Goal: Task Accomplishment & Management: Manage account settings

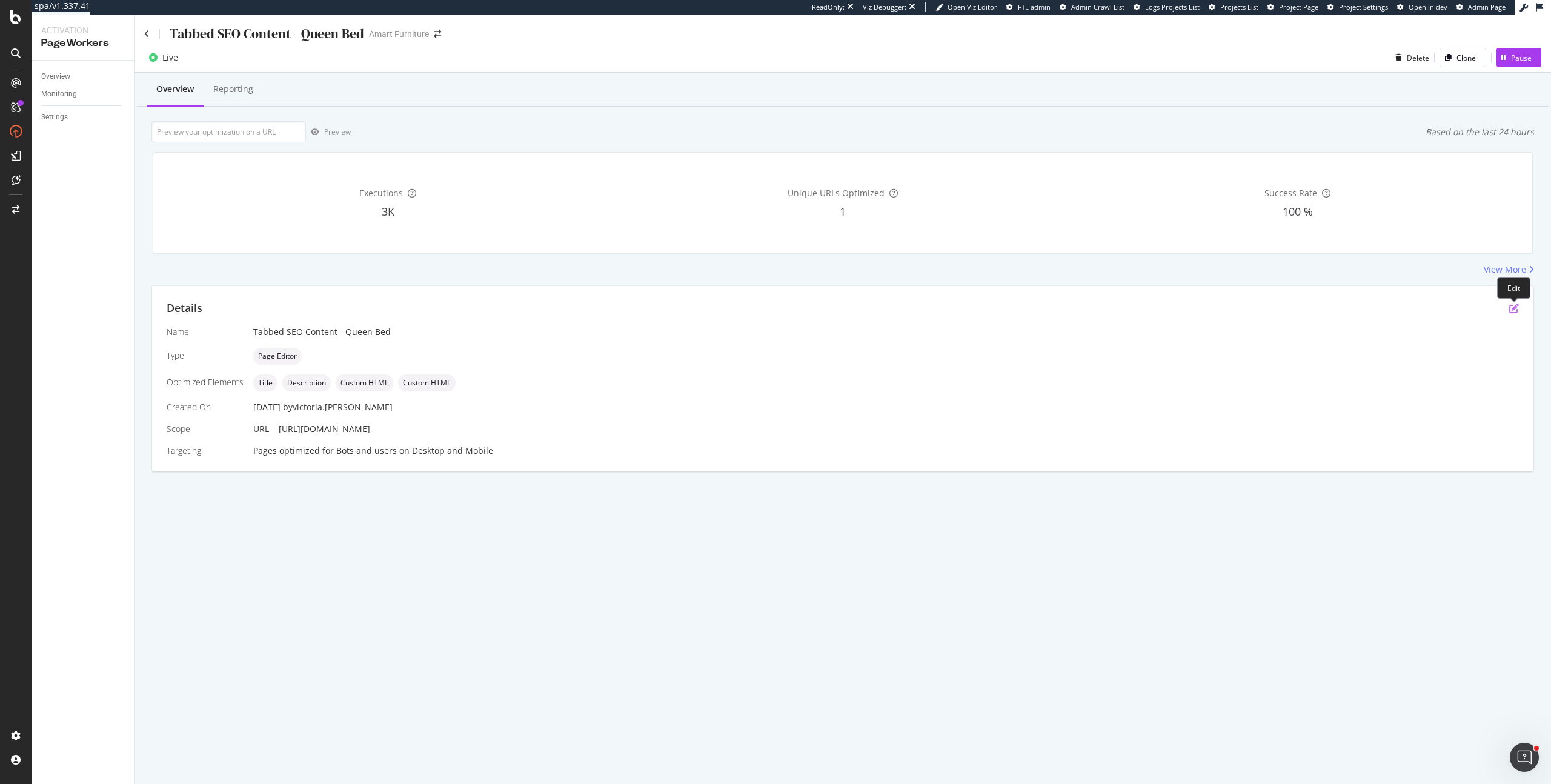
click at [1514, 312] on icon "pen-to-square" at bounding box center [1514, 308] width 9 height 9
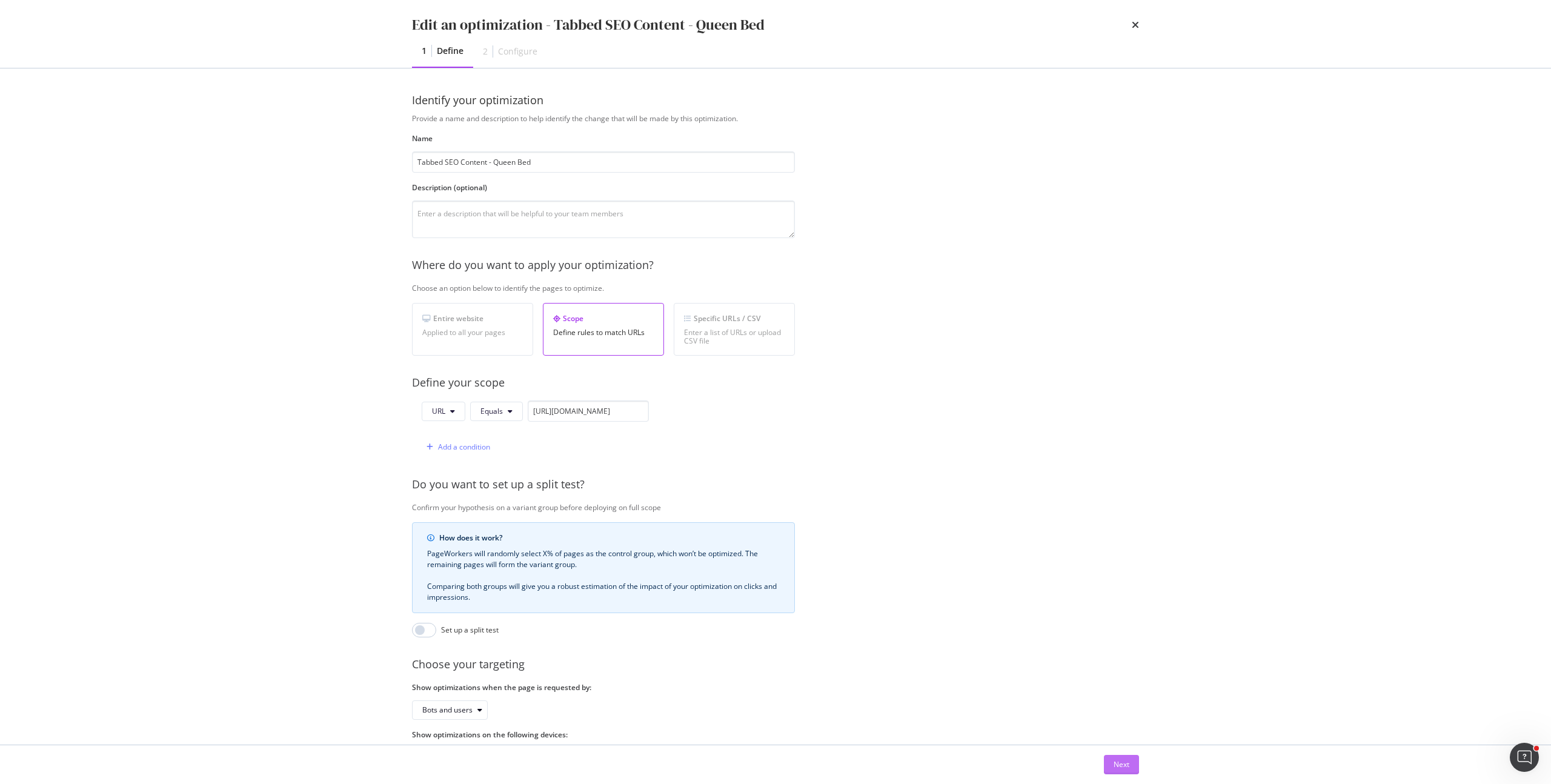
click at [1112, 759] on button "Next" at bounding box center [1121, 764] width 35 height 19
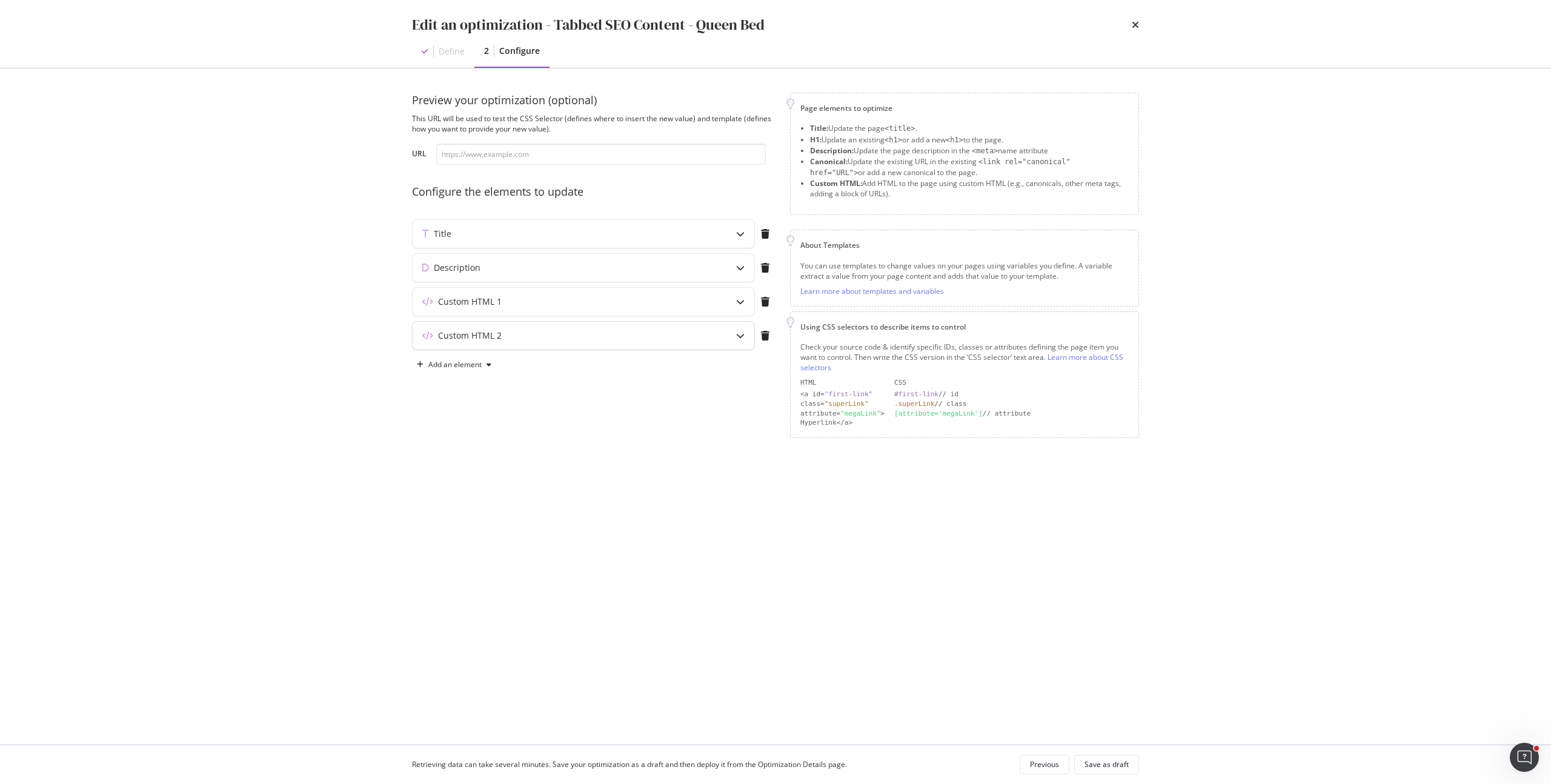
click at [517, 336] on div "Custom HTML 2" at bounding box center [560, 335] width 294 height 12
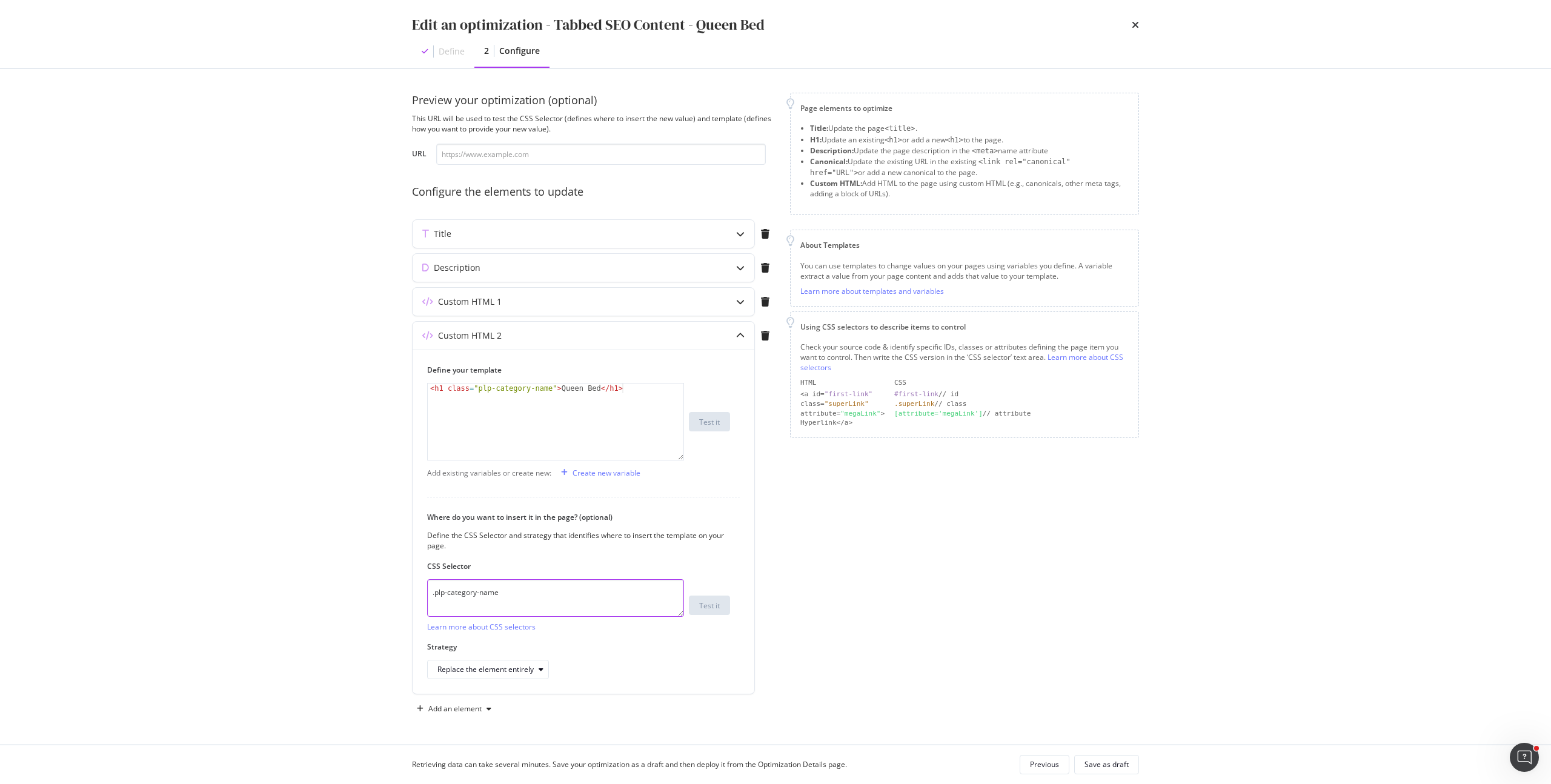
drag, startPoint x: 521, startPoint y: 593, endPoint x: 308, endPoint y: 579, distance: 213.5
click at [308, 579] on div "Edit an optimization - Tabbed SEO Content - Queen Bed Define 2 Configure Previe…" at bounding box center [775, 392] width 1551 height 784
click at [1137, 24] on icon "times" at bounding box center [1136, 25] width 7 height 9
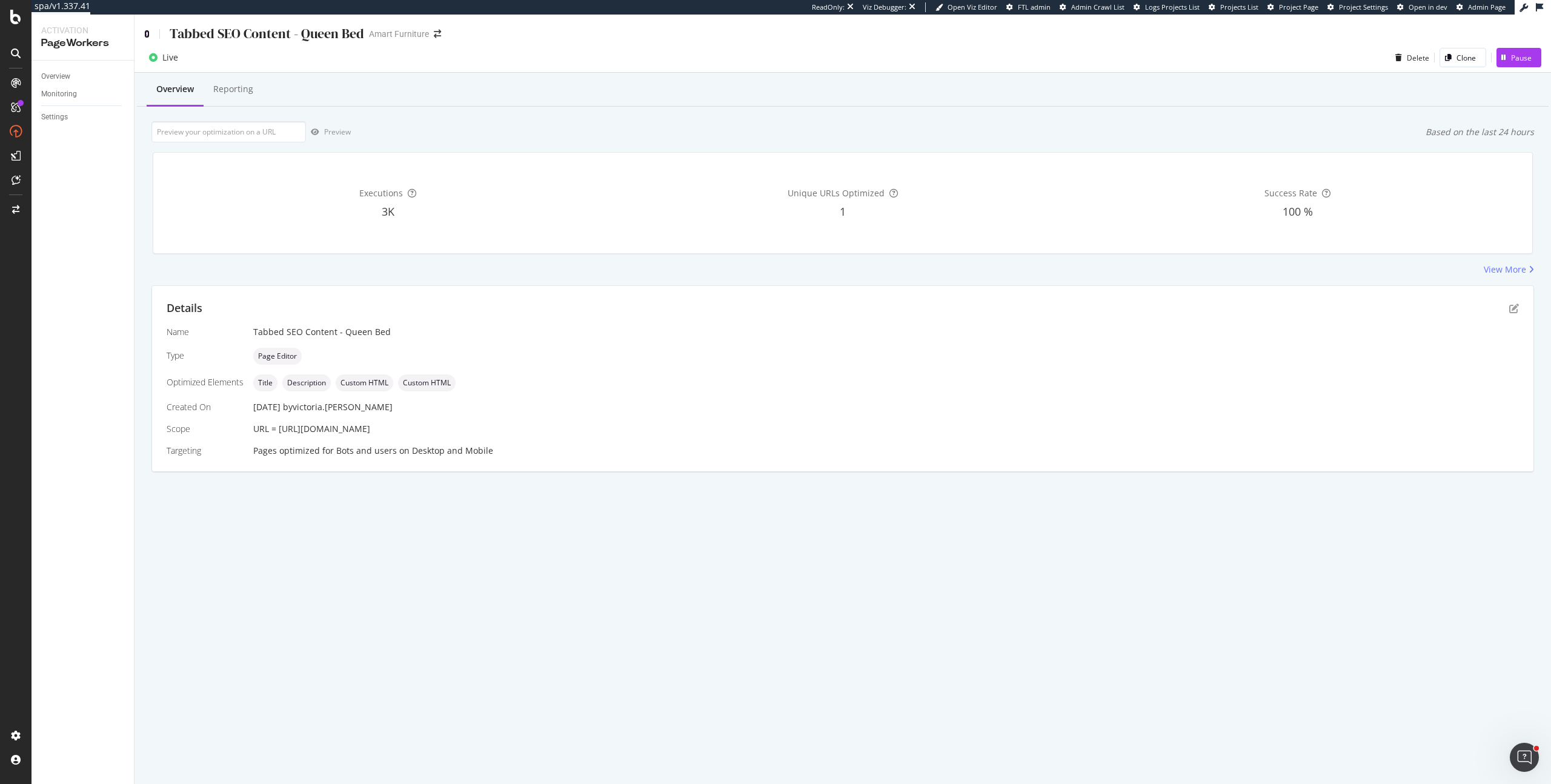
click at [148, 35] on icon at bounding box center [147, 33] width 6 height 8
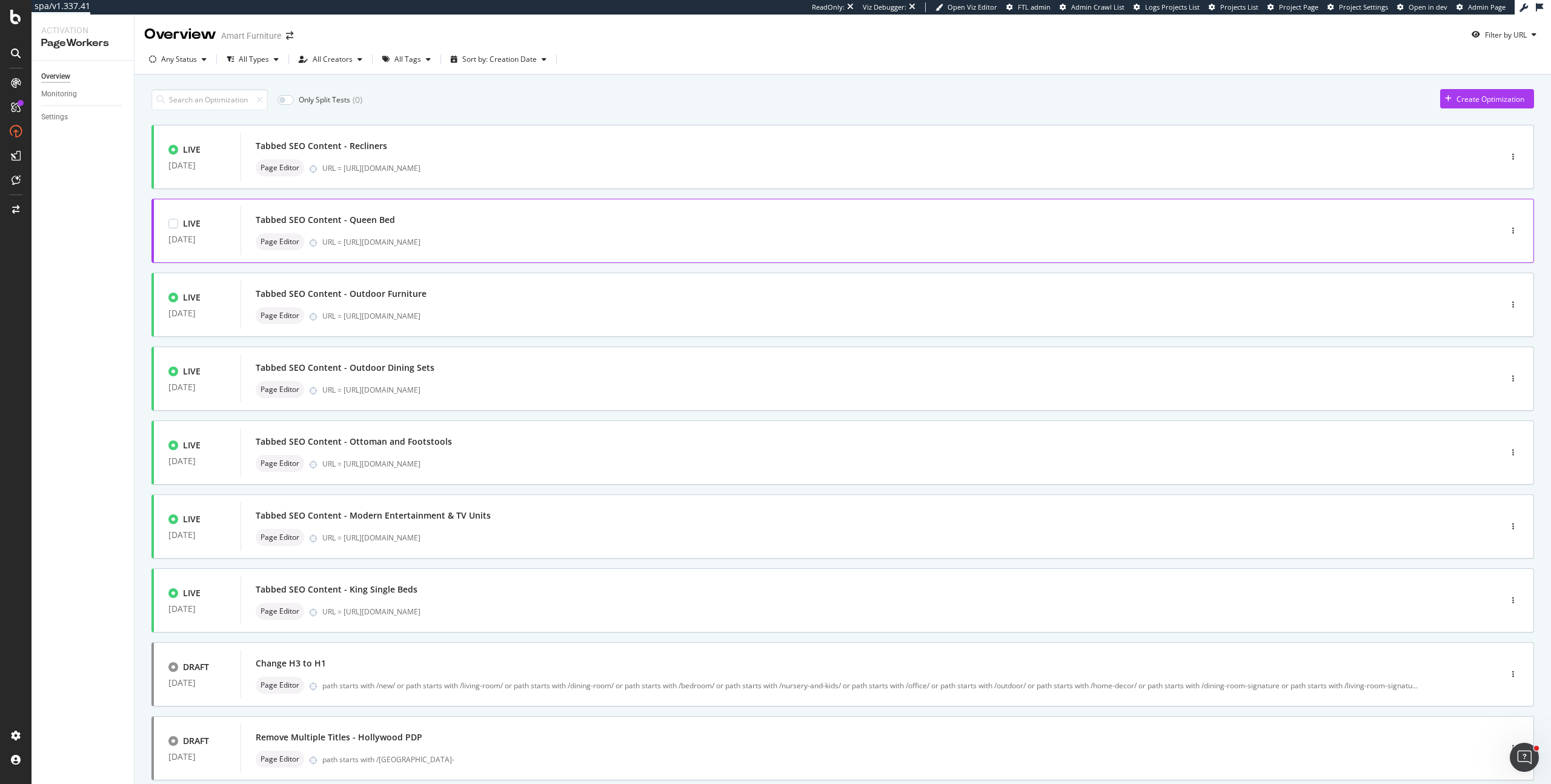
click at [372, 210] on div "Tabbed SEO Content - Queen Bed Page Editor URL = https://www.amartfurniture.com…" at bounding box center [852, 230] width 1223 height 48
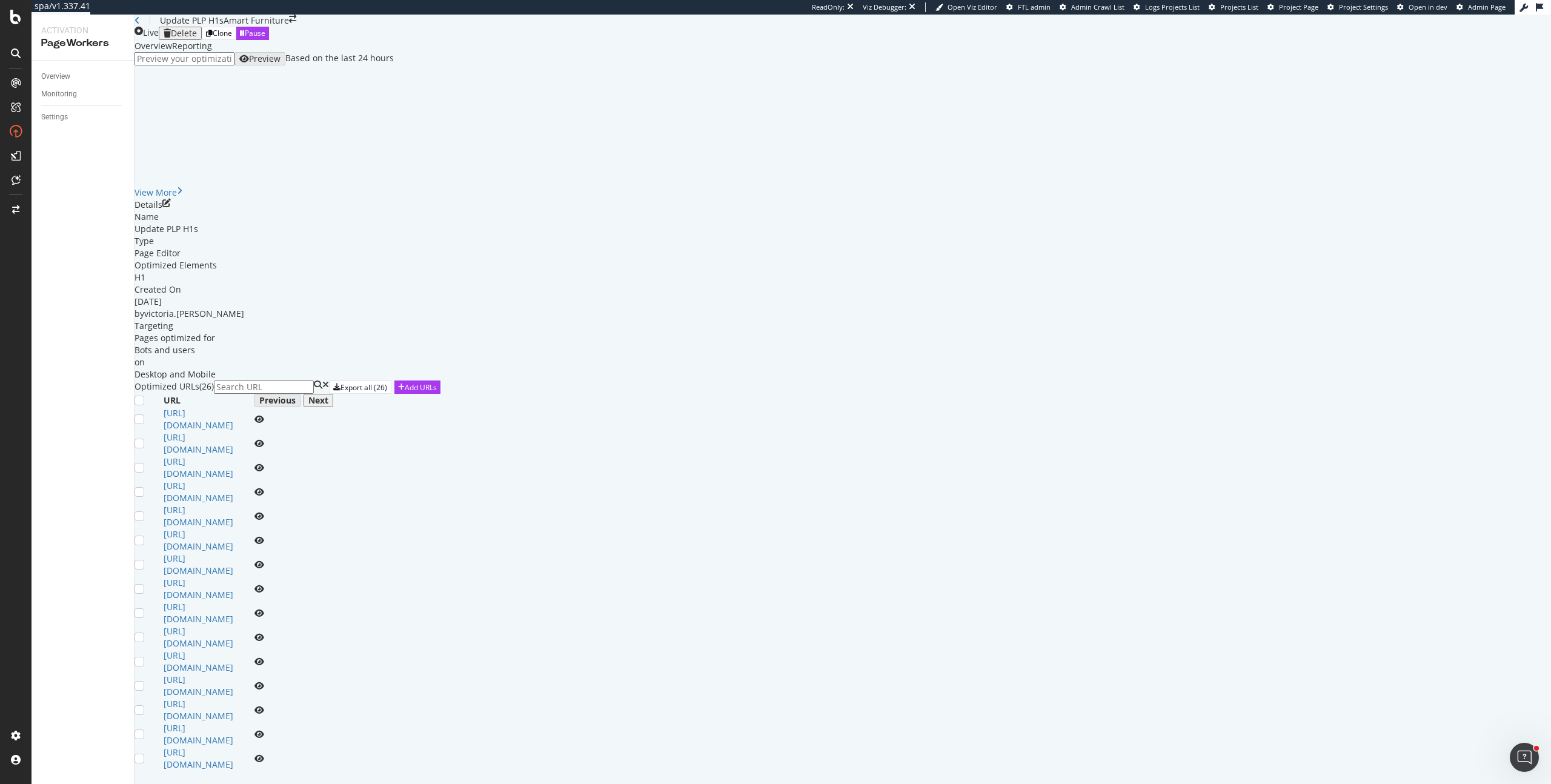
scroll to position [138, 0]
click at [233, 419] on link "https://www.amartfurniture.com.au/bedroom/" at bounding box center [198, 419] width 69 height 24
click at [171, 199] on icon "pen-to-square" at bounding box center [166, 202] width 8 height 8
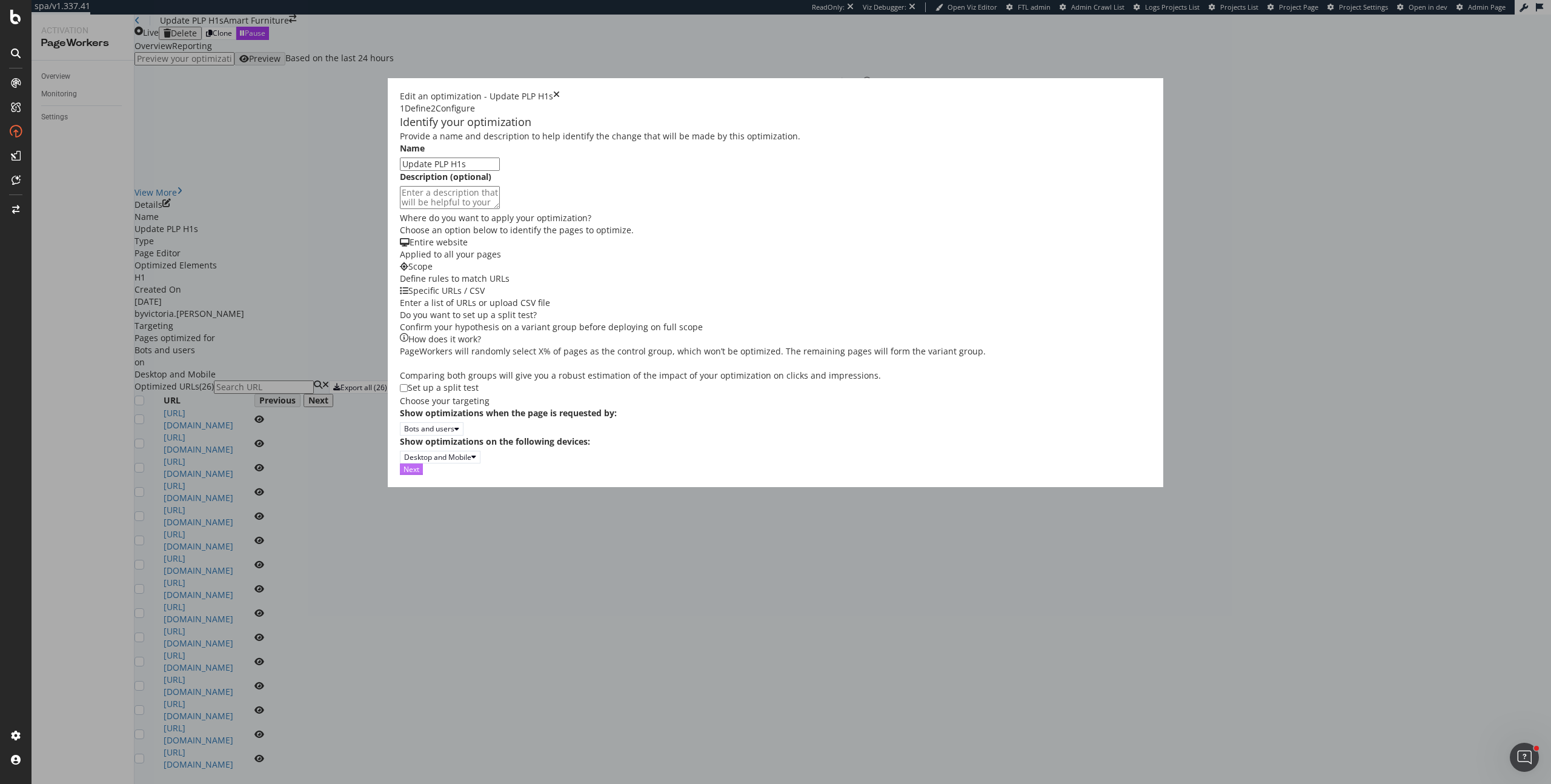
click at [419, 474] on div "Next" at bounding box center [411, 469] width 16 height 10
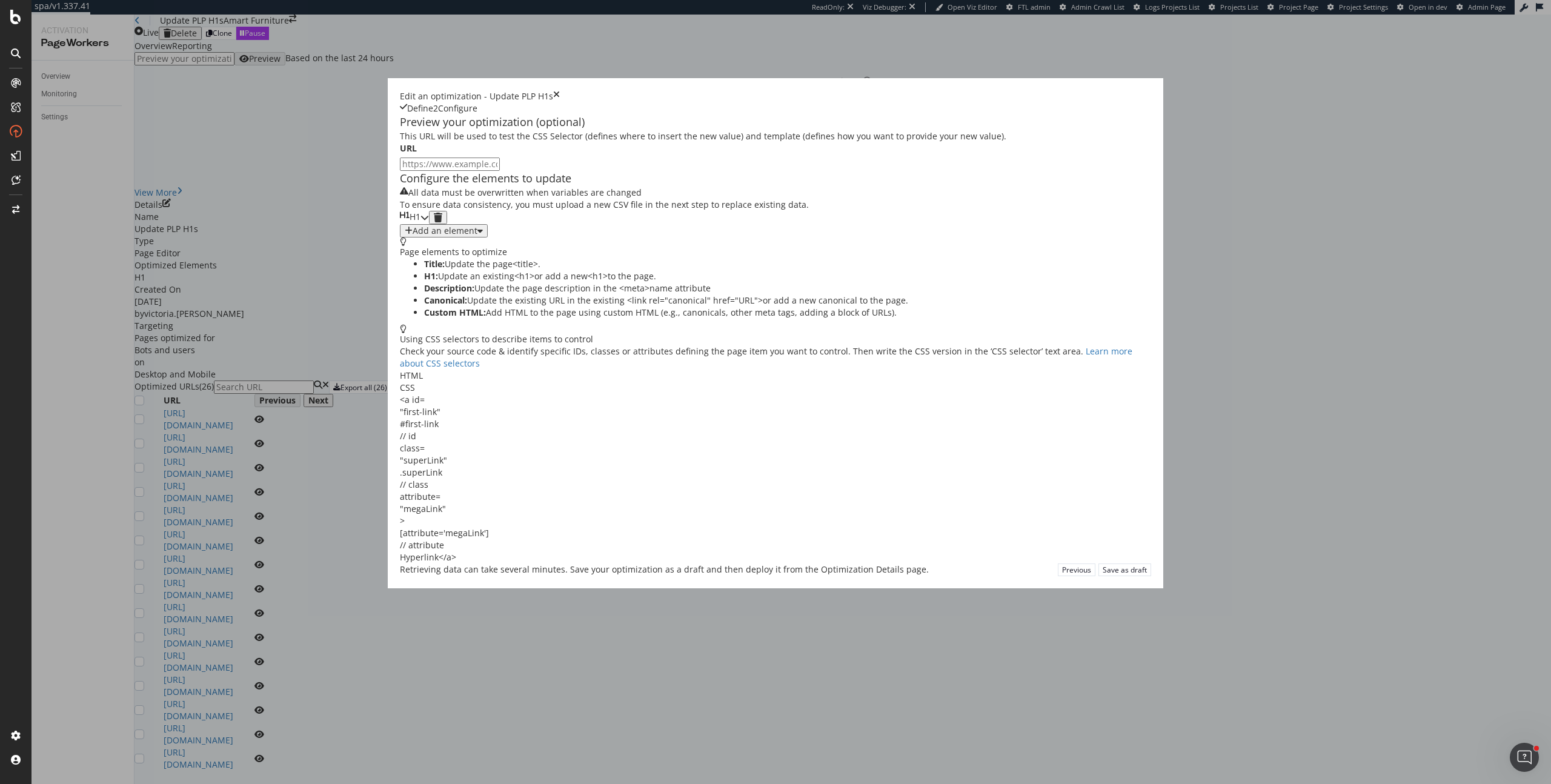
click at [456, 236] on div "Add an element" at bounding box center [445, 230] width 65 height 9
click at [465, 411] on div "Custom HTML" at bounding box center [441, 406] width 48 height 10
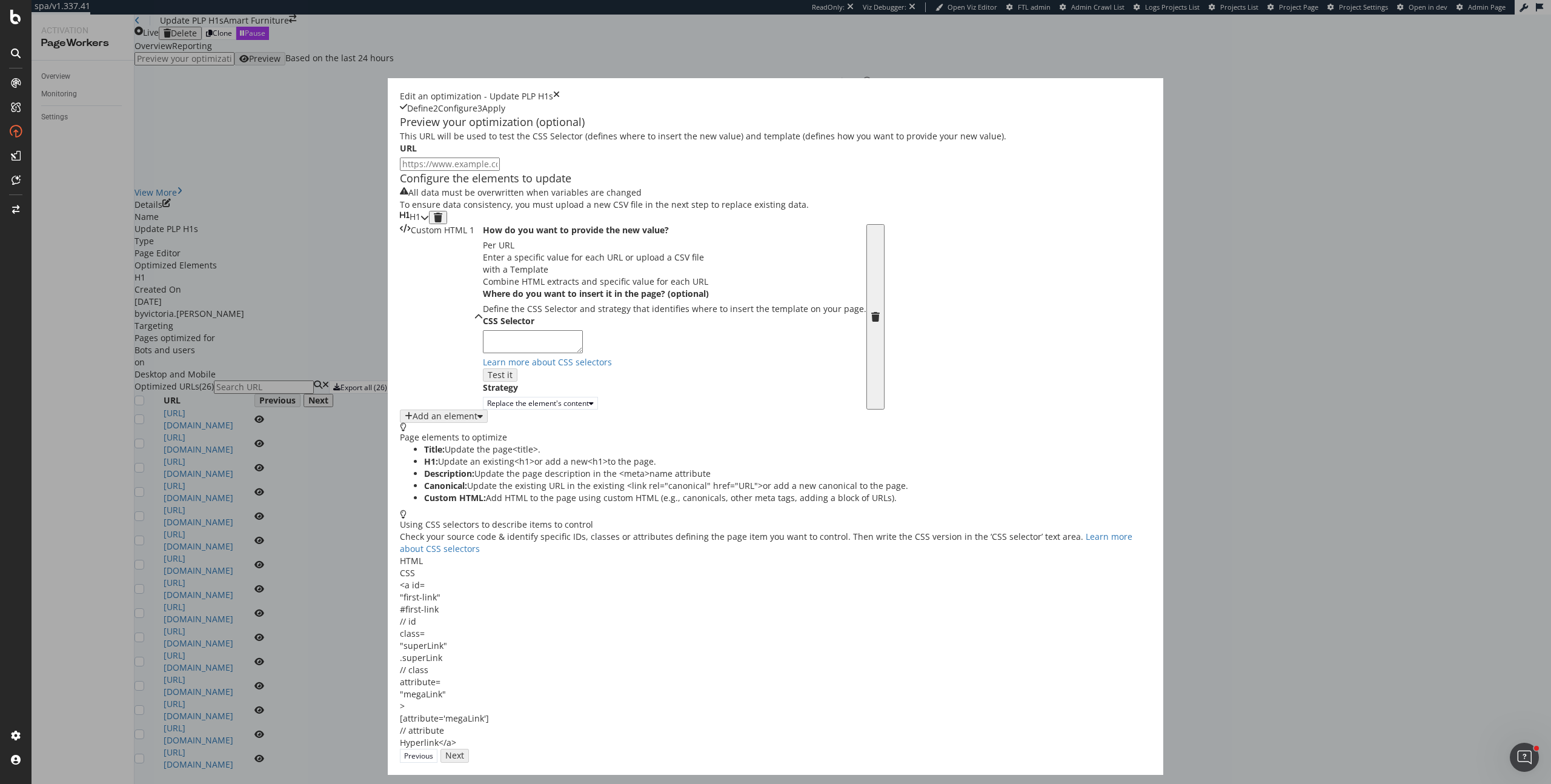
click at [524, 263] on div "Enter a specific value for each URL or upload a CSV file" at bounding box center [674, 257] width 384 height 12
click at [529, 353] on textarea "modal" at bounding box center [533, 341] width 100 height 23
paste textarea "plp-category-name"
click at [483, 353] on textarea "plp-category-name" at bounding box center [533, 341] width 100 height 23
type textarea ".plp-category-name"
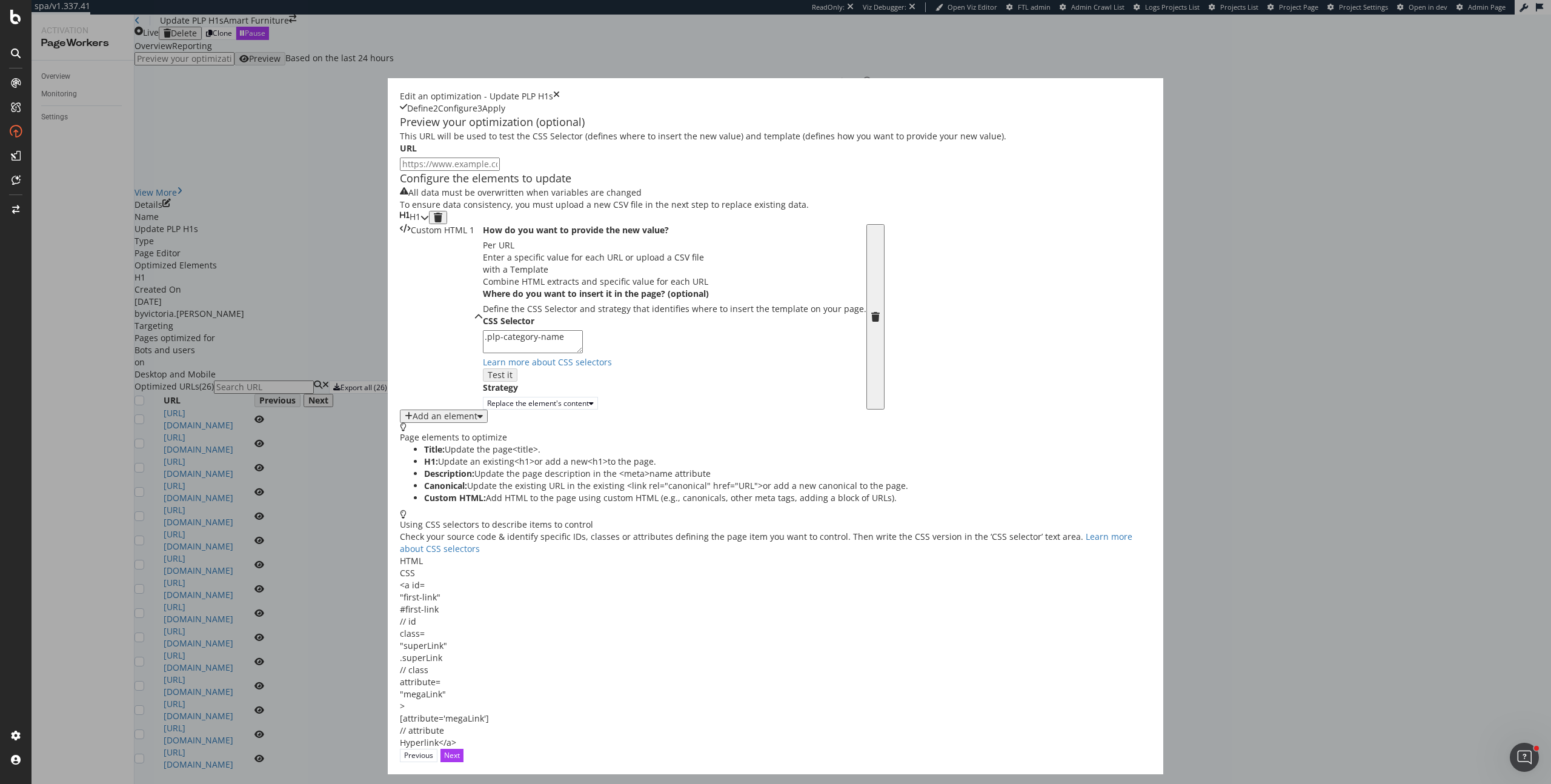
click at [650, 288] on div "Combine HTML extracts and specific value for each URL" at bounding box center [674, 281] width 384 height 12
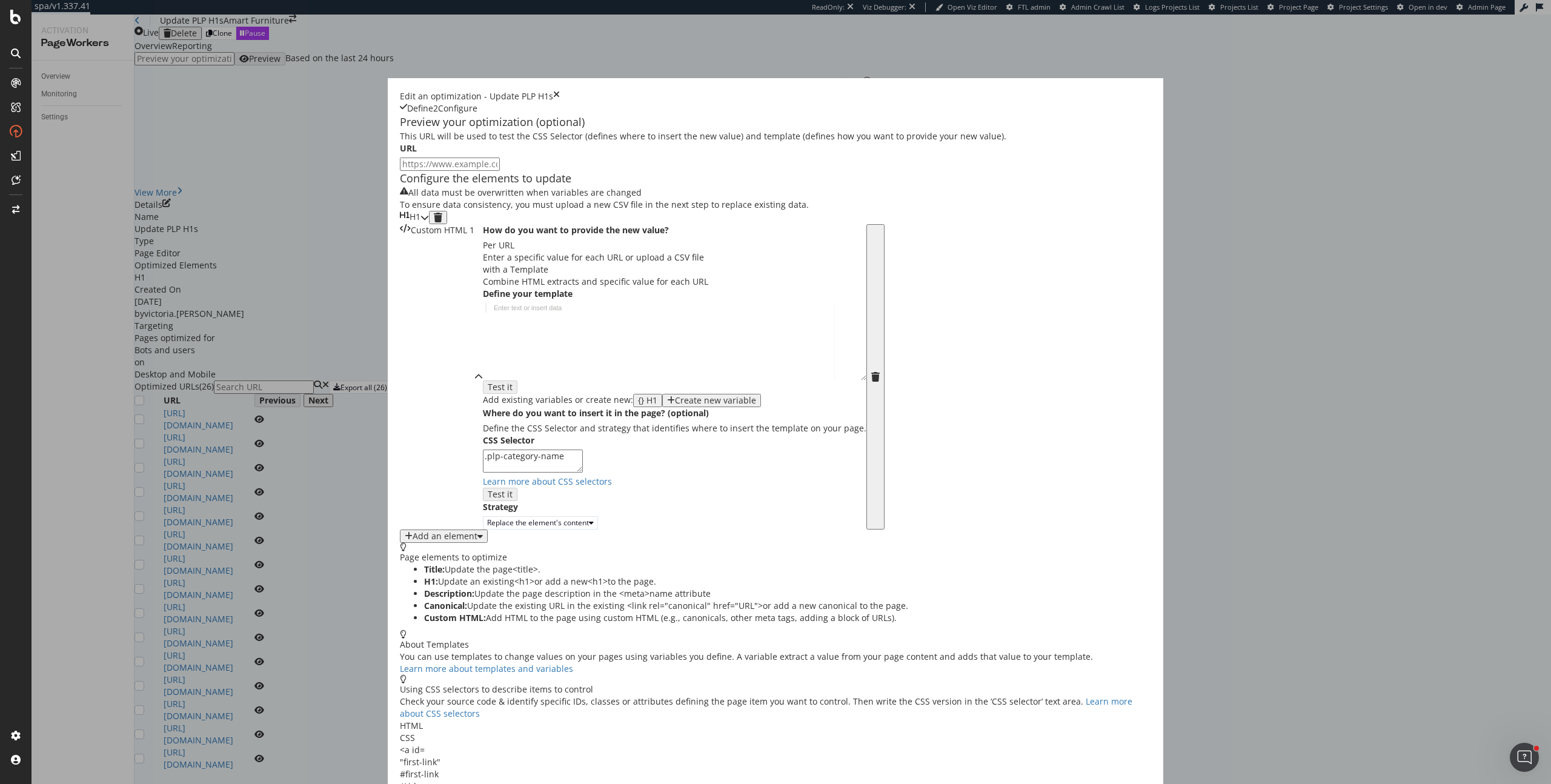
click at [491, 398] on div "modal" at bounding box center [674, 350] width 384 height 95
click at [528, 312] on div "Enter text or insert data" at bounding box center [528, 307] width 78 height 8
paste textarea "<h1 class="plp-category-name">Outdoor Lounges and Seating</h1>"
type textarea "<h1 class="plp-category-name">Outdoor Lounges and Seating</h1>"
click at [429, 222] on icon "modal" at bounding box center [425, 217] width 8 height 8
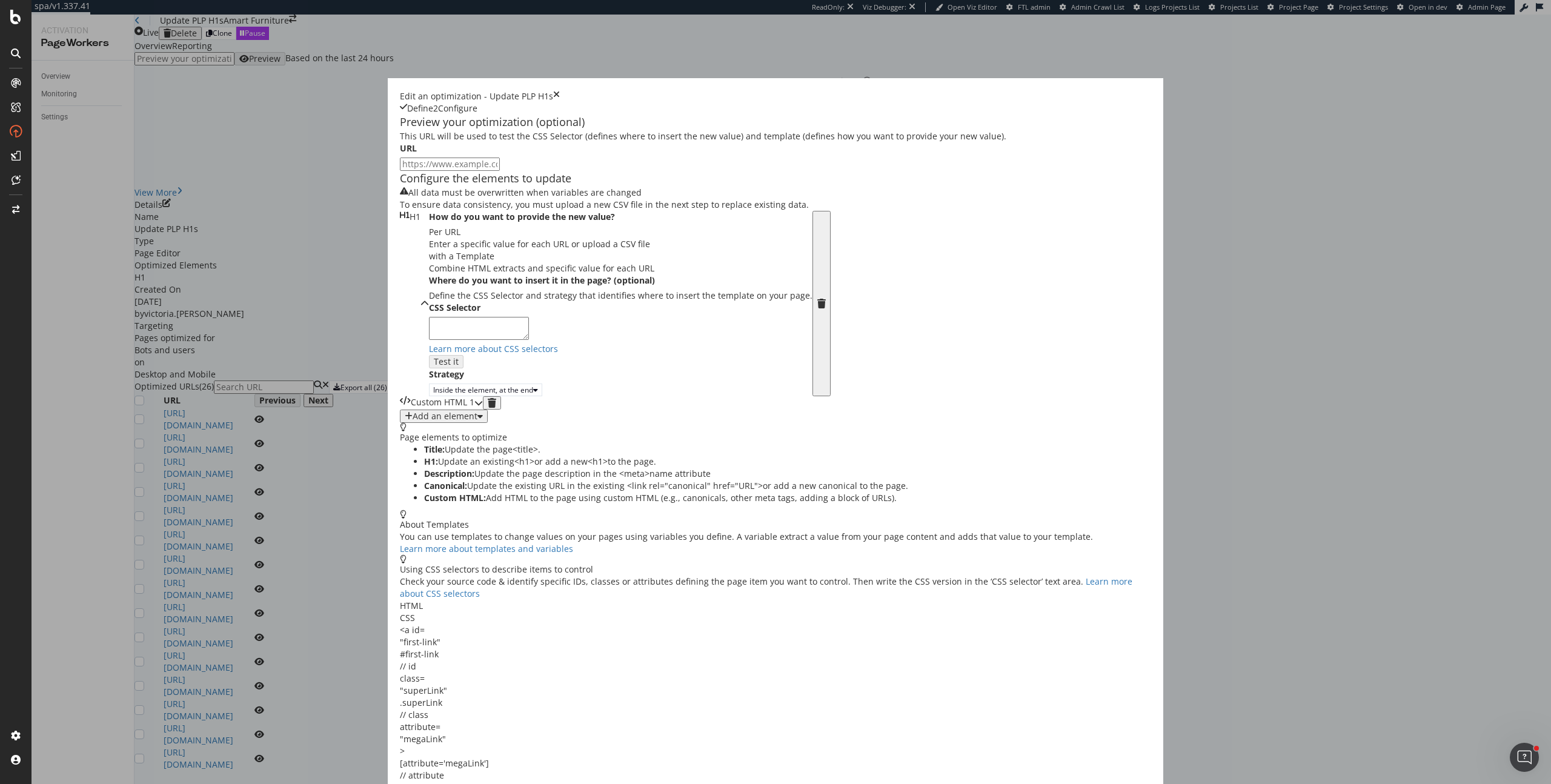
click at [429, 300] on icon "modal" at bounding box center [425, 303] width 8 height 8
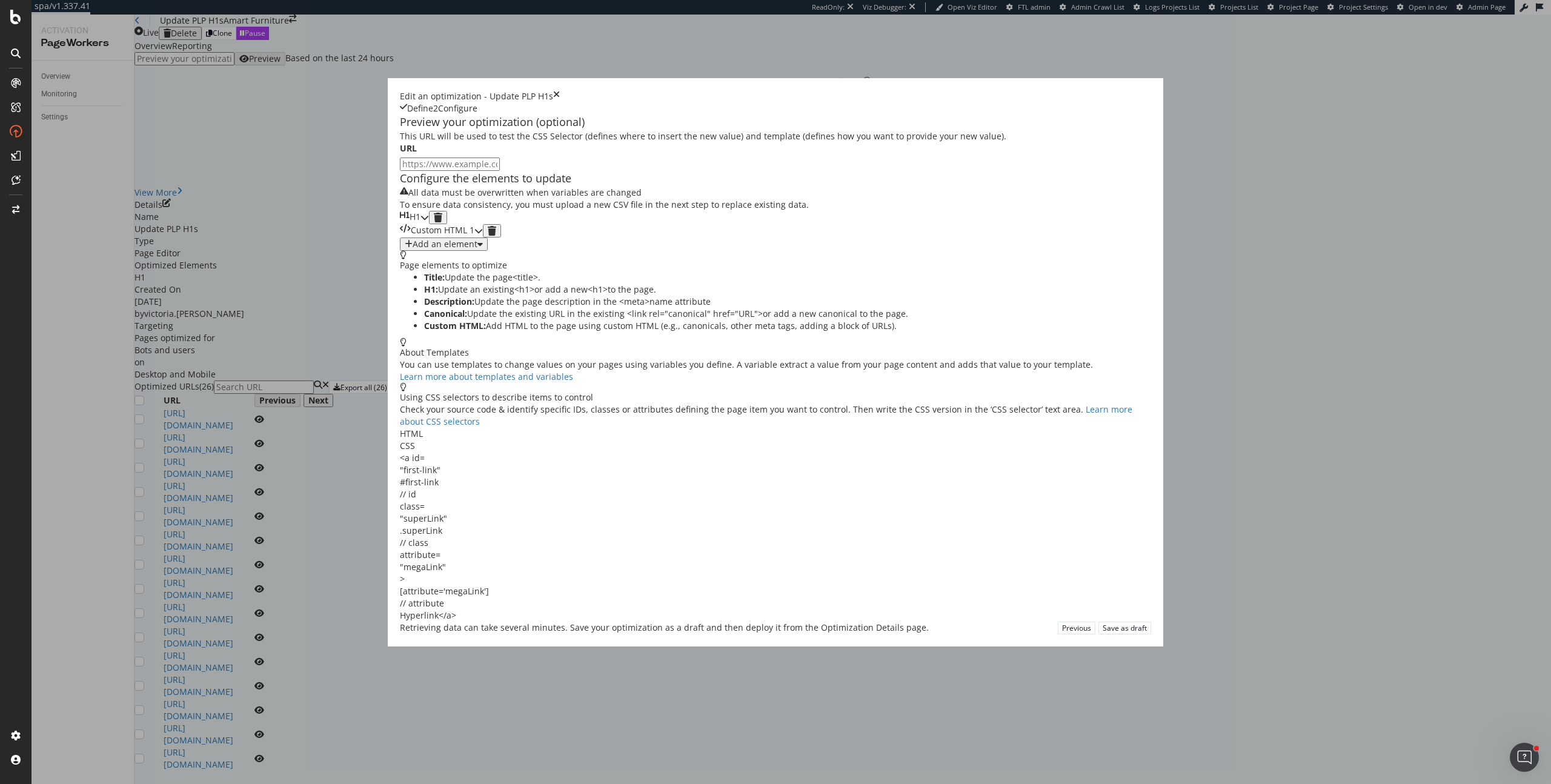
click at [474, 238] on div "Custom HTML 1" at bounding box center [437, 230] width 75 height 13
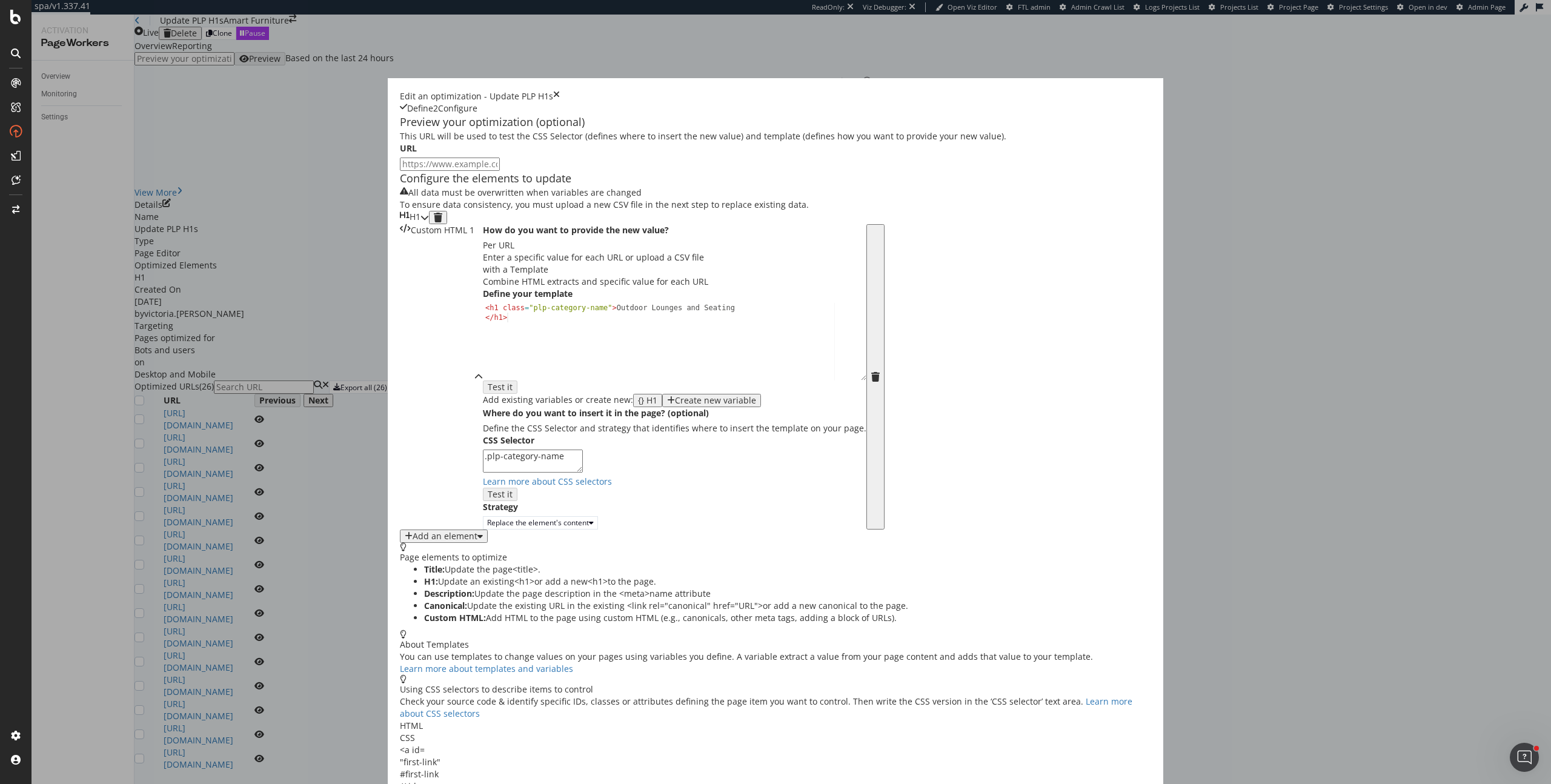
click at [638, 405] on div "{} H1" at bounding box center [647, 400] width 19 height 9
drag, startPoint x: 544, startPoint y: 499, endPoint x: 459, endPoint y: 501, distance: 85.0
click at [483, 418] on div "< h1 class = "plp-category-name" > Outdoor Lounges and Seating </ h1 > {{ h1 }}…" at bounding box center [674, 361] width 384 height 115
type textarea "<h1 class="plp-category-name">Outdoor Lounges and Seating</h1>"
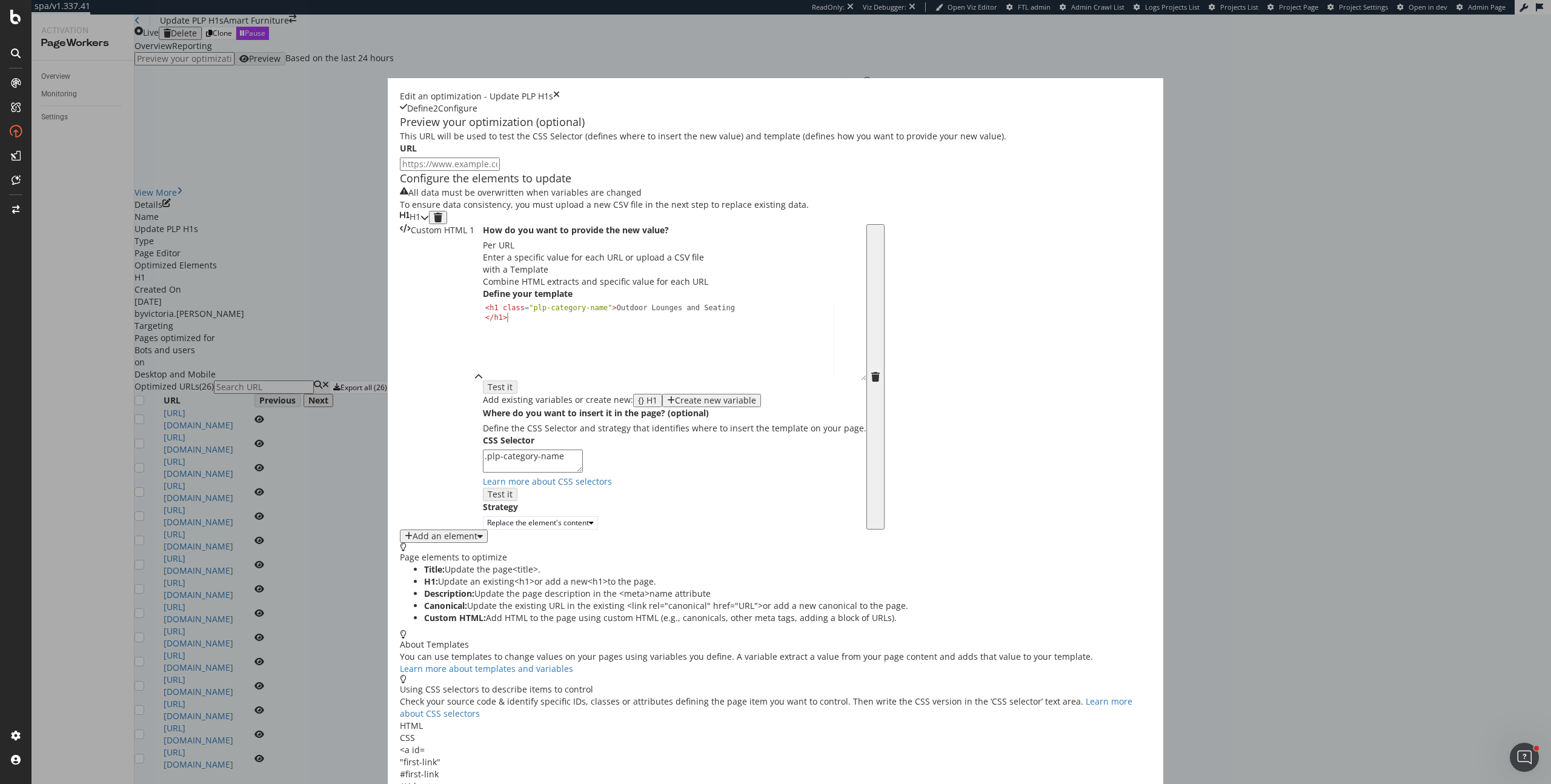
click at [442, 222] on div "modal" at bounding box center [437, 217] width 8 height 9
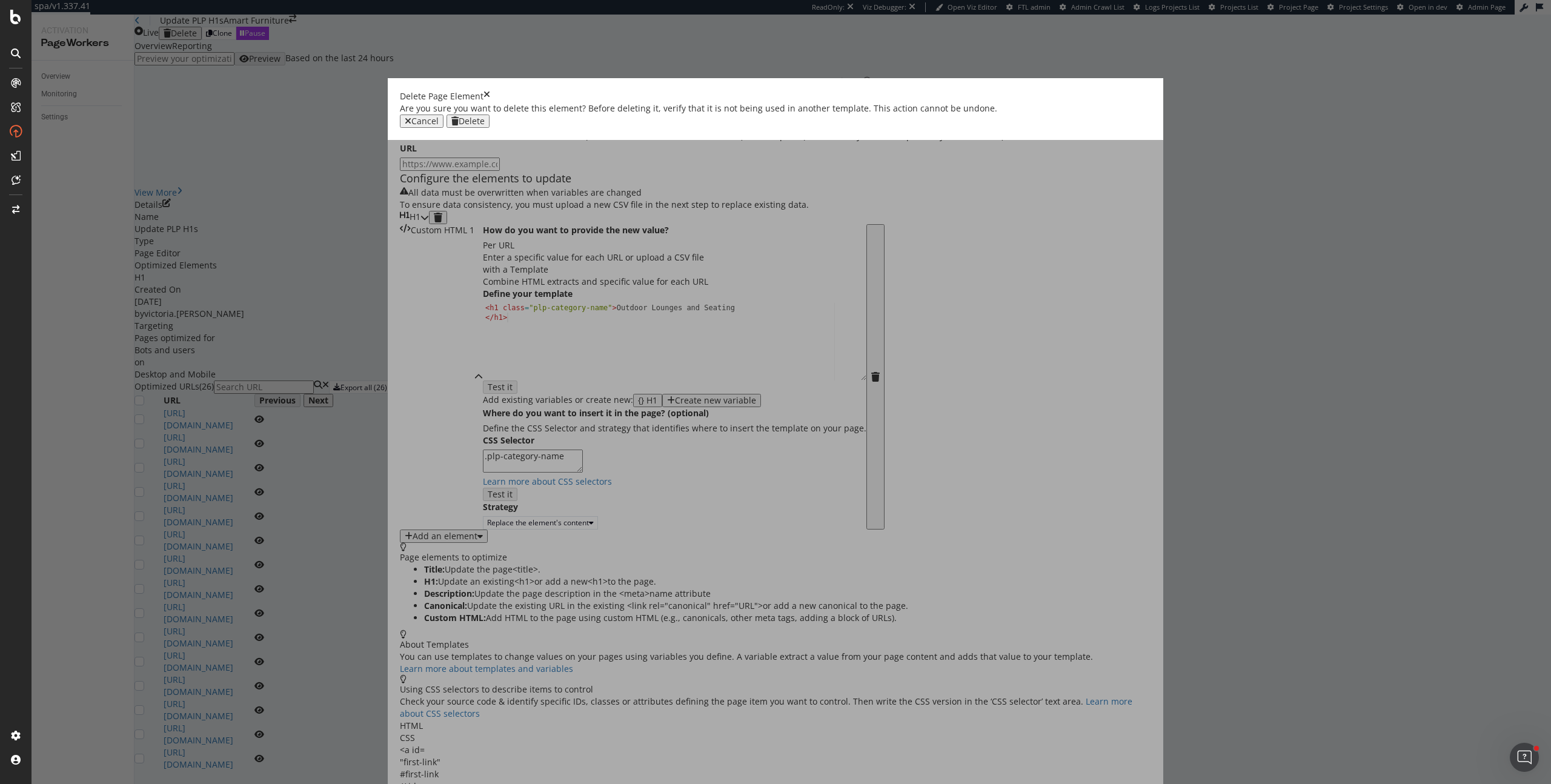
click at [485, 126] on div "Delete" at bounding box center [472, 121] width 26 height 9
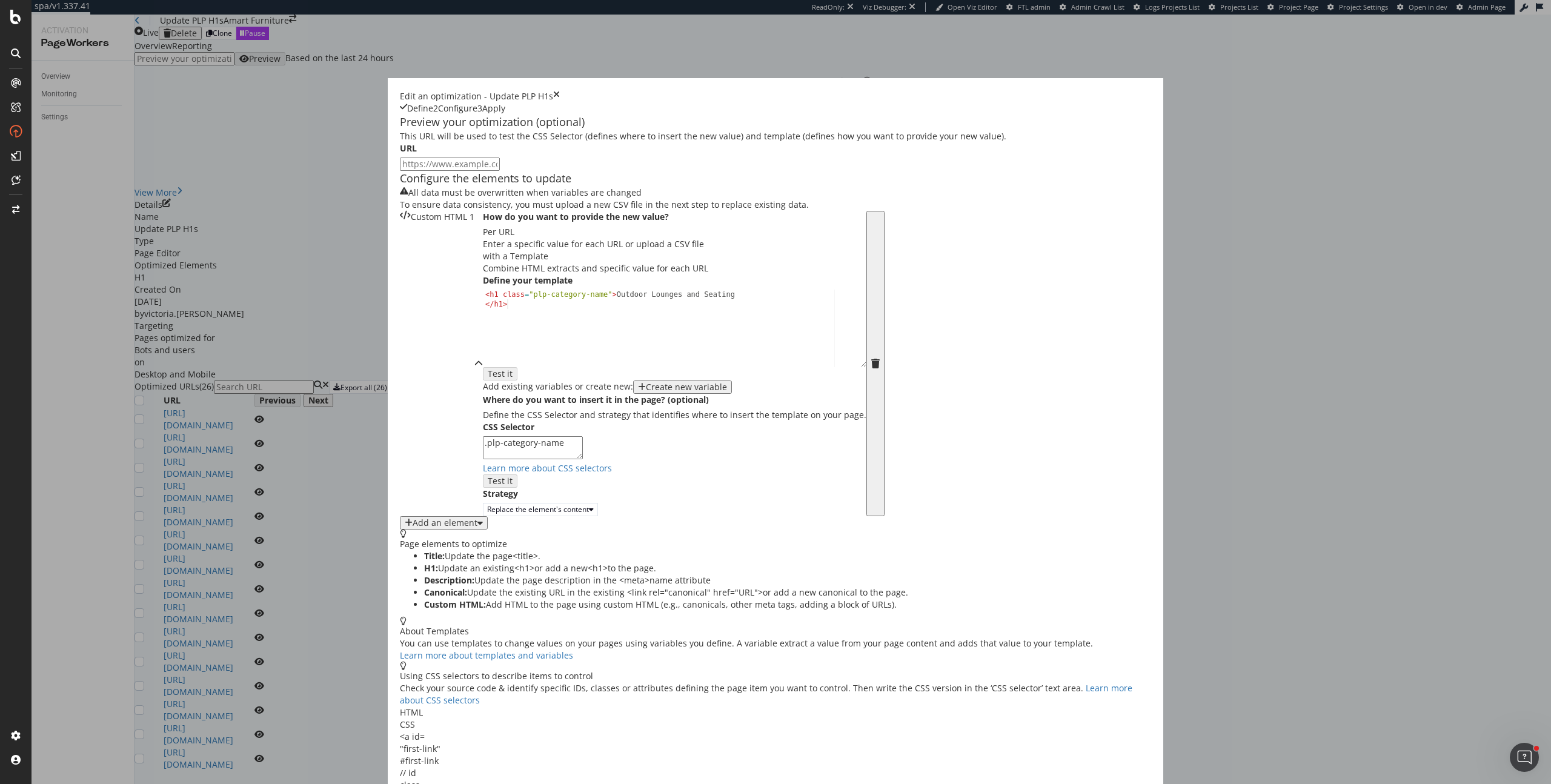
click at [646, 392] on div "Create new variable" at bounding box center [686, 386] width 81 height 9
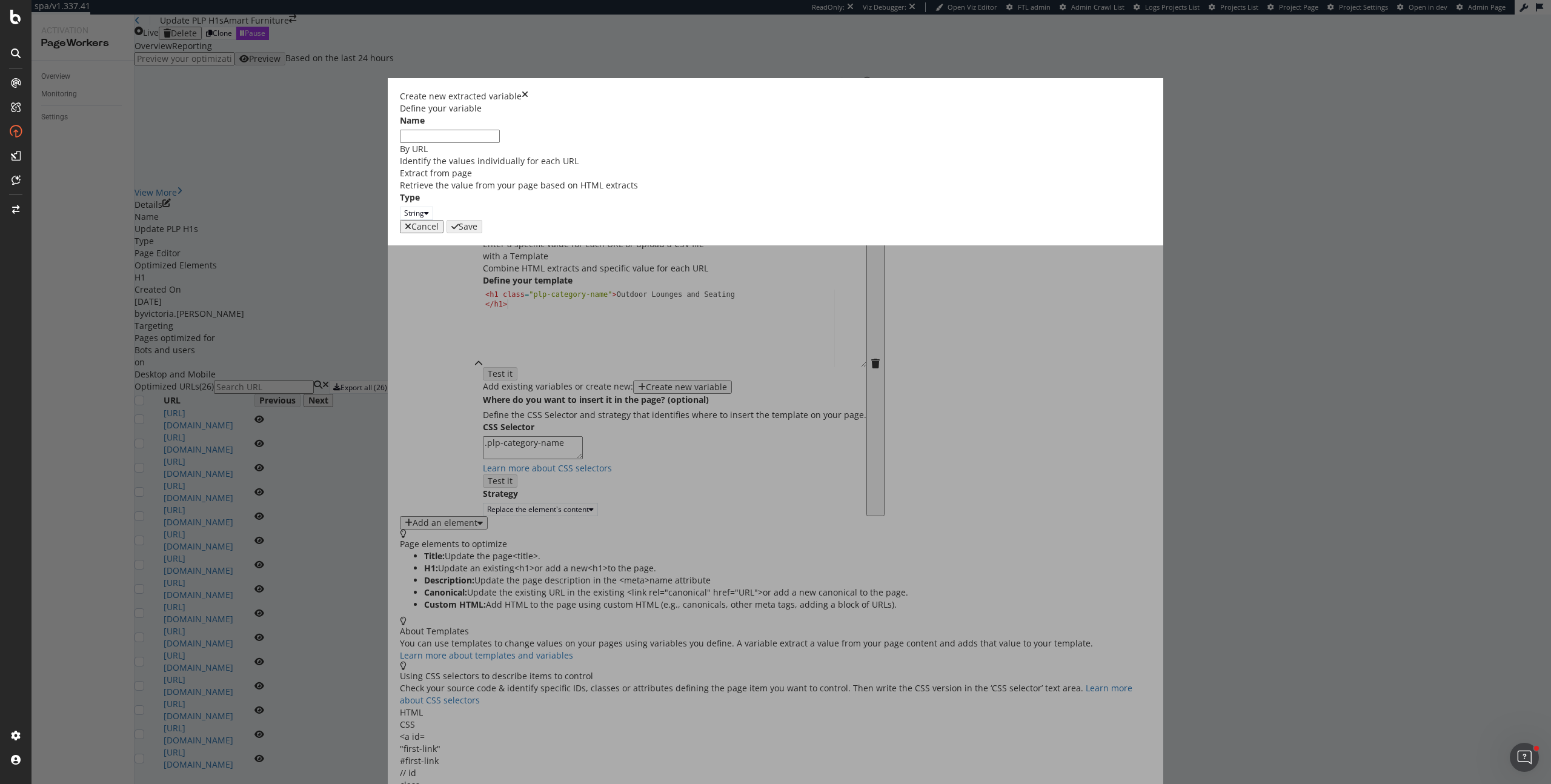
click at [745, 191] on div "Retrieve the value from your page based on HTML extracts" at bounding box center [775, 185] width 751 height 12
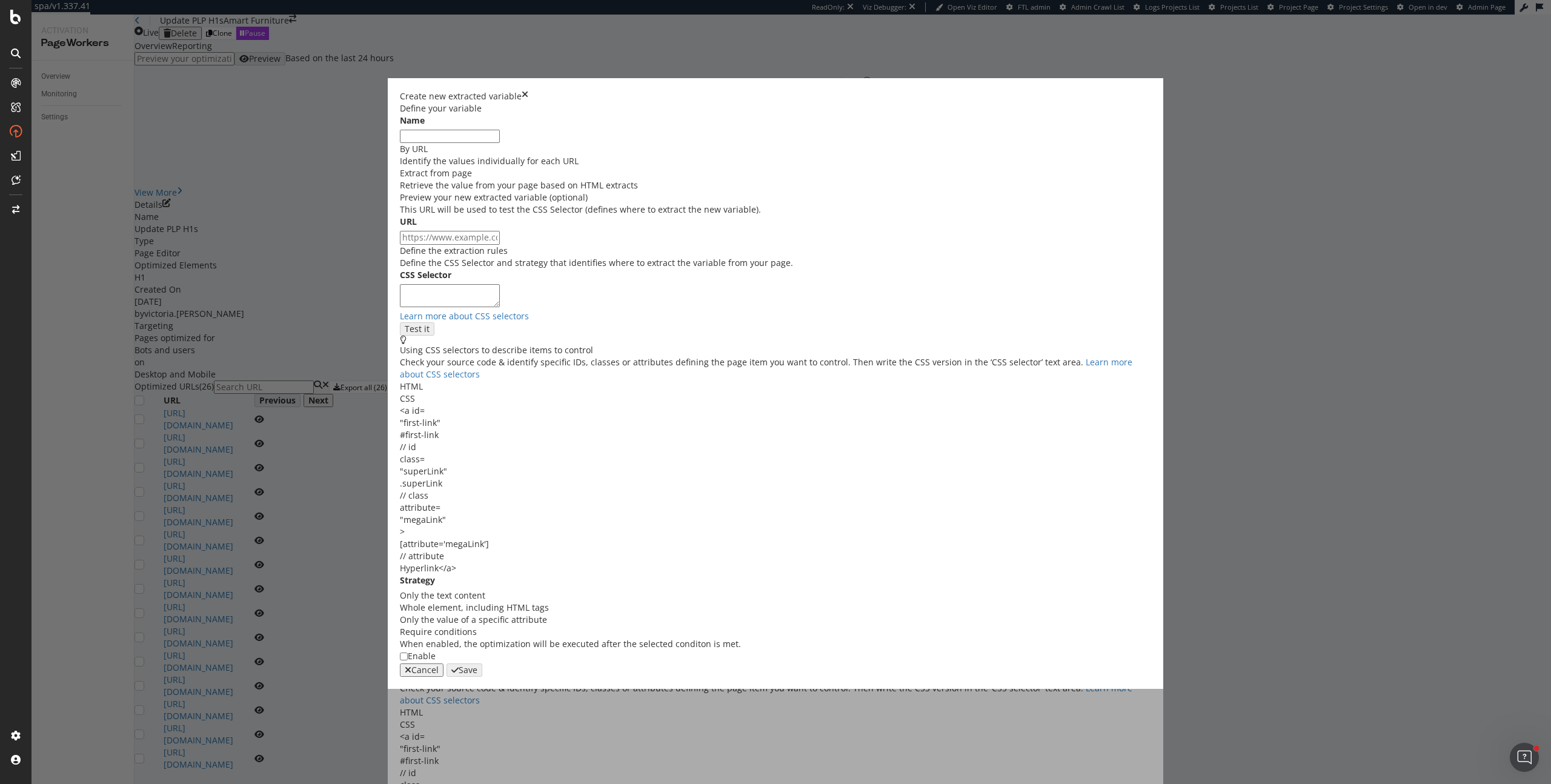
click at [499, 143] on input "modal" at bounding box center [449, 136] width 100 height 13
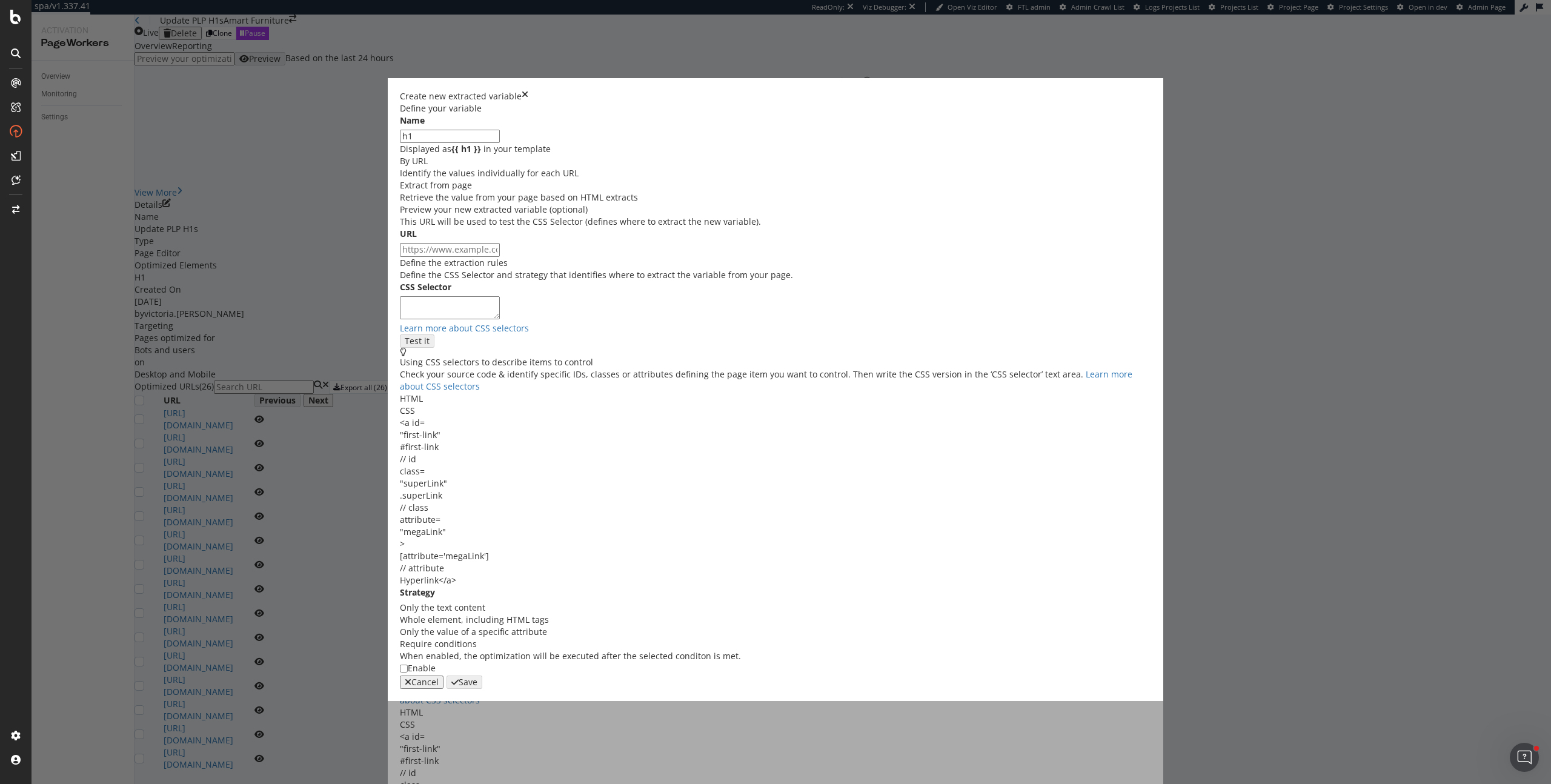
type input "h1"
click at [499, 319] on textarea "modal" at bounding box center [449, 307] width 100 height 23
paste textarea "<h1 class="plp-category-name">Outdoor Lounges and Seating</h1>"
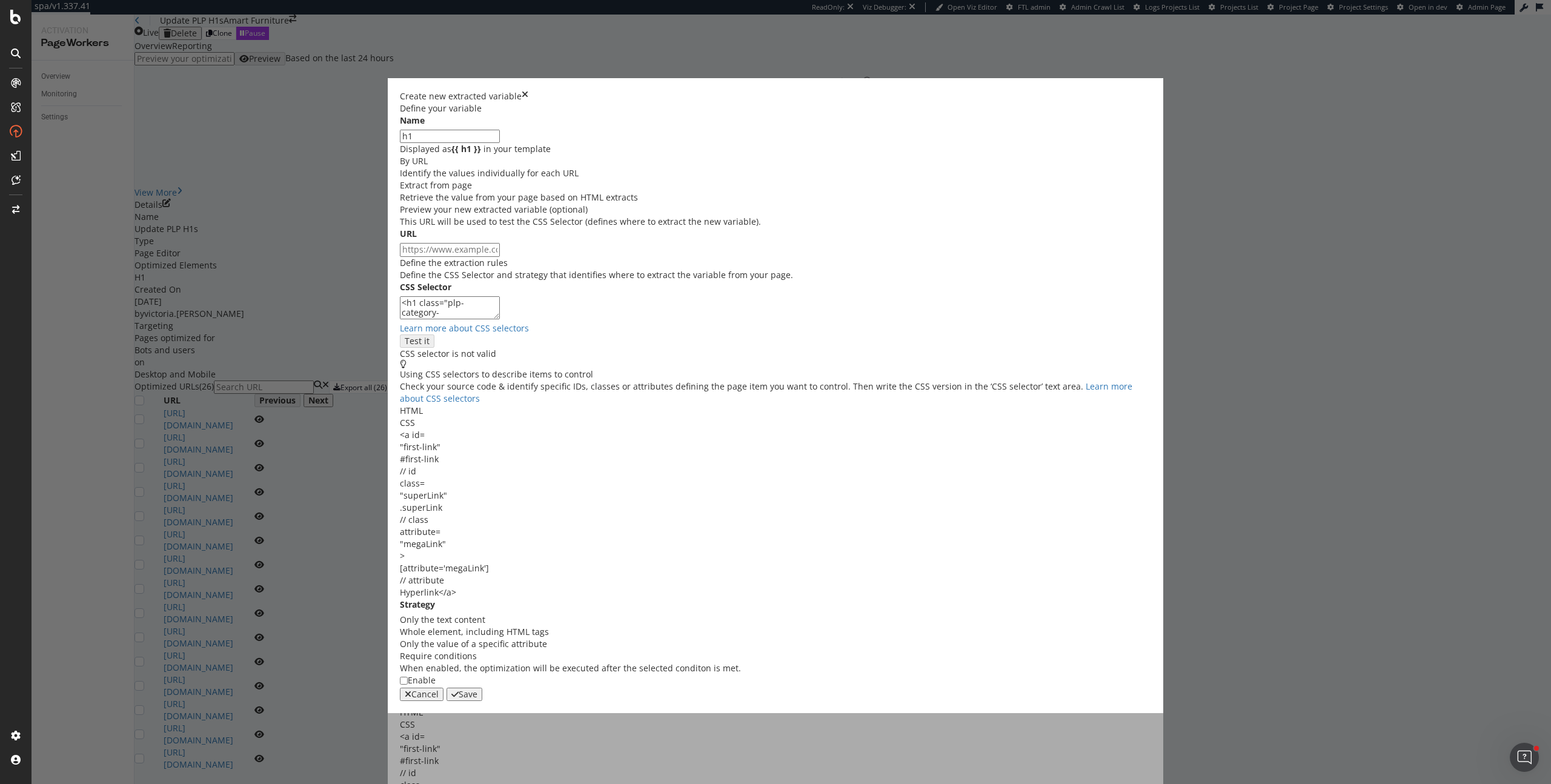
drag, startPoint x: 632, startPoint y: 468, endPoint x: 654, endPoint y: 456, distance: 25.1
click at [499, 319] on textarea "<h1 class="plp-category-name">Outdoor Lounges and Seating</h1>" at bounding box center [449, 307] width 100 height 23
drag, startPoint x: 589, startPoint y: 452, endPoint x: 496, endPoint y: 449, distance: 93.0
click at [496, 360] on div "CSS Selector <h1 class="plp-category-name Learn more about CSS selectors Test i…" at bounding box center [775, 320] width 751 height 79
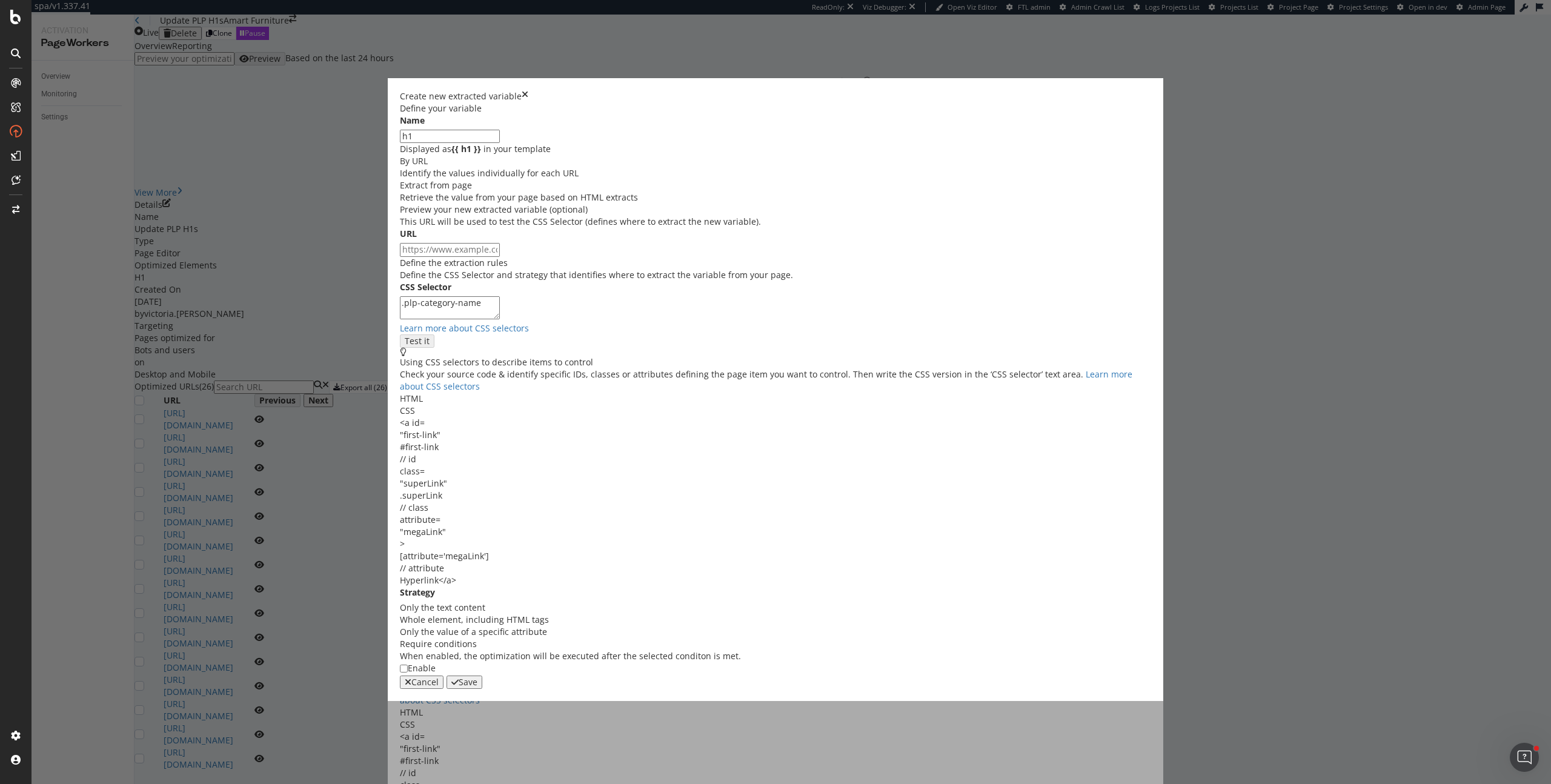
type textarea ".plp-category-name"
click at [486, 601] on div "Only the text content" at bounding box center [442, 606] width 85 height 12
click at [477, 678] on div "Save" at bounding box center [468, 681] width 18 height 9
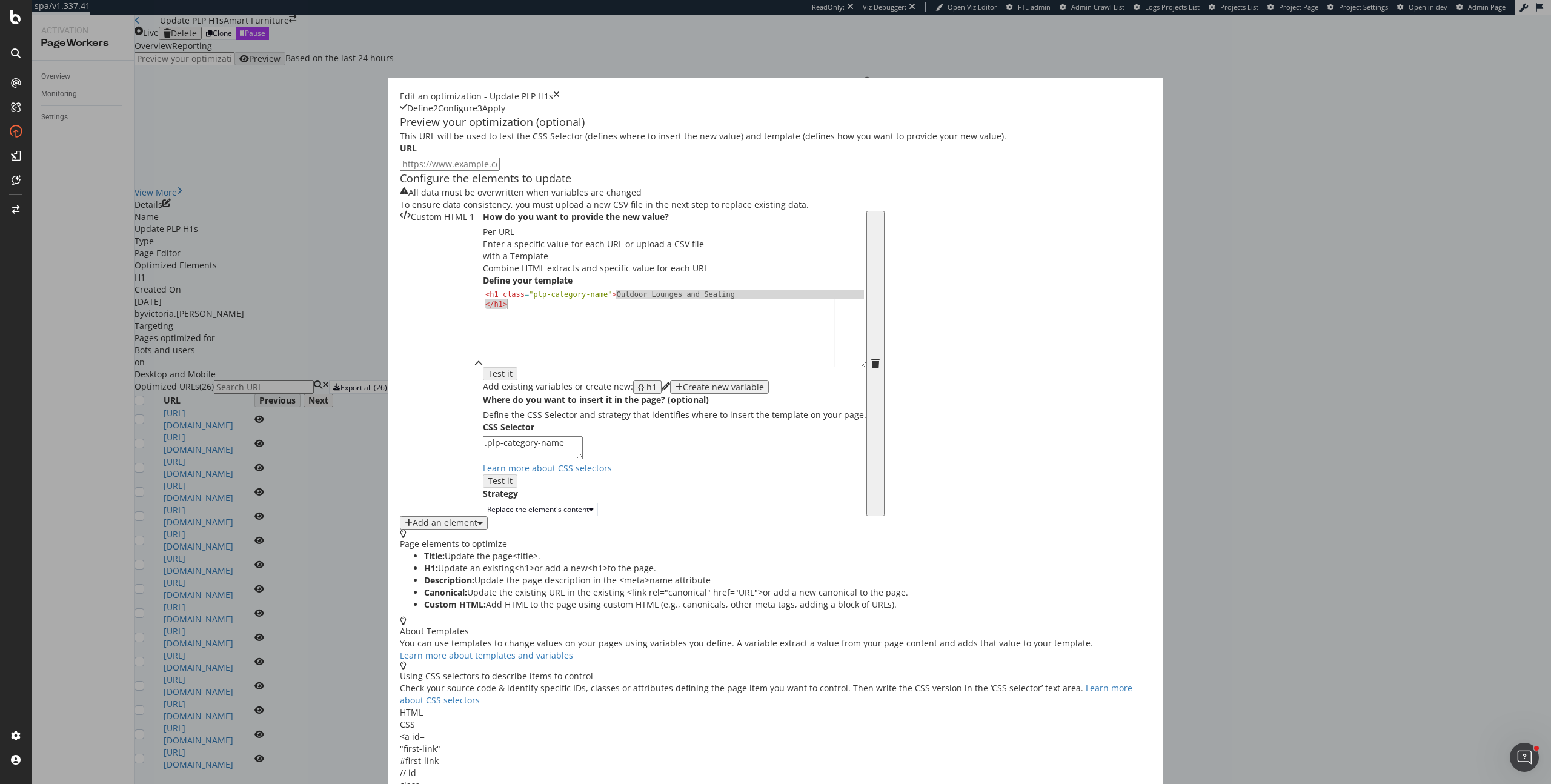
drag, startPoint x: 563, startPoint y: 457, endPoint x: 695, endPoint y: 470, distance: 132.6
click at [695, 380] on div "<h1 class="plp-category-name">Outdoor Lounges and Seating</h1> < h1 class = "pl…" at bounding box center [674, 335] width 384 height 91
click at [685, 380] on div "<h1 class="plp-category-name">Outdoor Lounges and Seating</h1> < h1 class = "pl…" at bounding box center [674, 335] width 384 height 91
click at [680, 405] on div "< h1 class = "plp-category-name" > Outdoor Lounges and Seating </ h1 >" at bounding box center [674, 347] width 384 height 115
drag, startPoint x: 679, startPoint y: 457, endPoint x: 561, endPoint y: 459, distance: 118.0
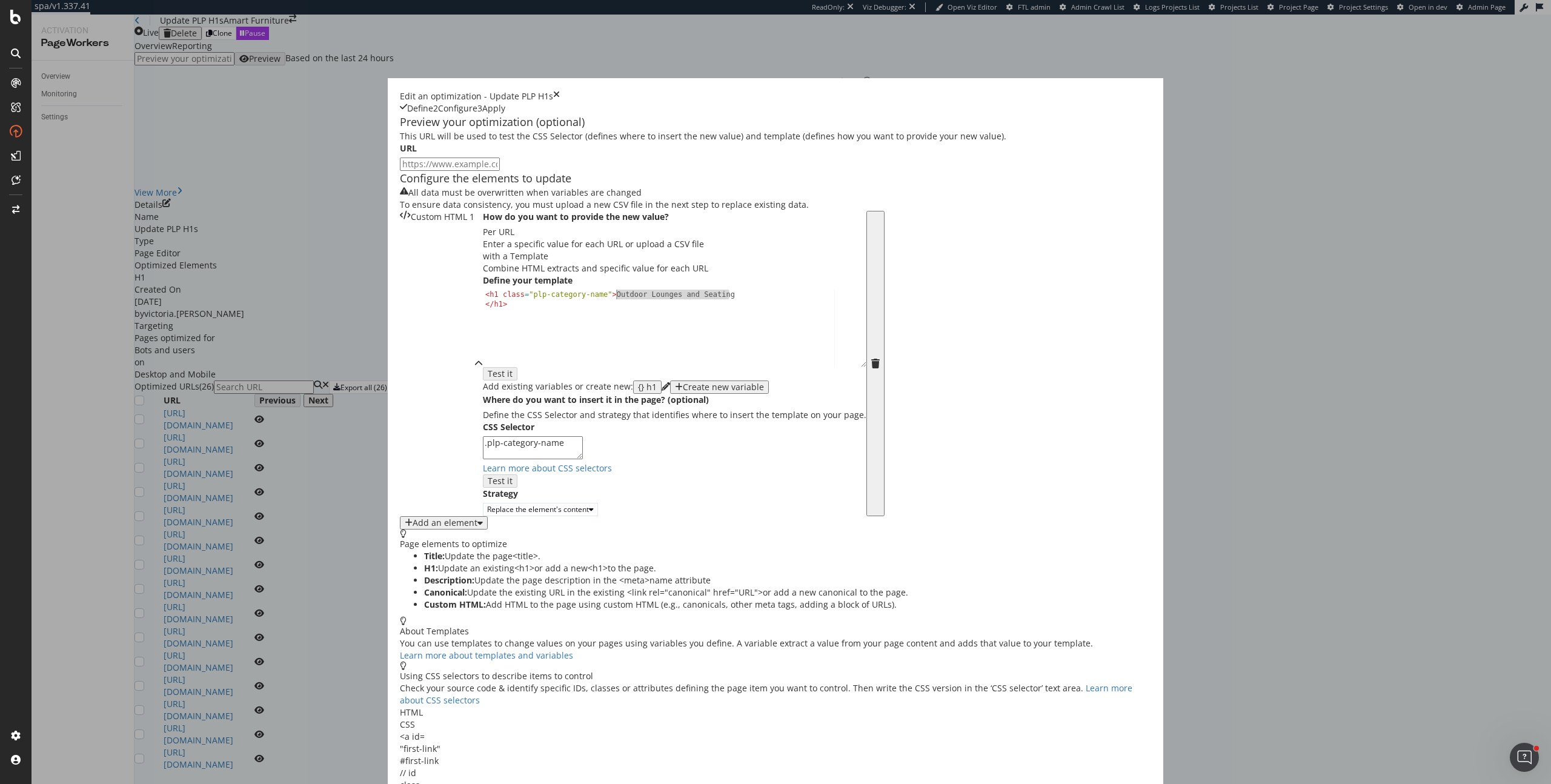
click at [561, 405] on div "< h1 class = "plp-category-name" > Outdoor Lounges and Seating </ h1 >" at bounding box center [674, 347] width 384 height 115
click at [638, 392] on div "{} h1" at bounding box center [647, 386] width 18 height 9
click at [566, 386] on div "< h1 class = "plp-category-name" > {{ h1 }} </ h1 >" at bounding box center [674, 337] width 384 height 95
type textarea "<h1 class="plp-category-name">{{ h1 }}</h1>"
click at [845, 529] on div "Page elements to optimize Title: Update the page <title> . H1: Update an existi…" at bounding box center [775, 714] width 751 height 371
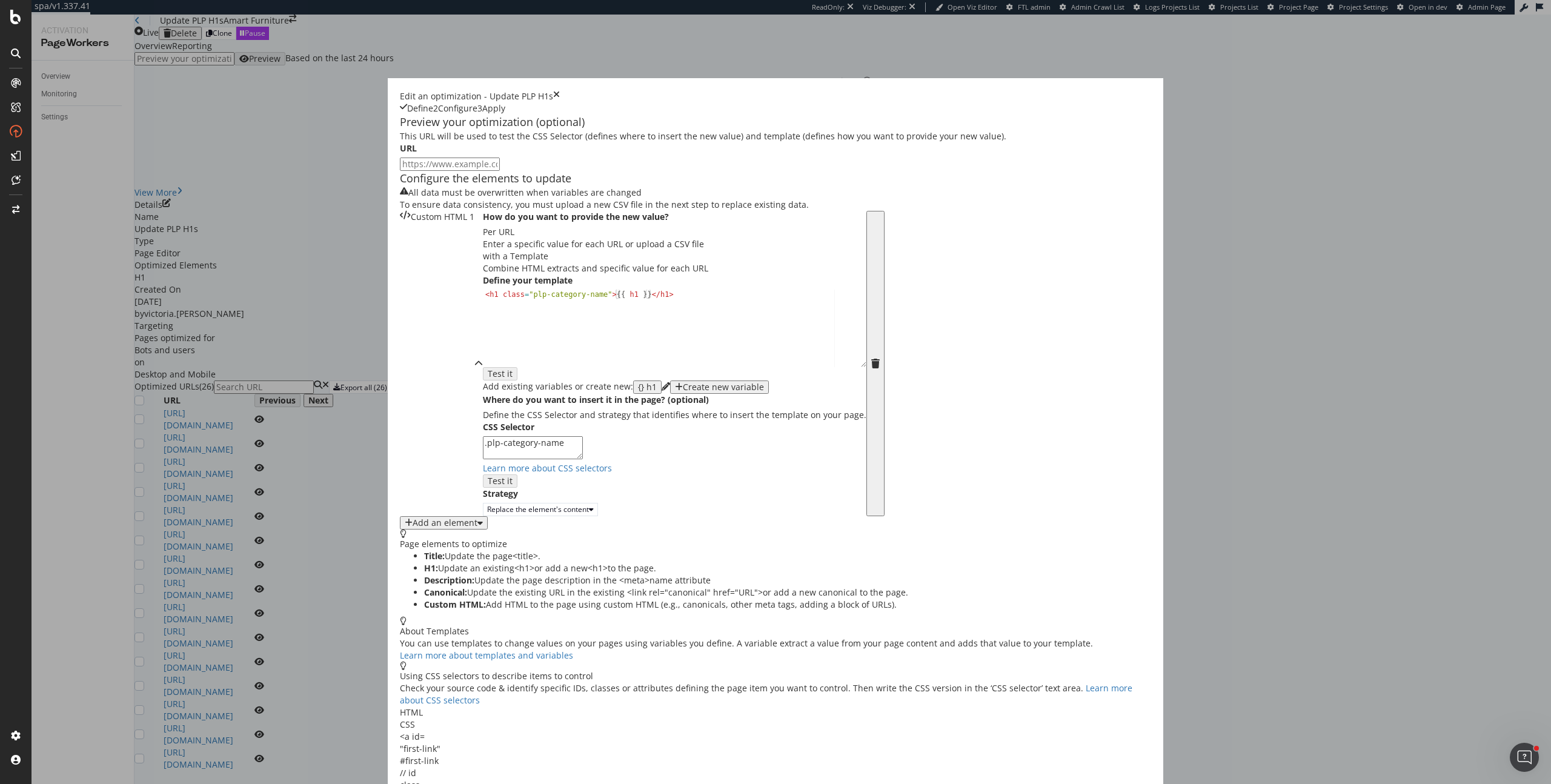
scroll to position [68, 0]
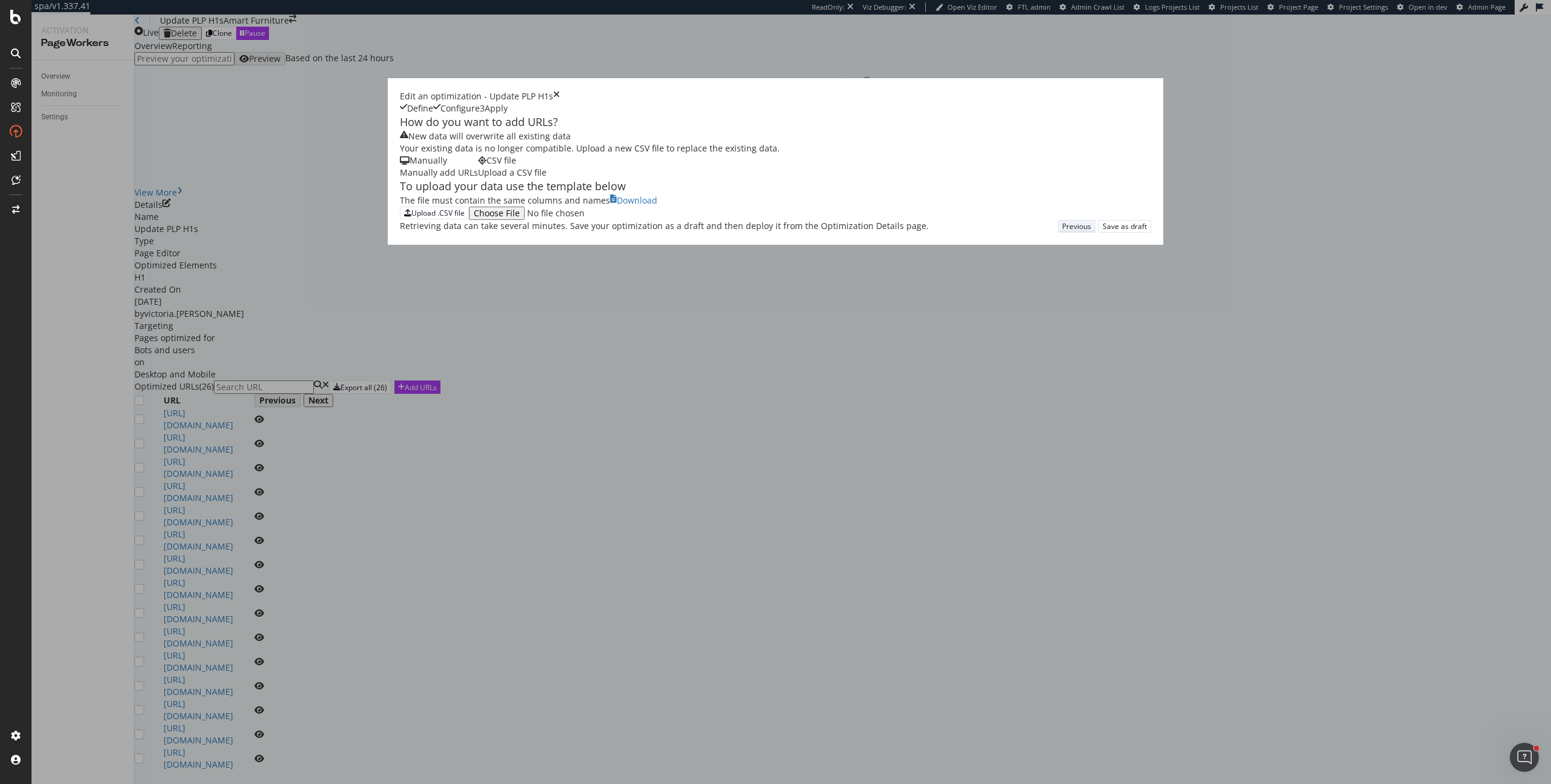
click at [1062, 231] on div "Previous" at bounding box center [1076, 226] width 29 height 10
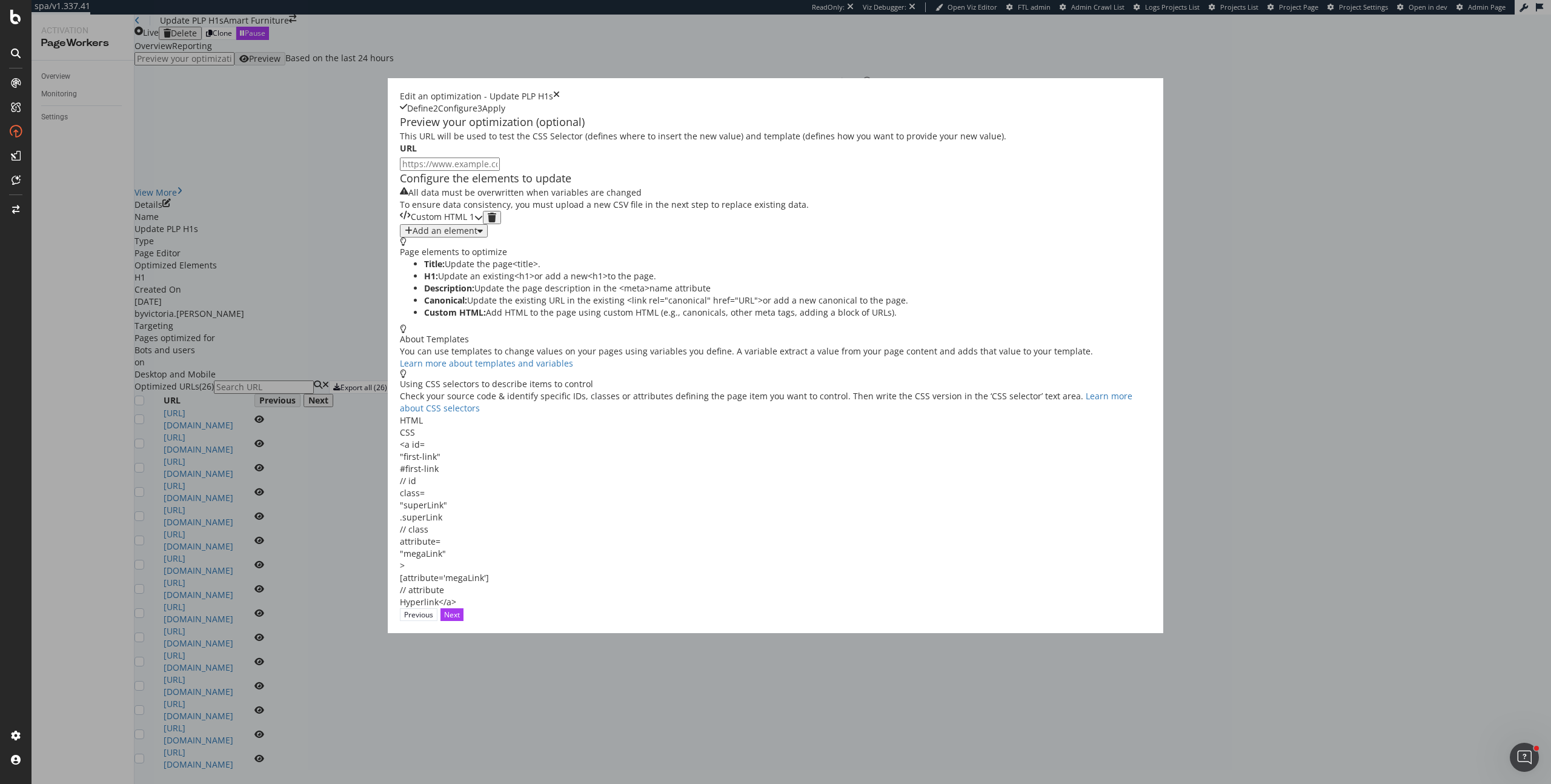
click at [474, 224] on div "Custom HTML 1" at bounding box center [437, 217] width 75 height 13
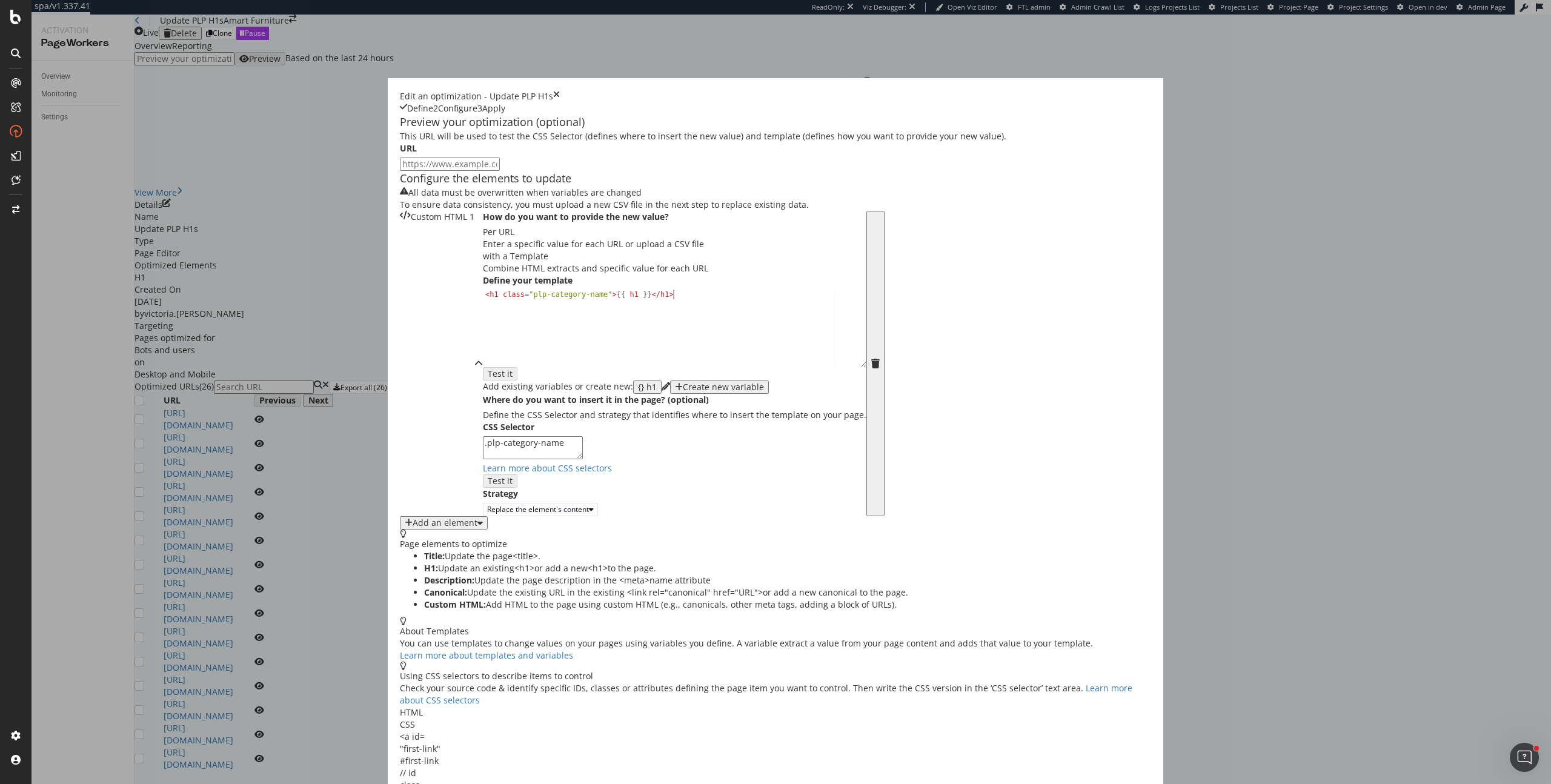
click at [541, 386] on div "< h1 class = "plp-category-name" > {{ h1 }} </ h1 >" at bounding box center [674, 337] width 384 height 95
type textarea "<h1 class="plp-category-name">{{ h1 }}</h1>"
click at [1140, 91] on div "Edit an optimization - Update PLP H1s Define 2 Configure 3 Apply" at bounding box center [775, 103] width 751 height 24
click at [560, 91] on icon "times" at bounding box center [556, 96] width 6 height 12
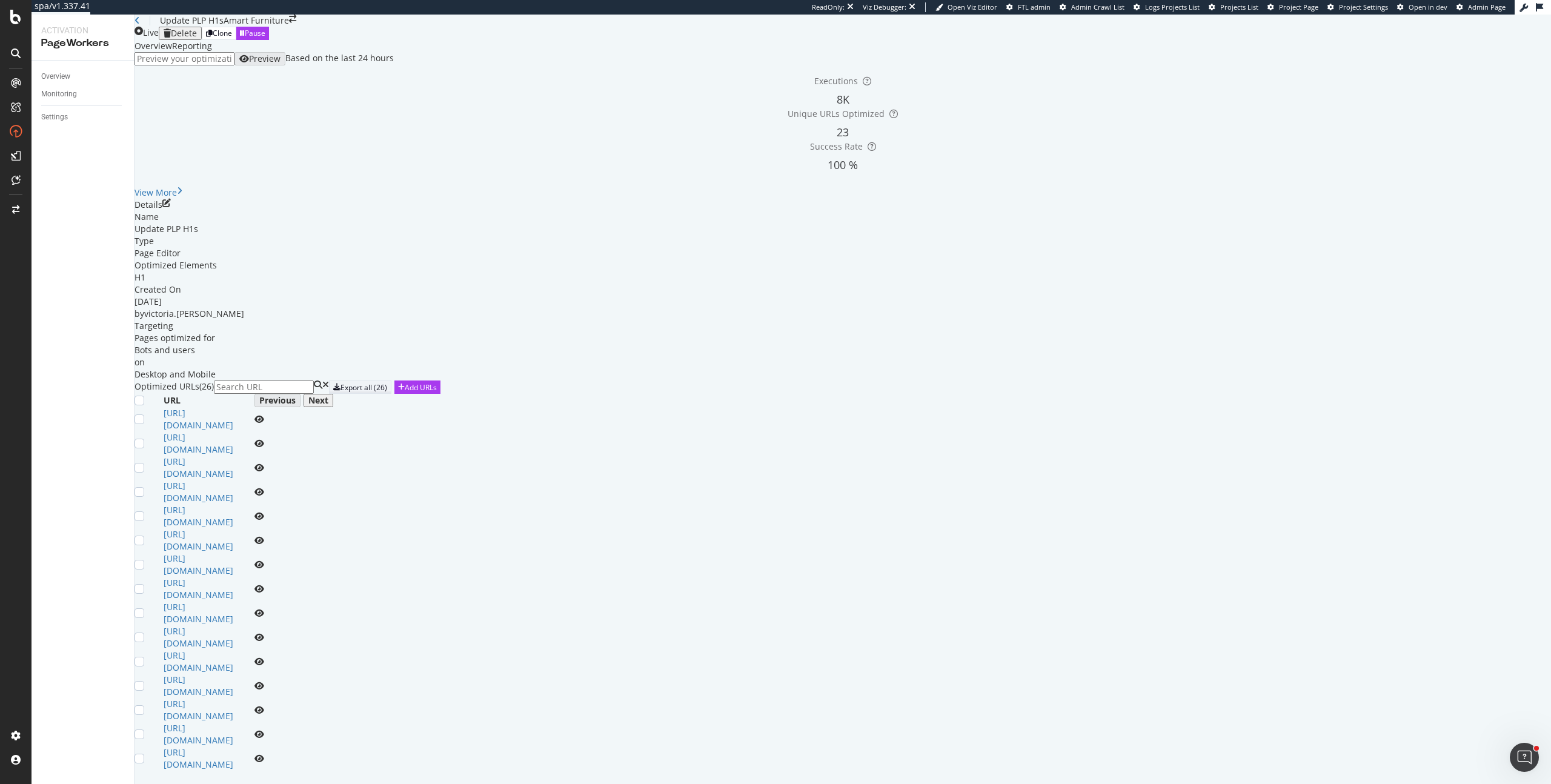
click at [388, 382] on div "Export all (26)" at bounding box center [363, 386] width 46 height 10
click at [171, 199] on icon "pen-to-square" at bounding box center [166, 202] width 8 height 8
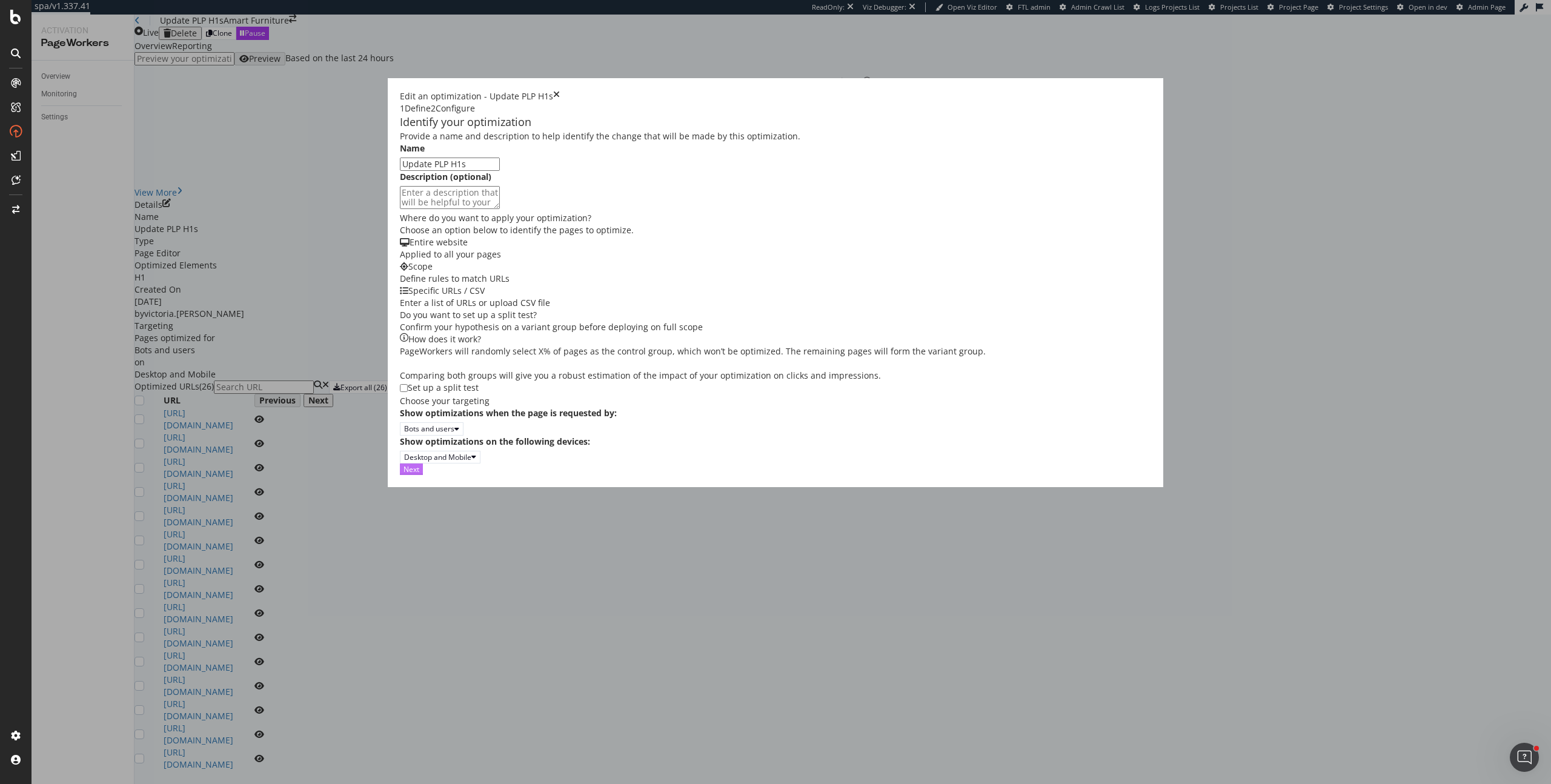
click at [423, 475] on button "Next" at bounding box center [411, 469] width 23 height 11
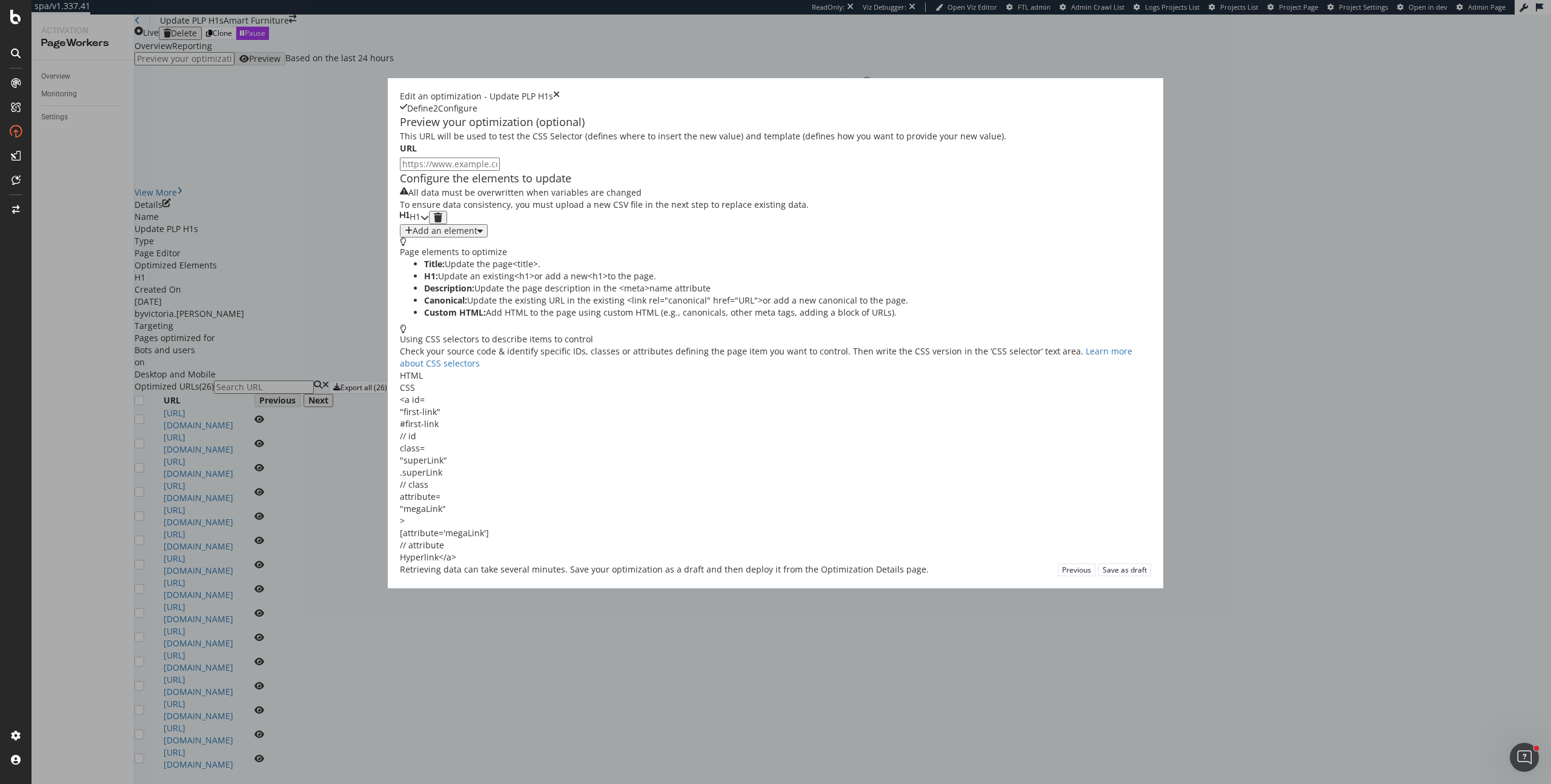
click at [421, 224] on div "H1" at bounding box center [410, 217] width 20 height 13
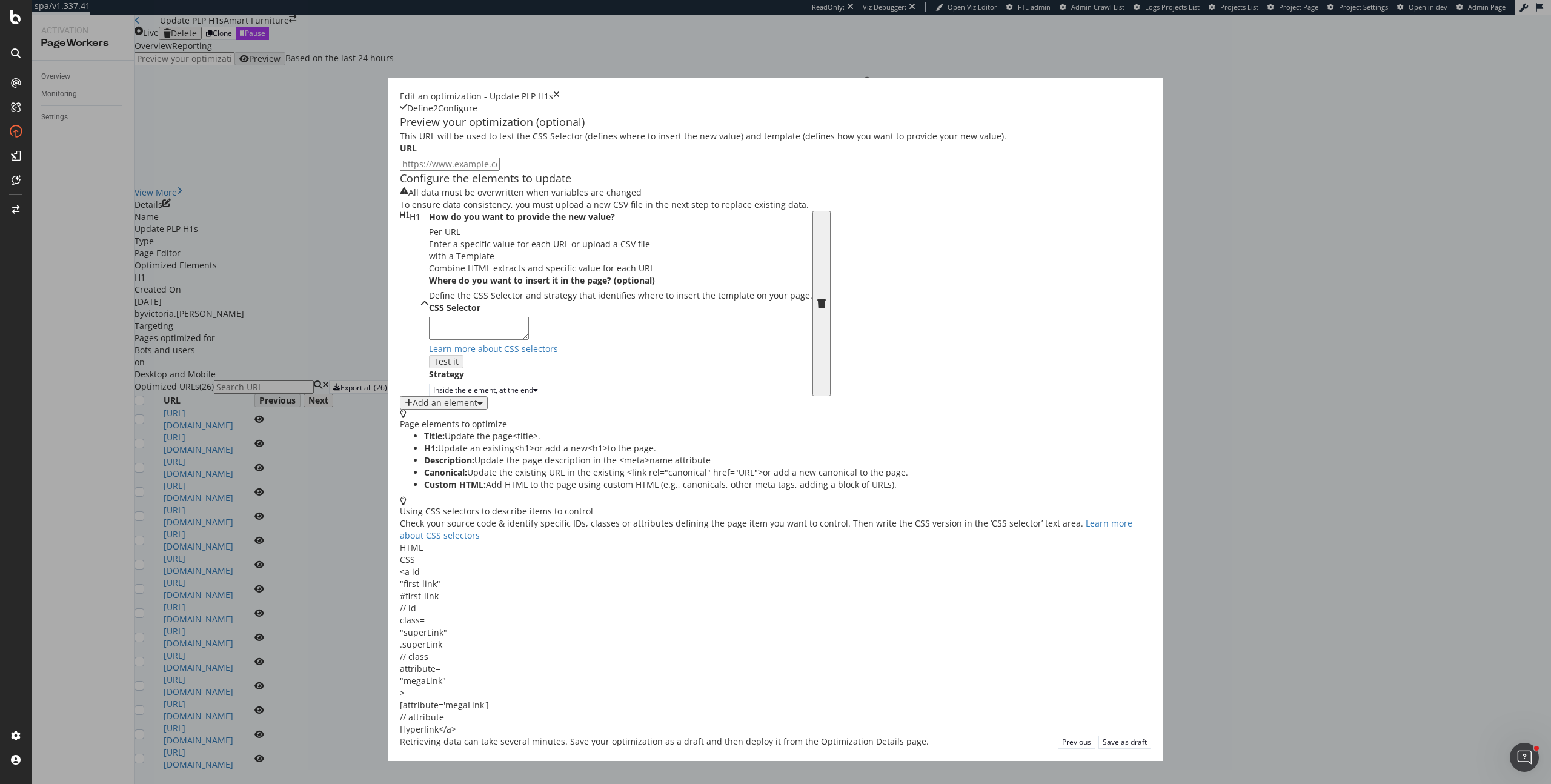
click at [453, 408] on div "Add an element" at bounding box center [445, 402] width 65 height 9
click at [465, 708] on div "Custom HTML" at bounding box center [441, 703] width 48 height 10
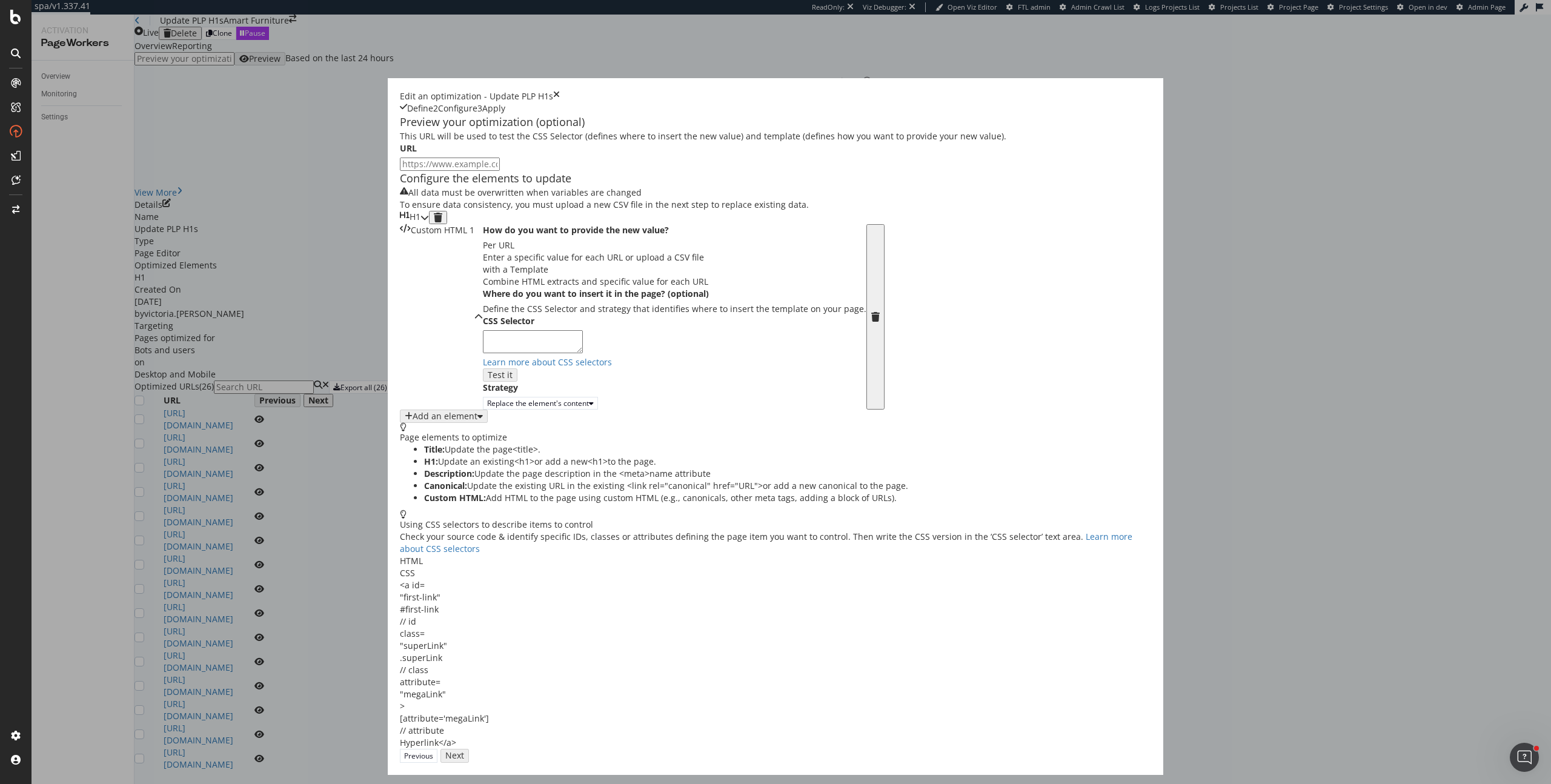
click at [504, 353] on textarea "modal" at bounding box center [533, 341] width 100 height 23
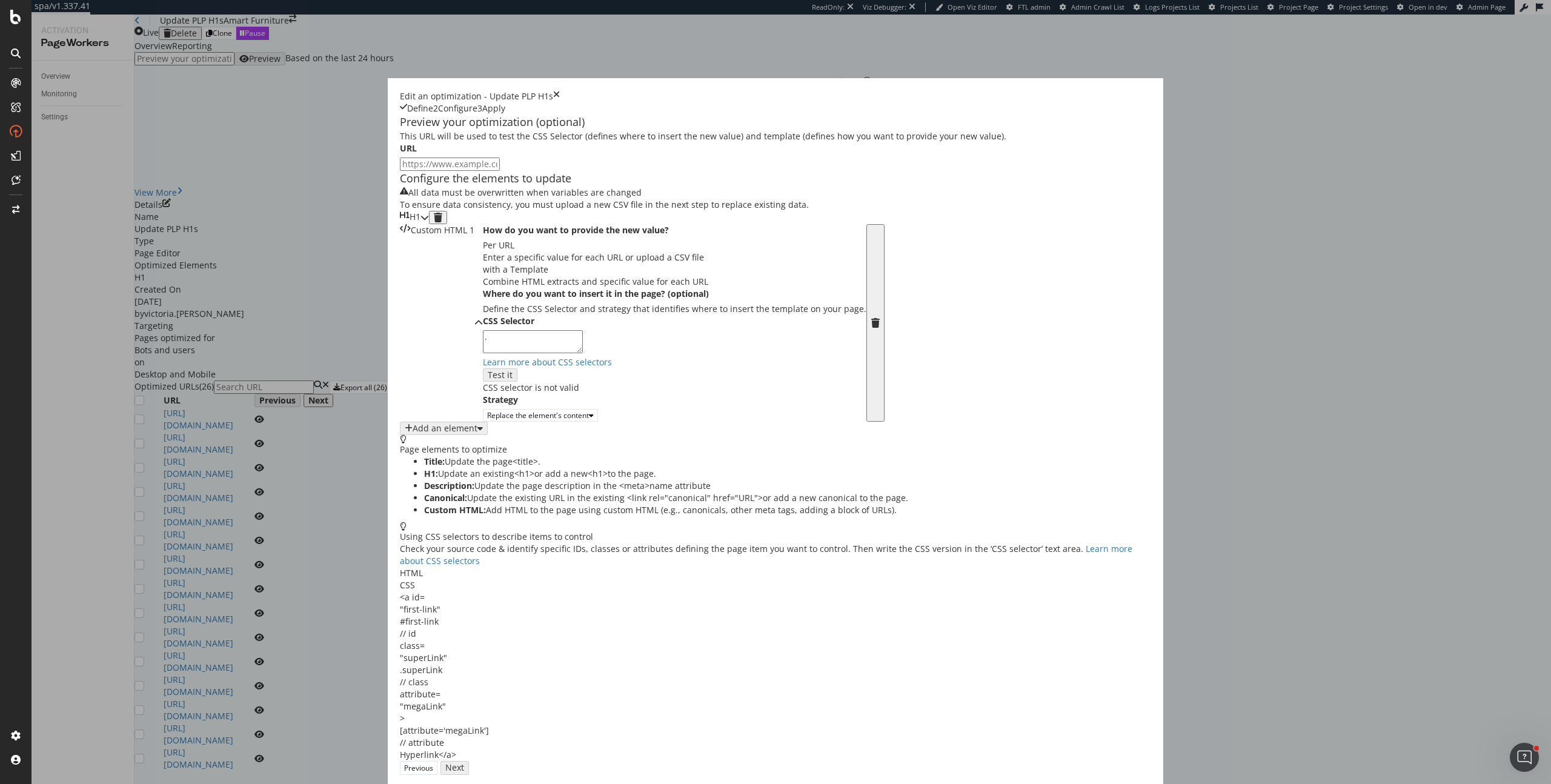
paste textarea "<h1 class="plp-category-name">{{ h1 }}</h1>"
drag, startPoint x: 607, startPoint y: 547, endPoint x: 434, endPoint y: 542, distance: 173.1
click at [483, 353] on textarea ".<h1 class="plp-category-name">{{ h1 }}</h1>" at bounding box center [533, 341] width 100 height 23
click at [499, 421] on div "Replace the element's content" at bounding box center [538, 414] width 102 height 10
click at [583, 353] on textarea "." at bounding box center [533, 341] width 100 height 23
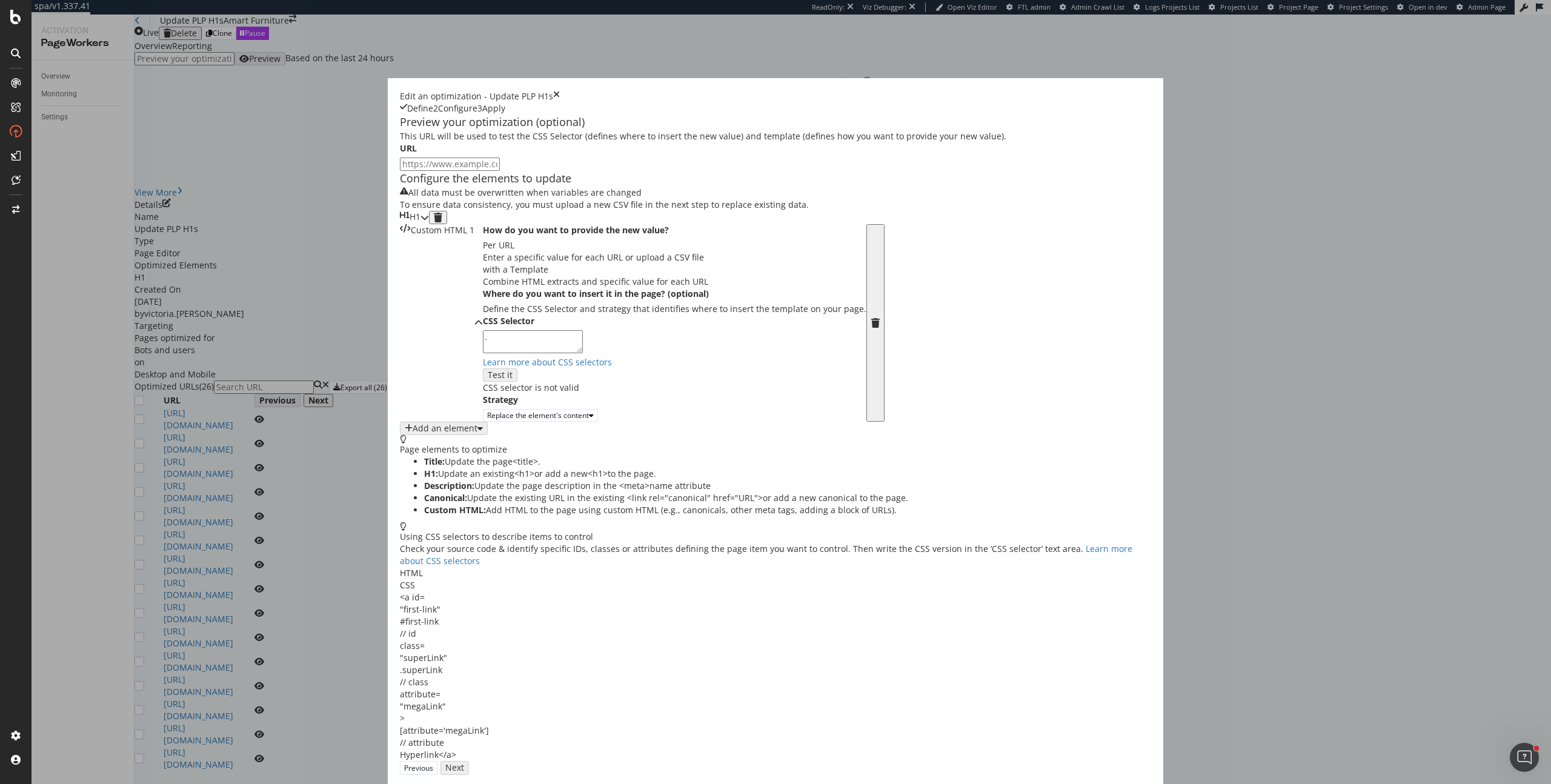
click at [568, 353] on textarea "." at bounding box center [533, 341] width 100 height 23
paste textarea "<h1 class="plp-category-name">{{ h1 }}</h1>"
drag, startPoint x: 474, startPoint y: 546, endPoint x: 429, endPoint y: 548, distance: 45.0
click at [483, 353] on textarea ".<h1 class="plp-category-name">{{ h1 }}</h1>" at bounding box center [533, 341] width 100 height 23
drag, startPoint x: 499, startPoint y: 545, endPoint x: 640, endPoint y: 552, distance: 141.2
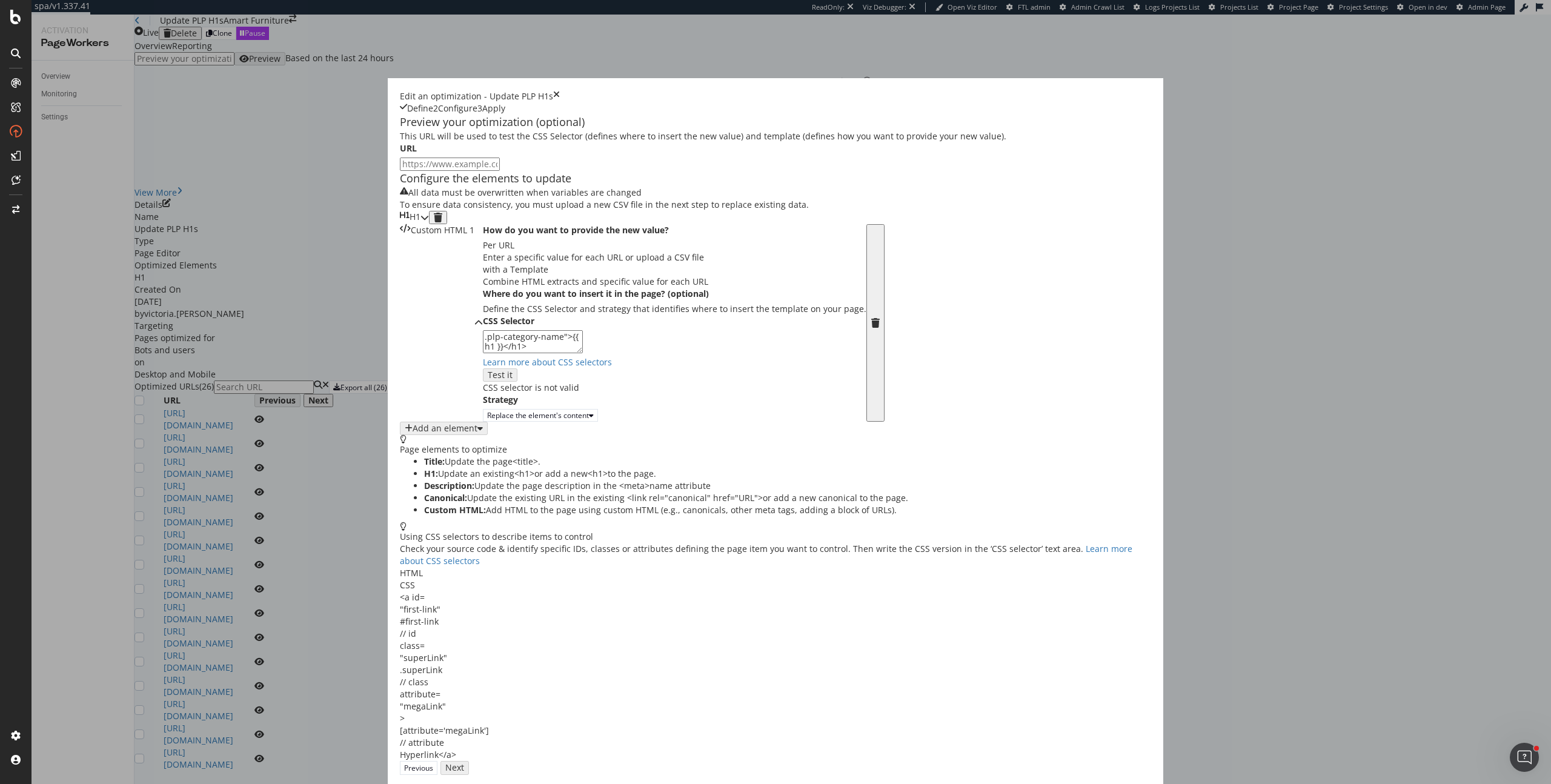
click at [583, 353] on textarea ".plp-category-name">{{ h1 }}</h1>" at bounding box center [533, 341] width 100 height 23
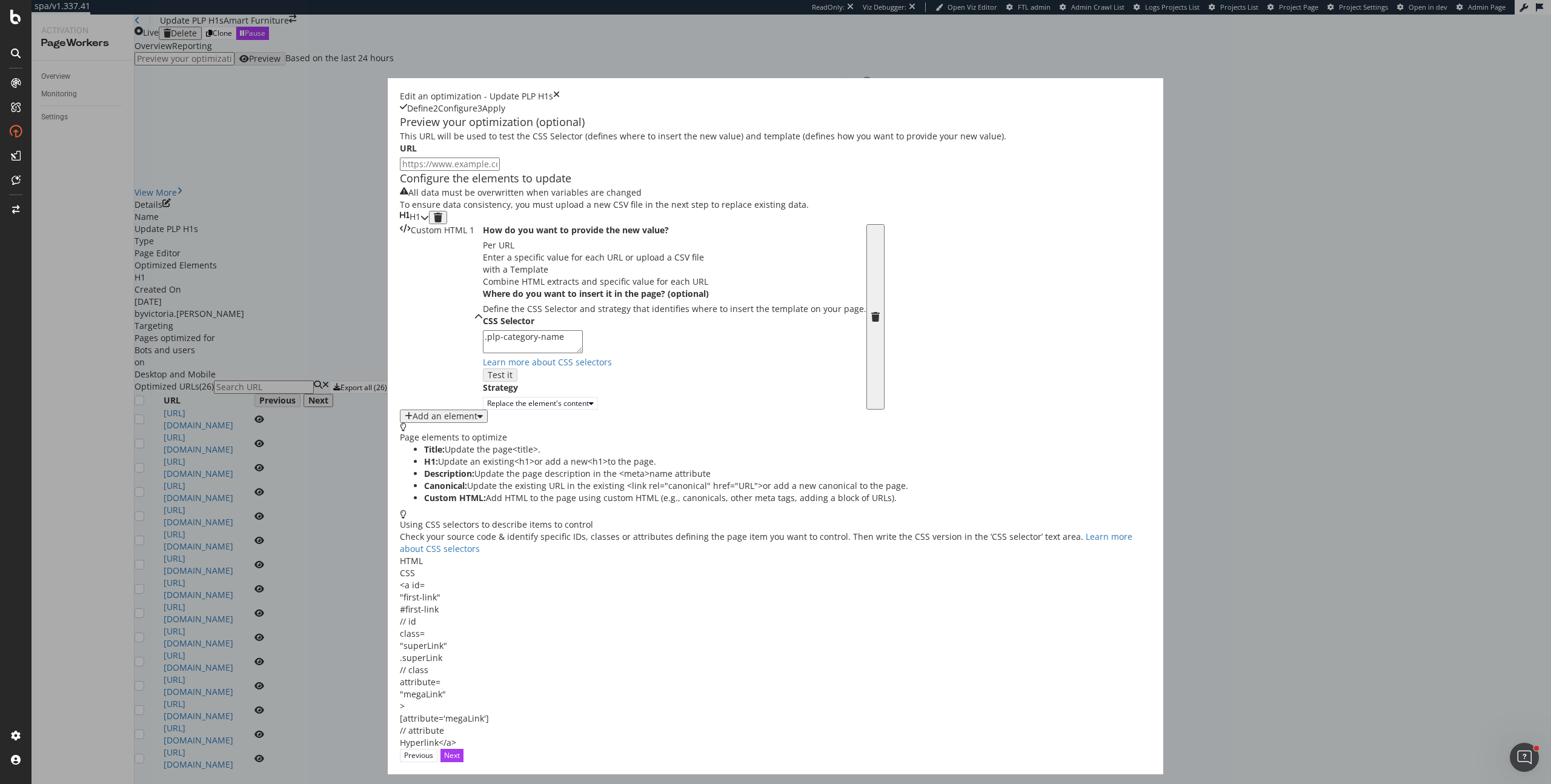
type textarea ".plp-category-name"
click at [442, 222] on icon "modal" at bounding box center [437, 217] width 8 height 9
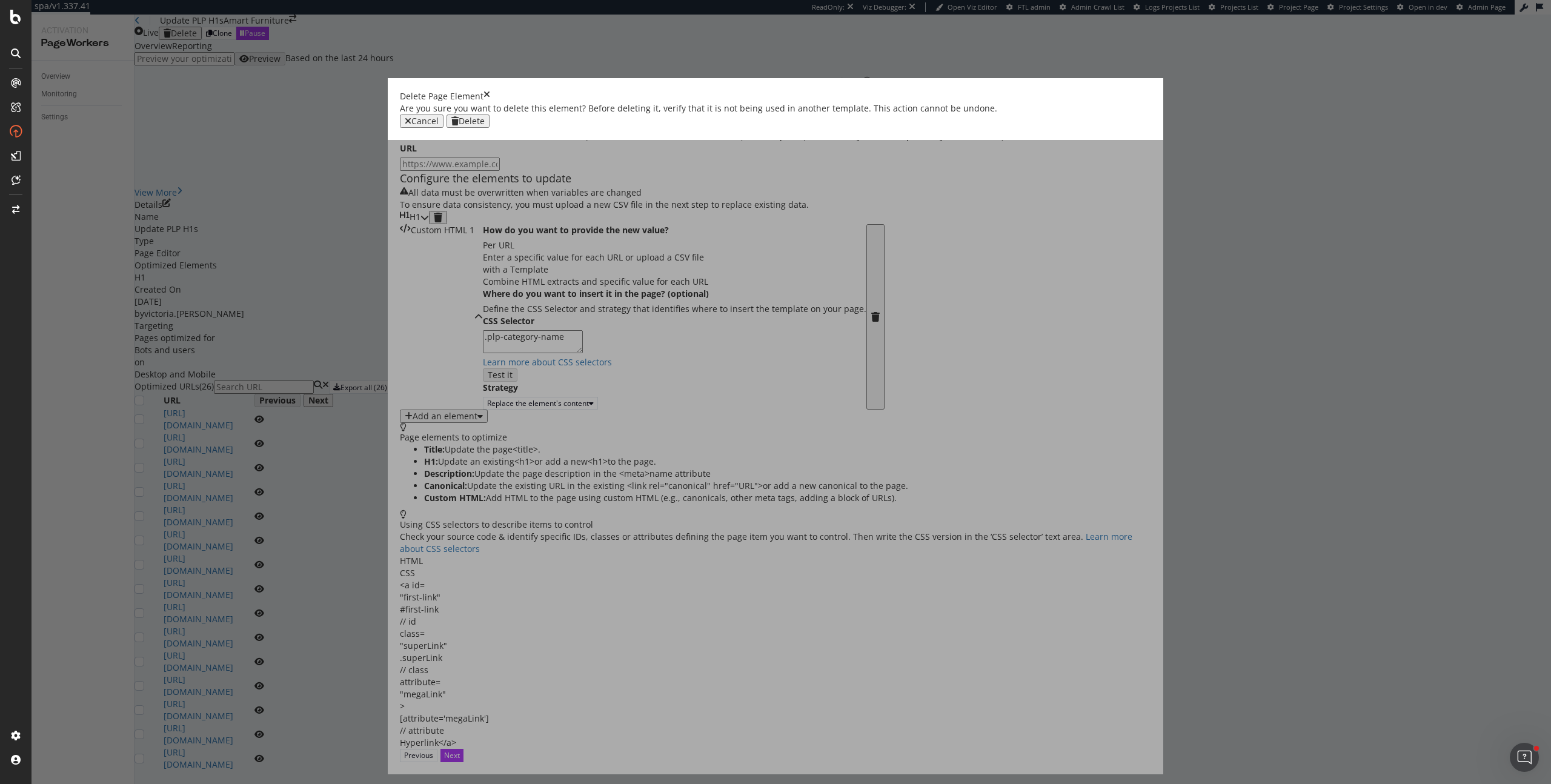
click at [485, 126] on div "Delete" at bounding box center [472, 121] width 26 height 9
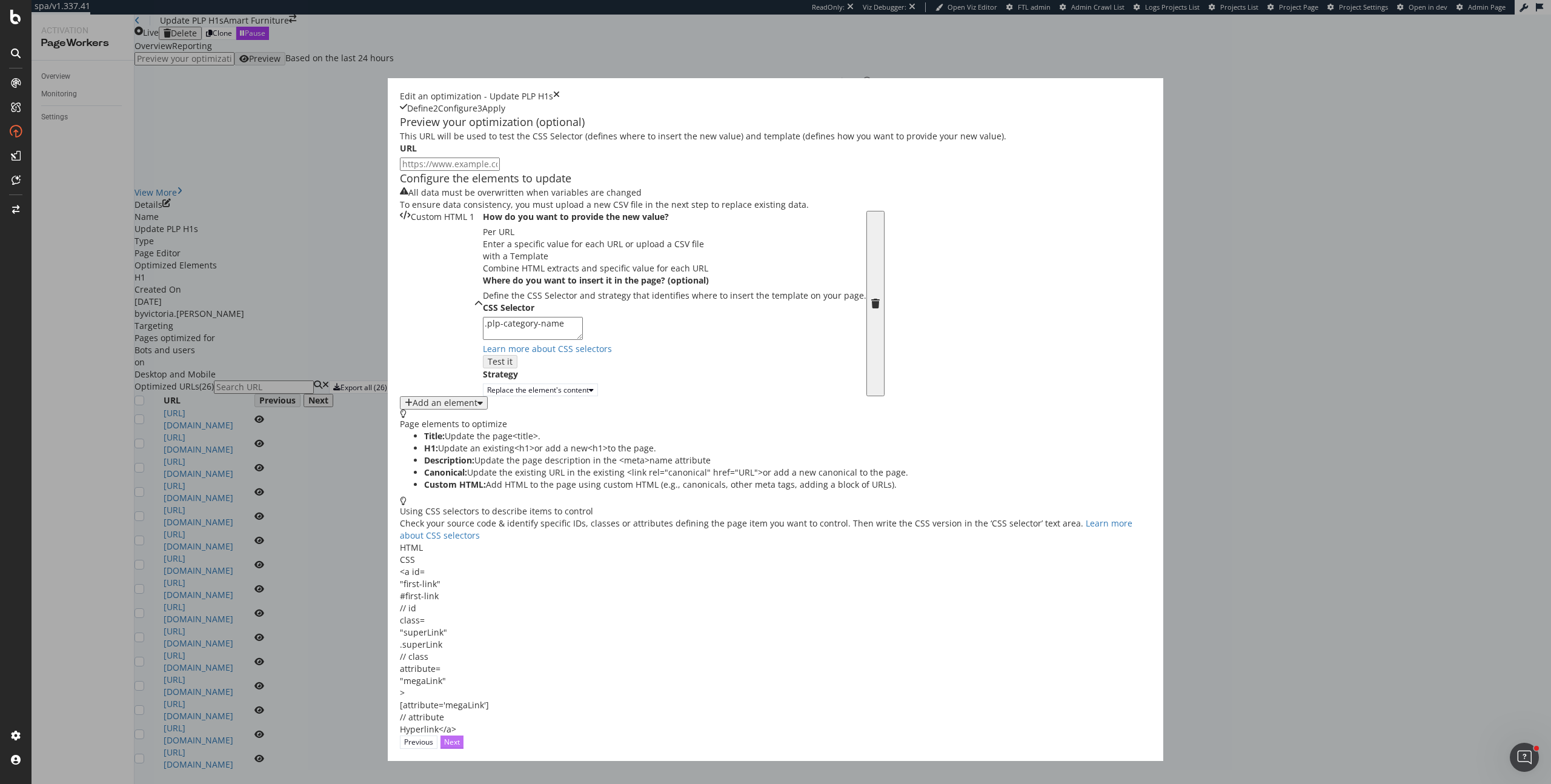
click at [463, 748] on button "Next" at bounding box center [451, 741] width 23 height 13
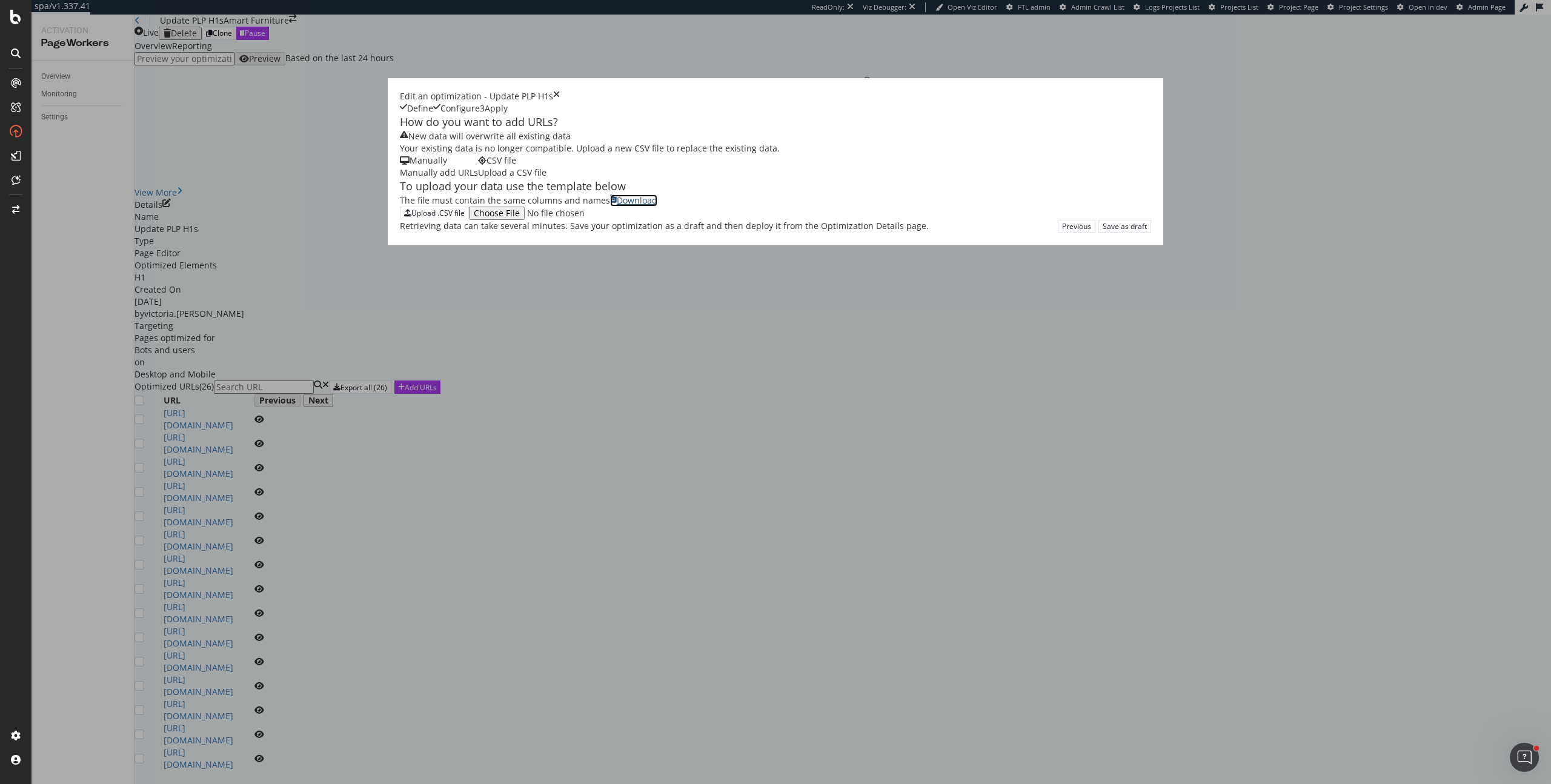
click at [617, 206] on div "Download" at bounding box center [637, 200] width 41 height 12
click at [461, 219] on button "Upload .CSV file" at bounding box center [434, 213] width 69 height 13
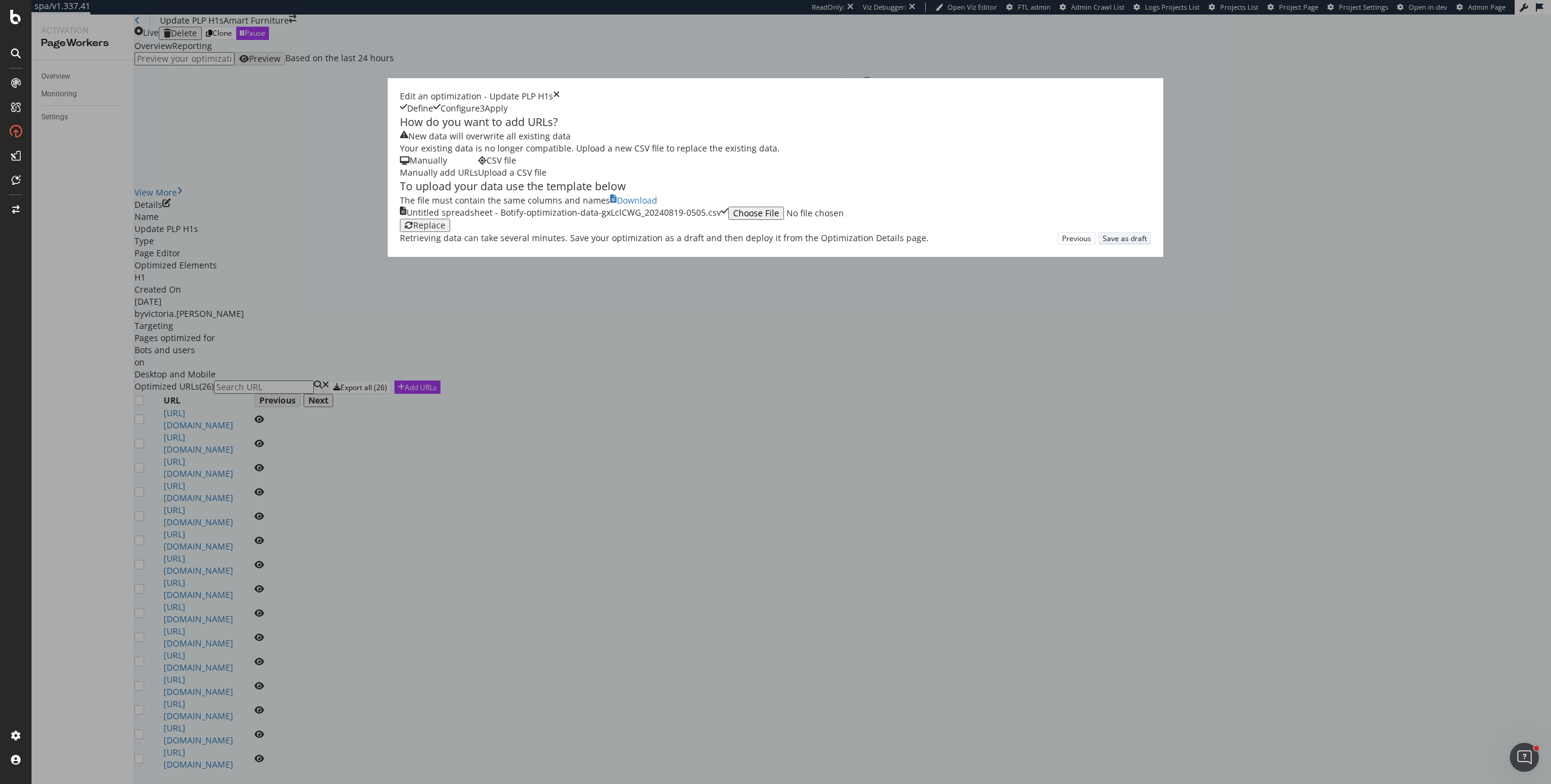
click at [1126, 243] on div "Save as draft" at bounding box center [1125, 238] width 44 height 10
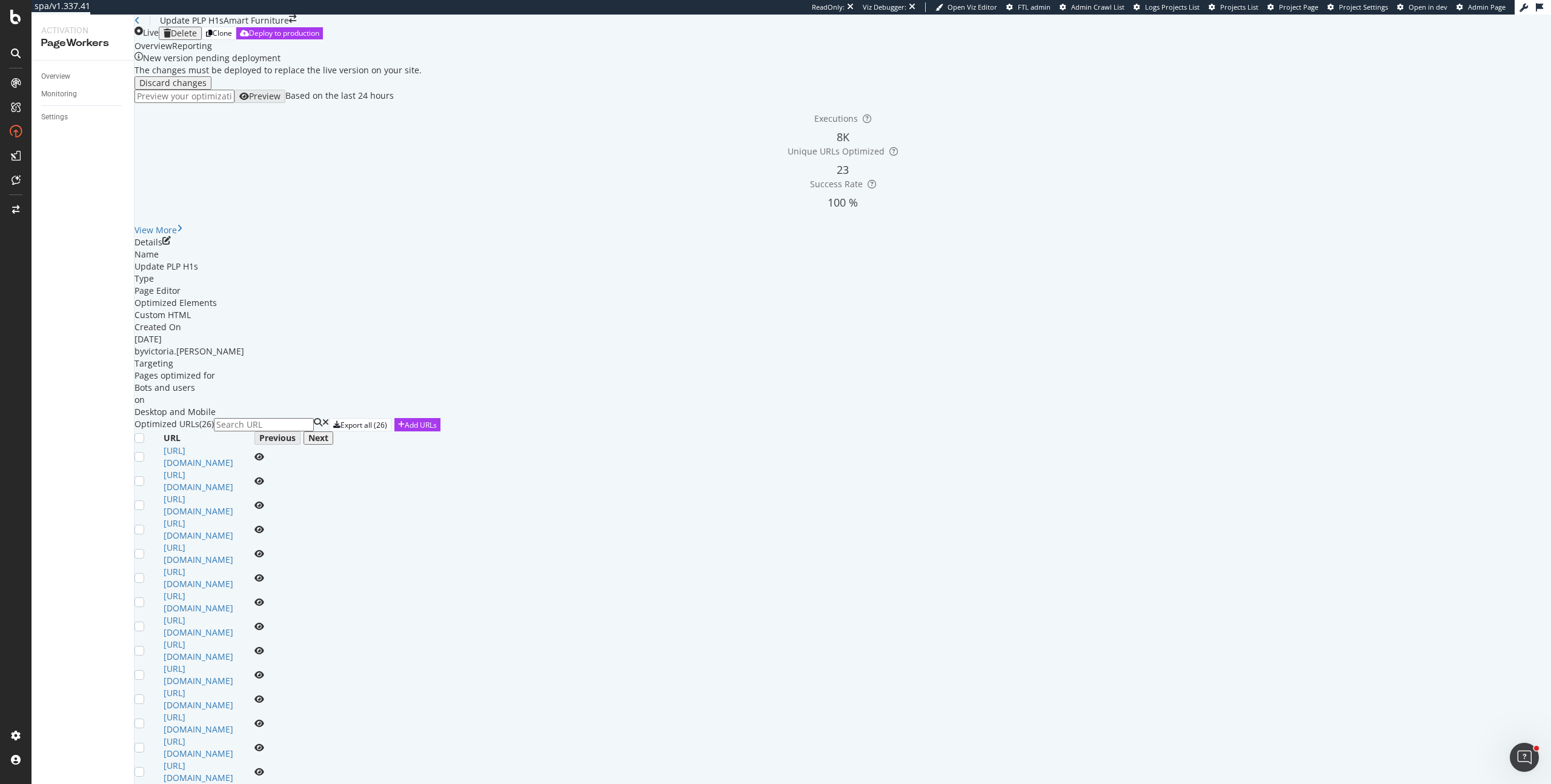
click at [265, 460] on icon "eye" at bounding box center [259, 456] width 9 height 8
click at [328, 433] on div "Next" at bounding box center [318, 437] width 20 height 9
click at [296, 443] on div "Previous" at bounding box center [277, 437] width 36 height 9
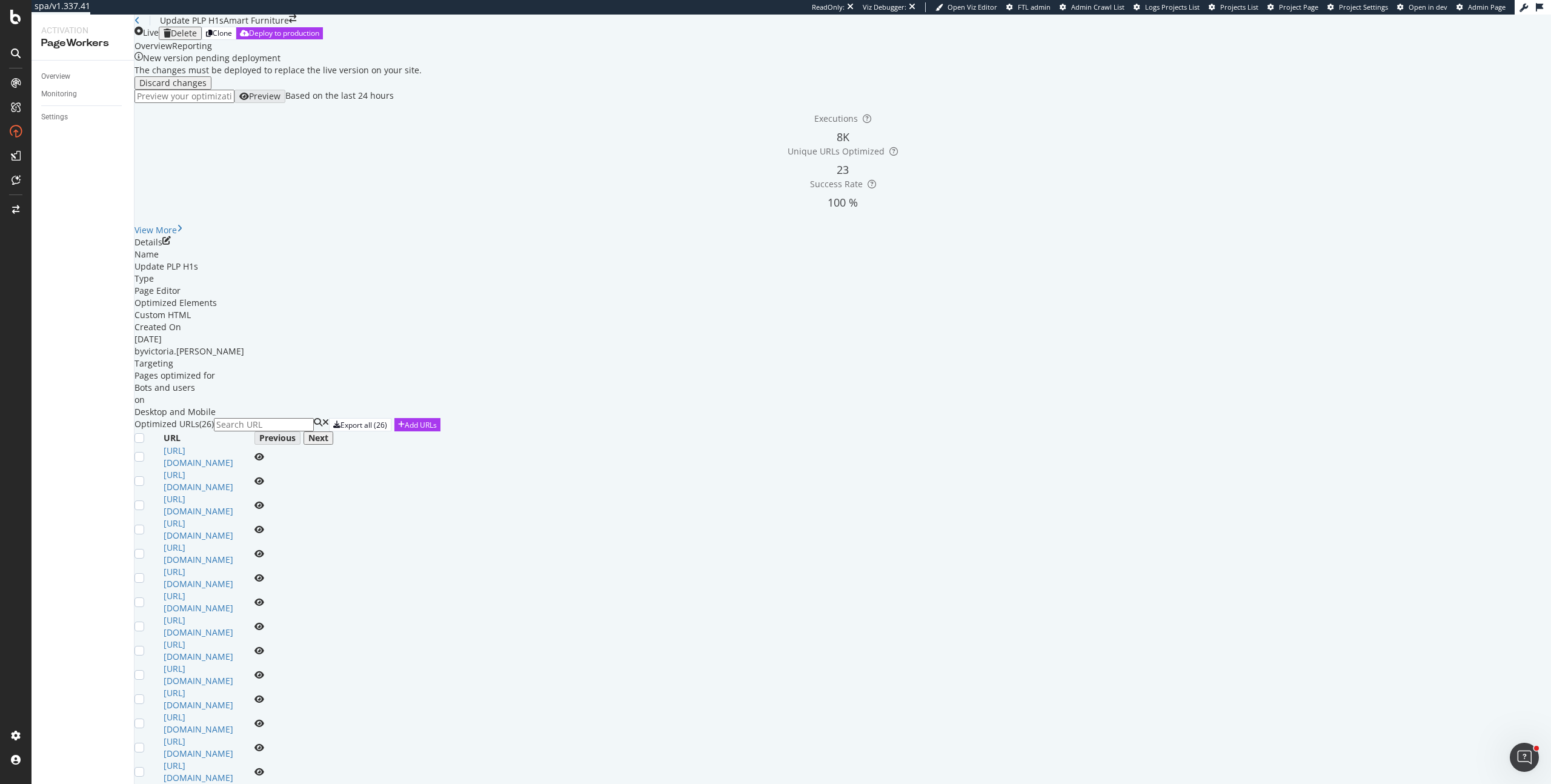
scroll to position [158, 0]
click at [265, 533] on icon "eye" at bounding box center [259, 529] width 9 height 8
click at [265, 557] on icon "eye" at bounding box center [259, 553] width 9 height 8
click at [319, 38] on div "Deploy to production" at bounding box center [284, 32] width 70 height 10
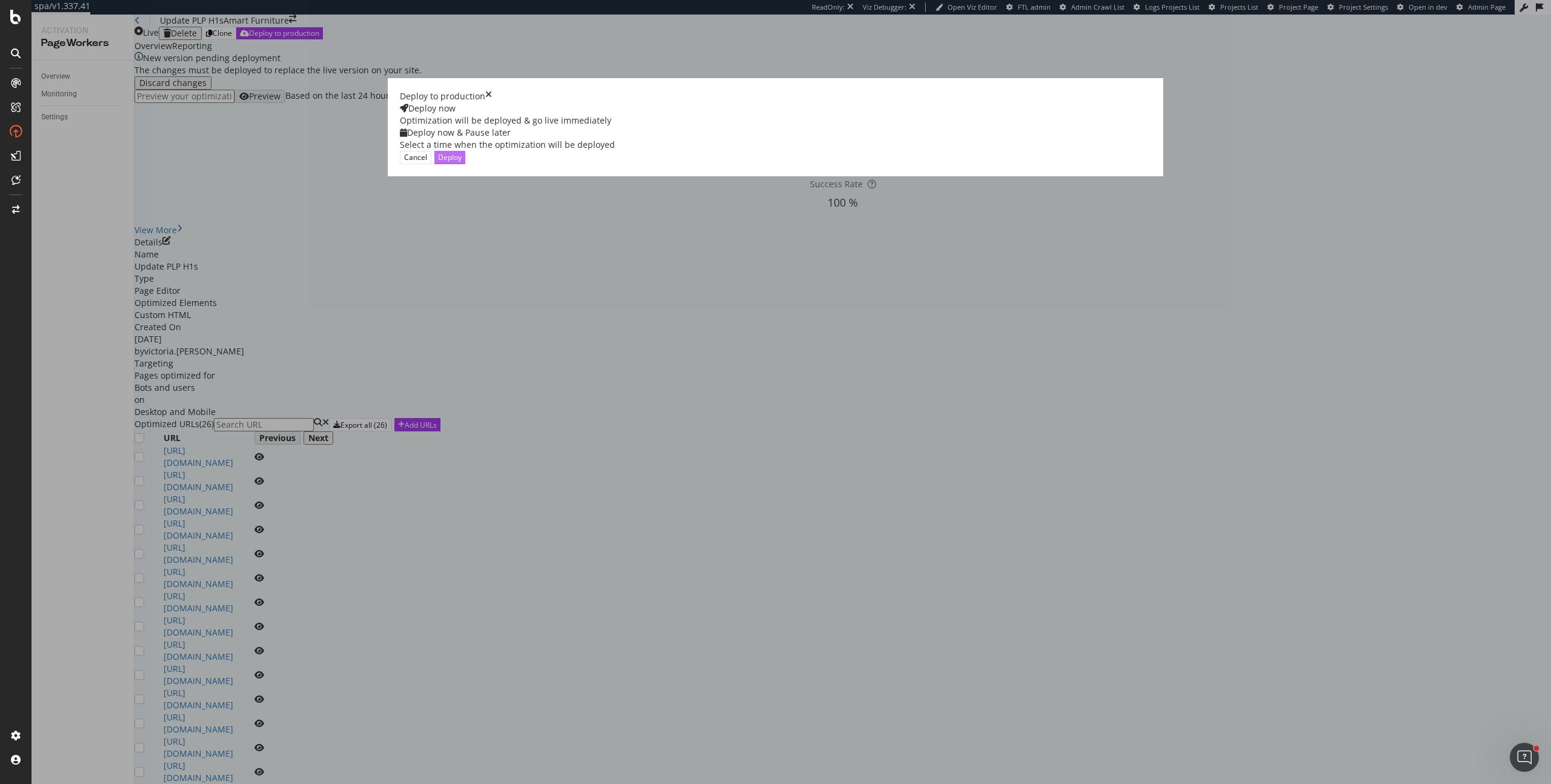
click at [465, 164] on button "Deploy" at bounding box center [449, 157] width 31 height 13
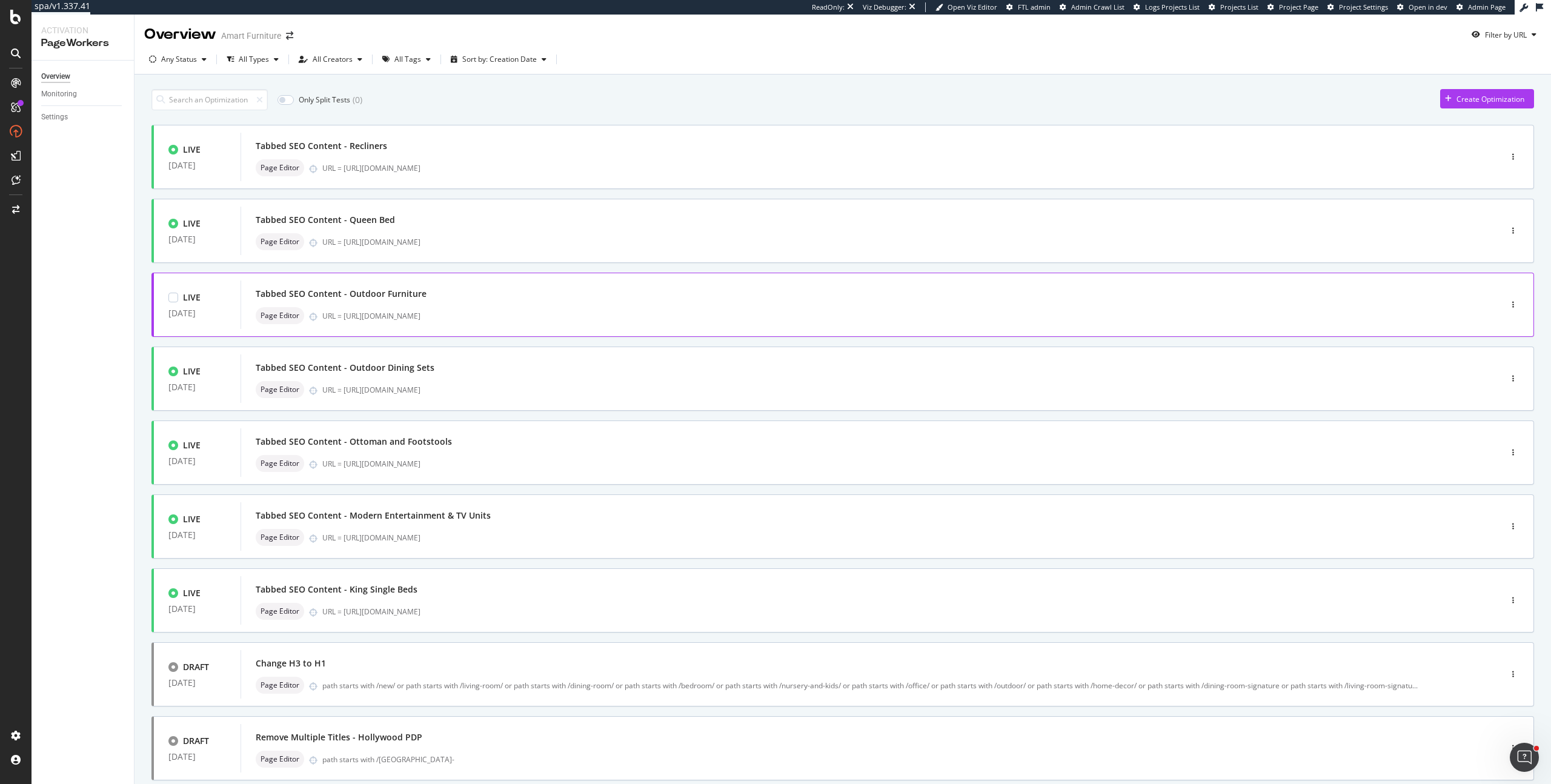
click at [463, 292] on div "Tabbed SEO Content - Outdoor Furniture" at bounding box center [852, 294] width 1193 height 17
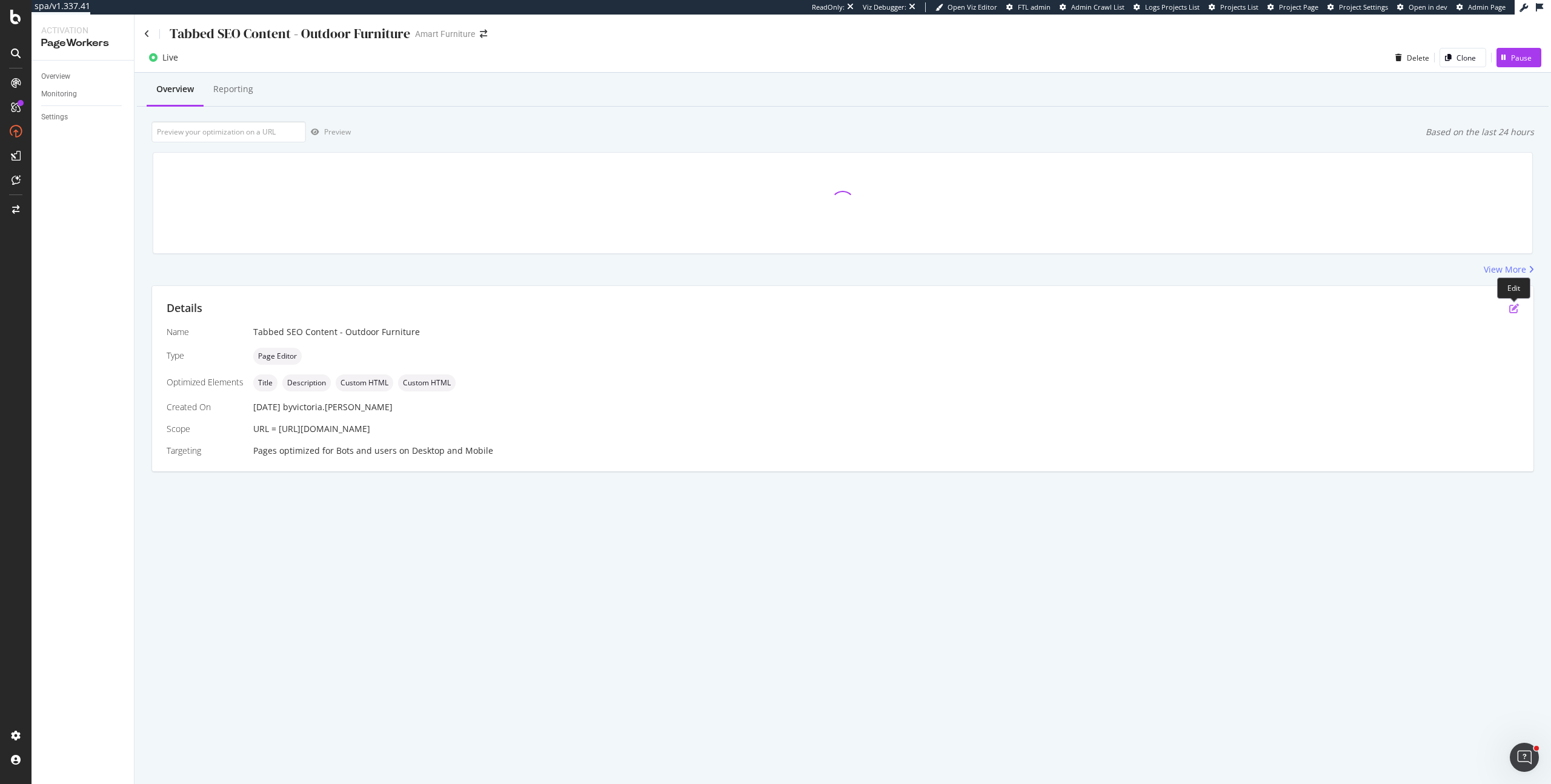
click at [1513, 308] on icon "pen-to-square" at bounding box center [1514, 308] width 9 height 9
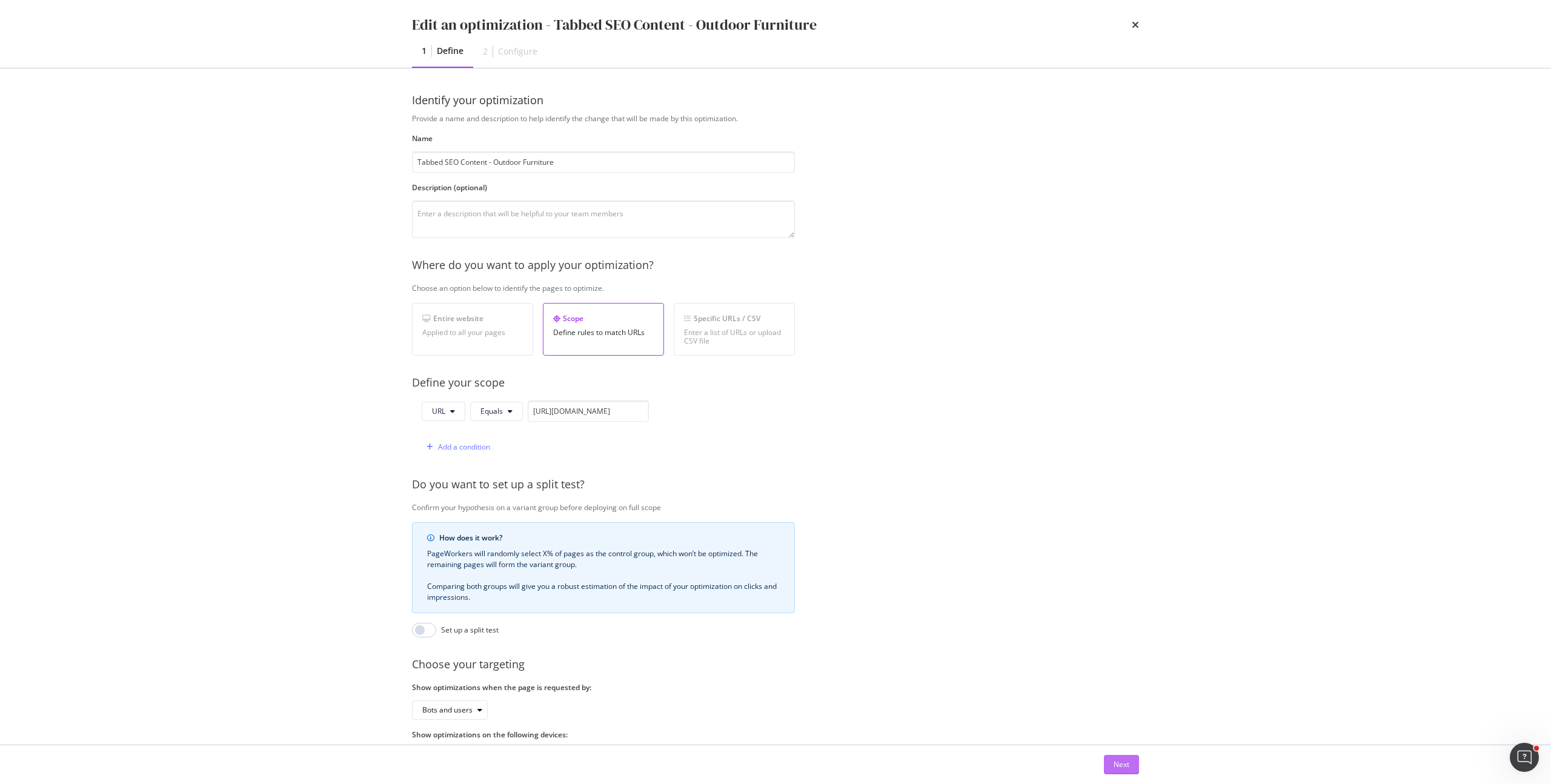
click at [1121, 763] on div "Next" at bounding box center [1121, 764] width 16 height 10
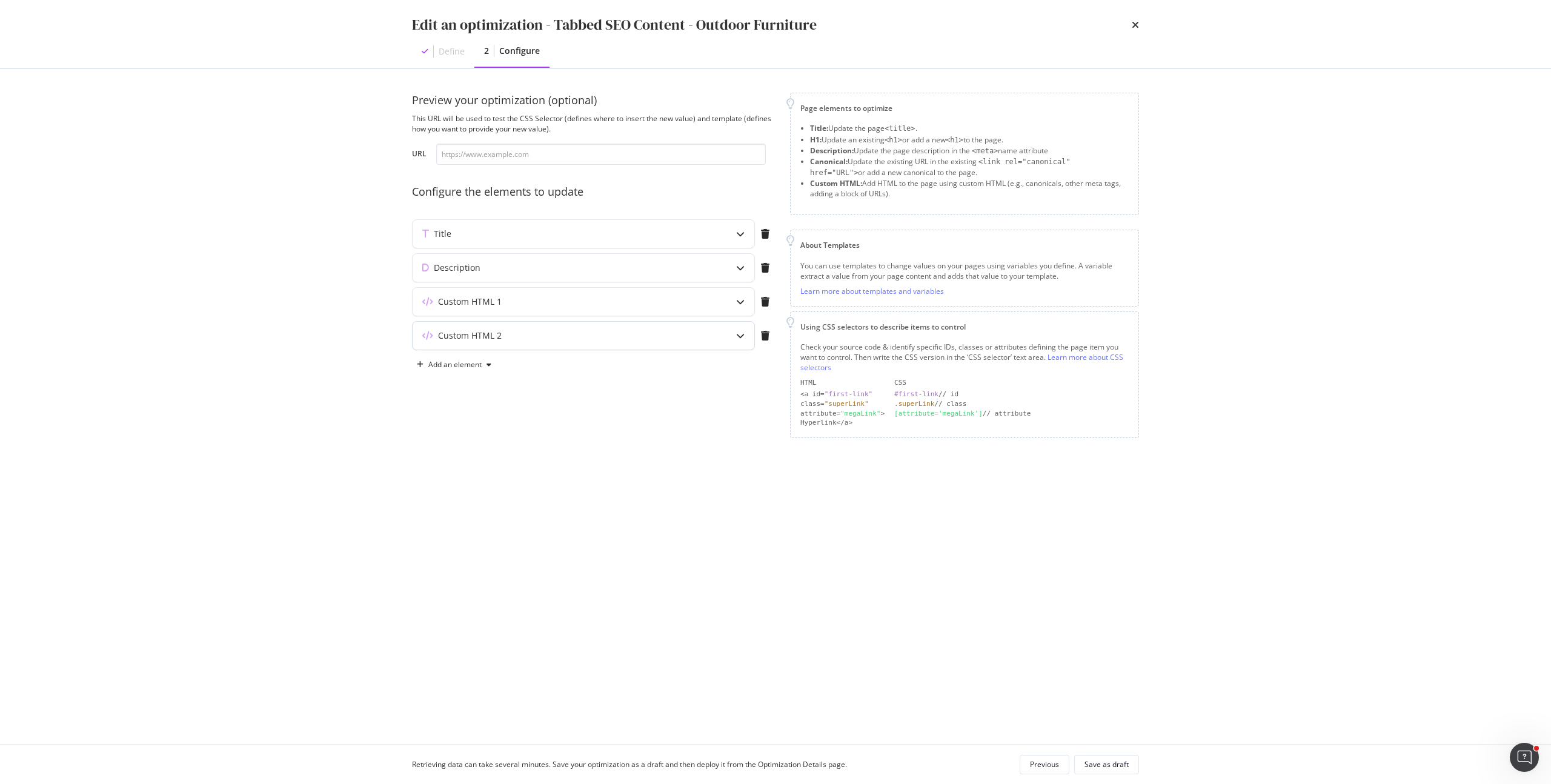
click at [518, 339] on div "Custom HTML 2" at bounding box center [560, 335] width 294 height 12
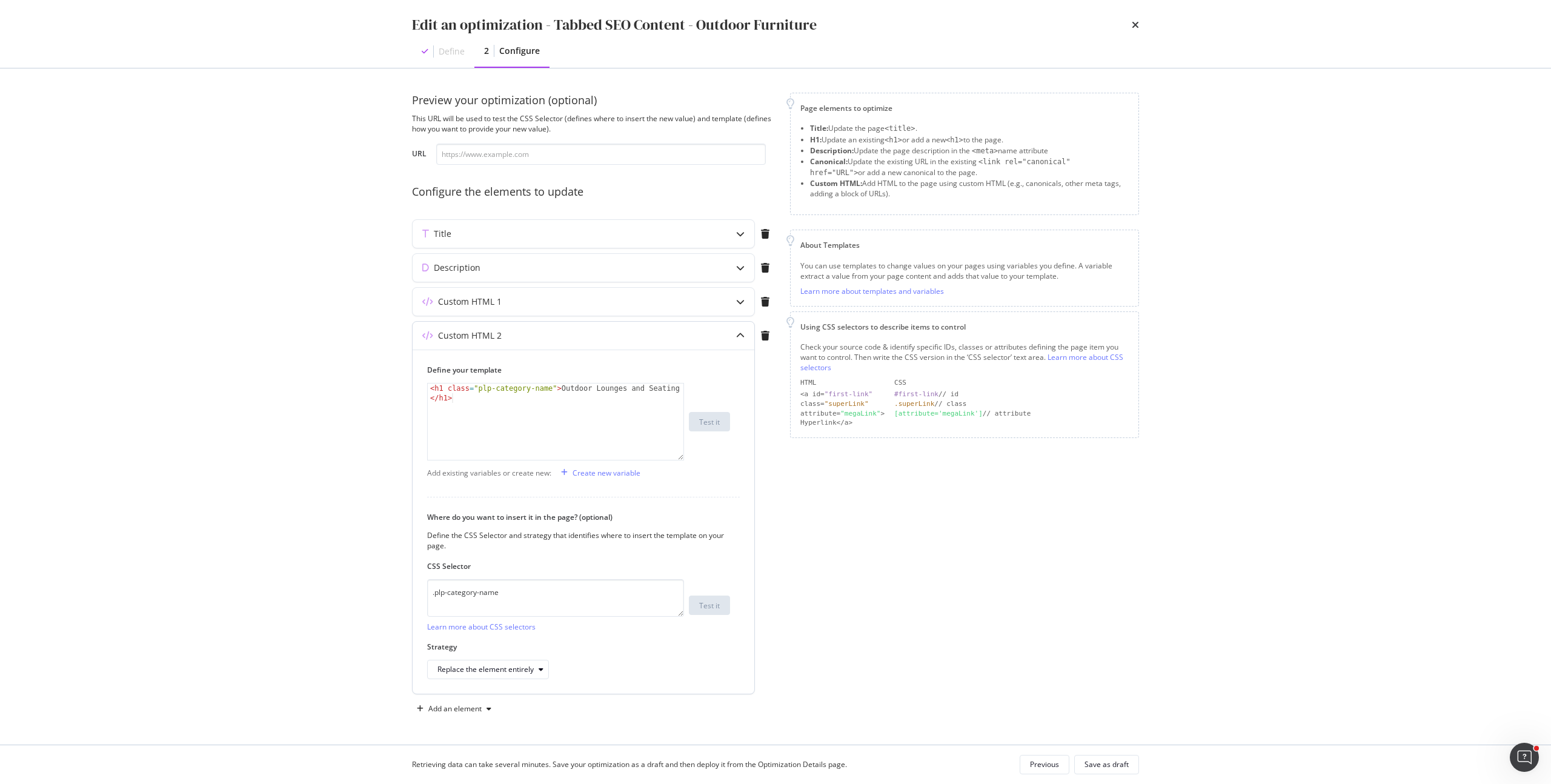
type textarea "<h1 class="plp-category-name">Outdoor Lounges and Seating</h1>"
drag, startPoint x: 492, startPoint y: 401, endPoint x: 314, endPoint y: 366, distance: 181.4
click at [314, 366] on div "Edit an optimization - Tabbed SEO Content - Outdoor Furniture Define 2 Configur…" at bounding box center [775, 392] width 1551 height 784
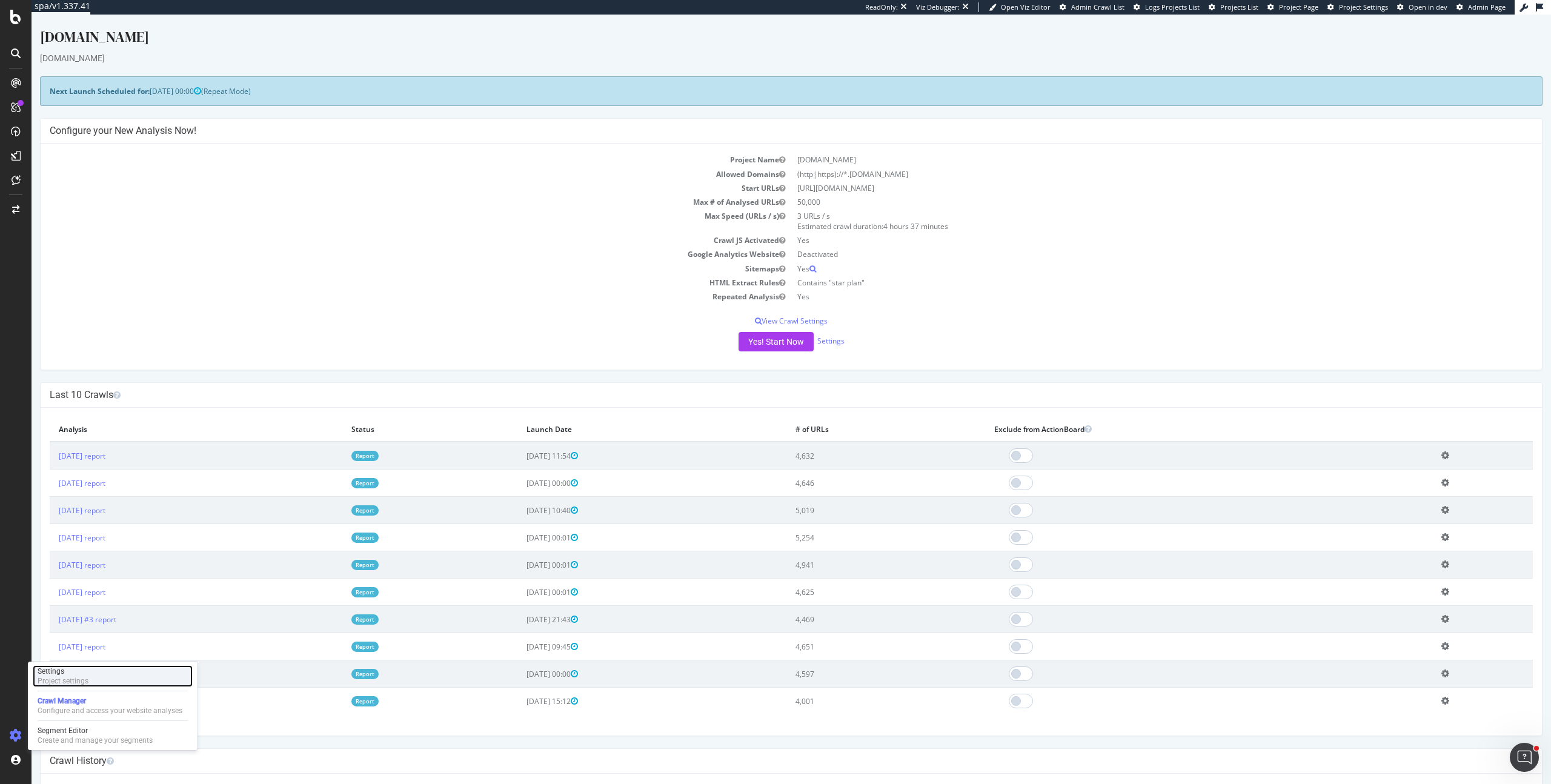
click at [75, 677] on div "Project settings" at bounding box center [63, 680] width 51 height 9
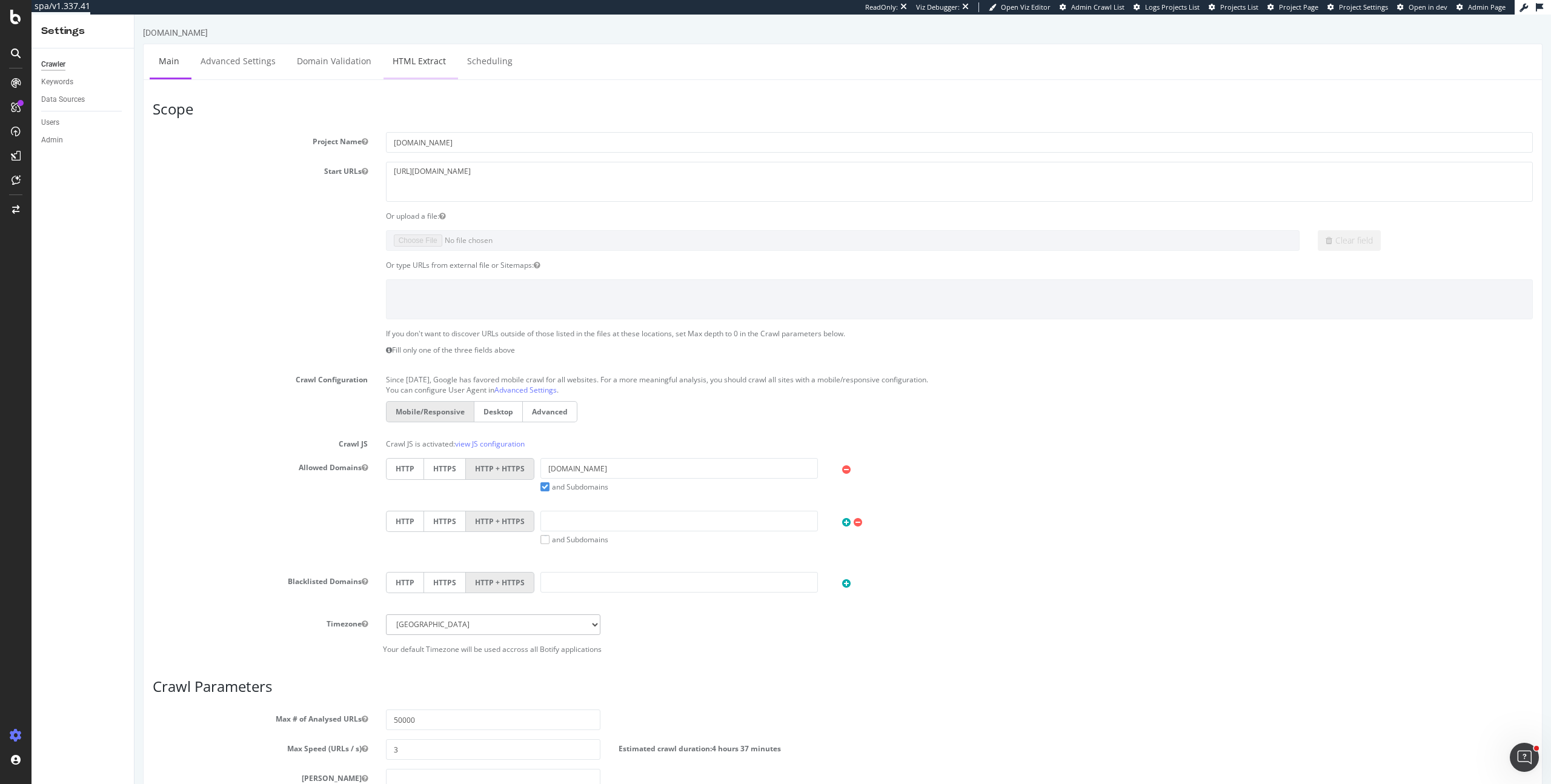
click at [402, 66] on link "HTML Extract" at bounding box center [419, 61] width 71 height 33
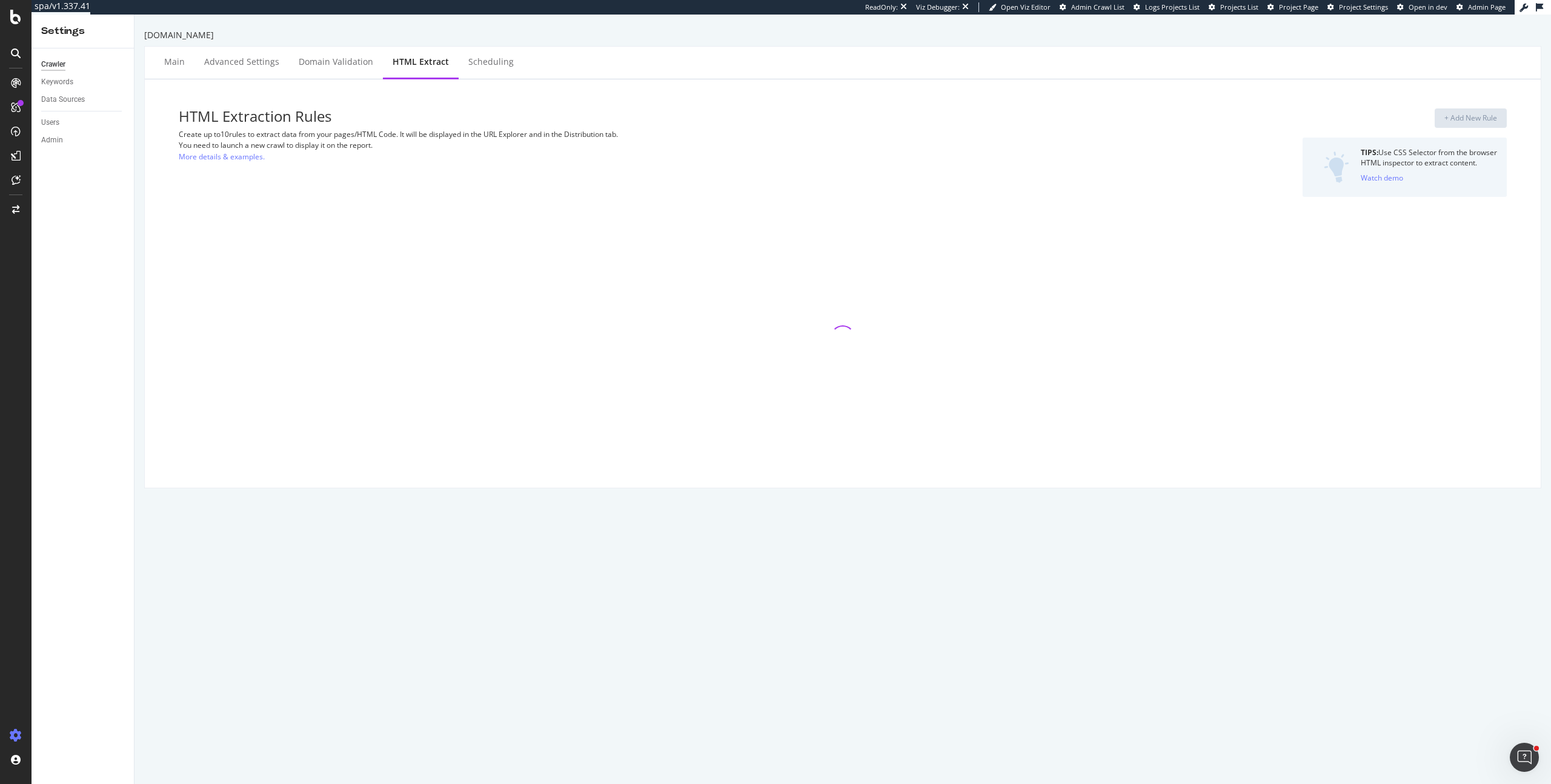
select select "exist"
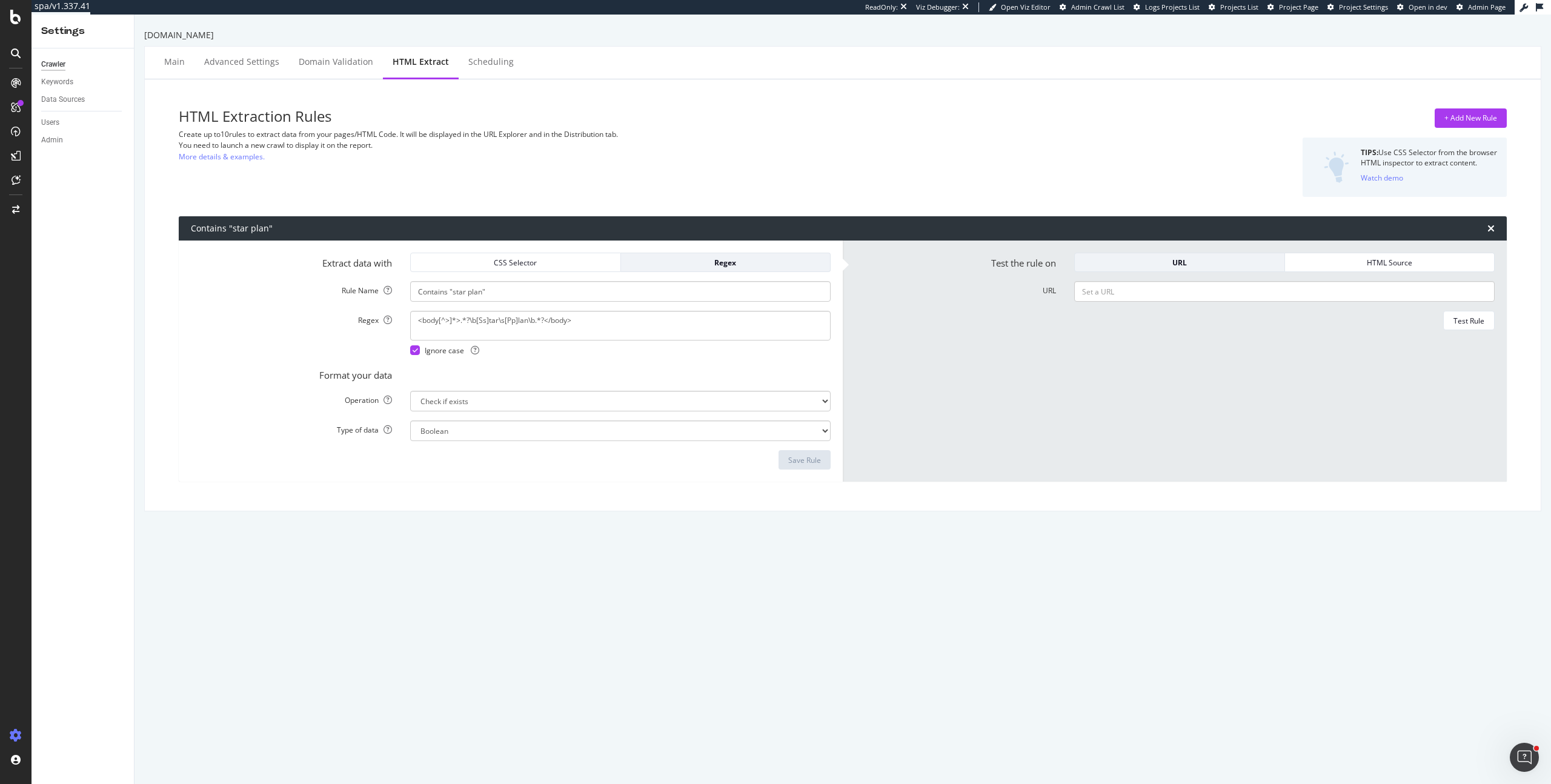
click at [595, 478] on div "Extract data with CSS Selector Regex Rule Name Contains "star plan" Regex <body…" at bounding box center [511, 361] width 664 height 241
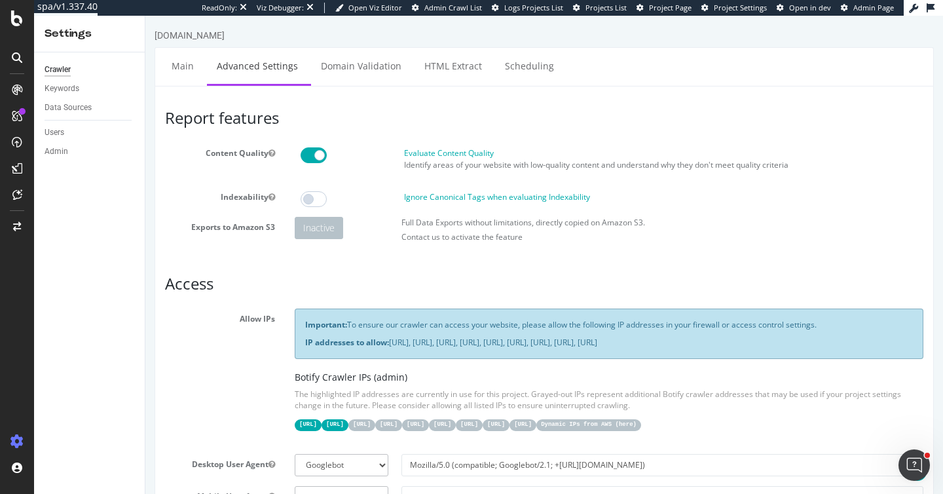
scroll to position [1146, 0]
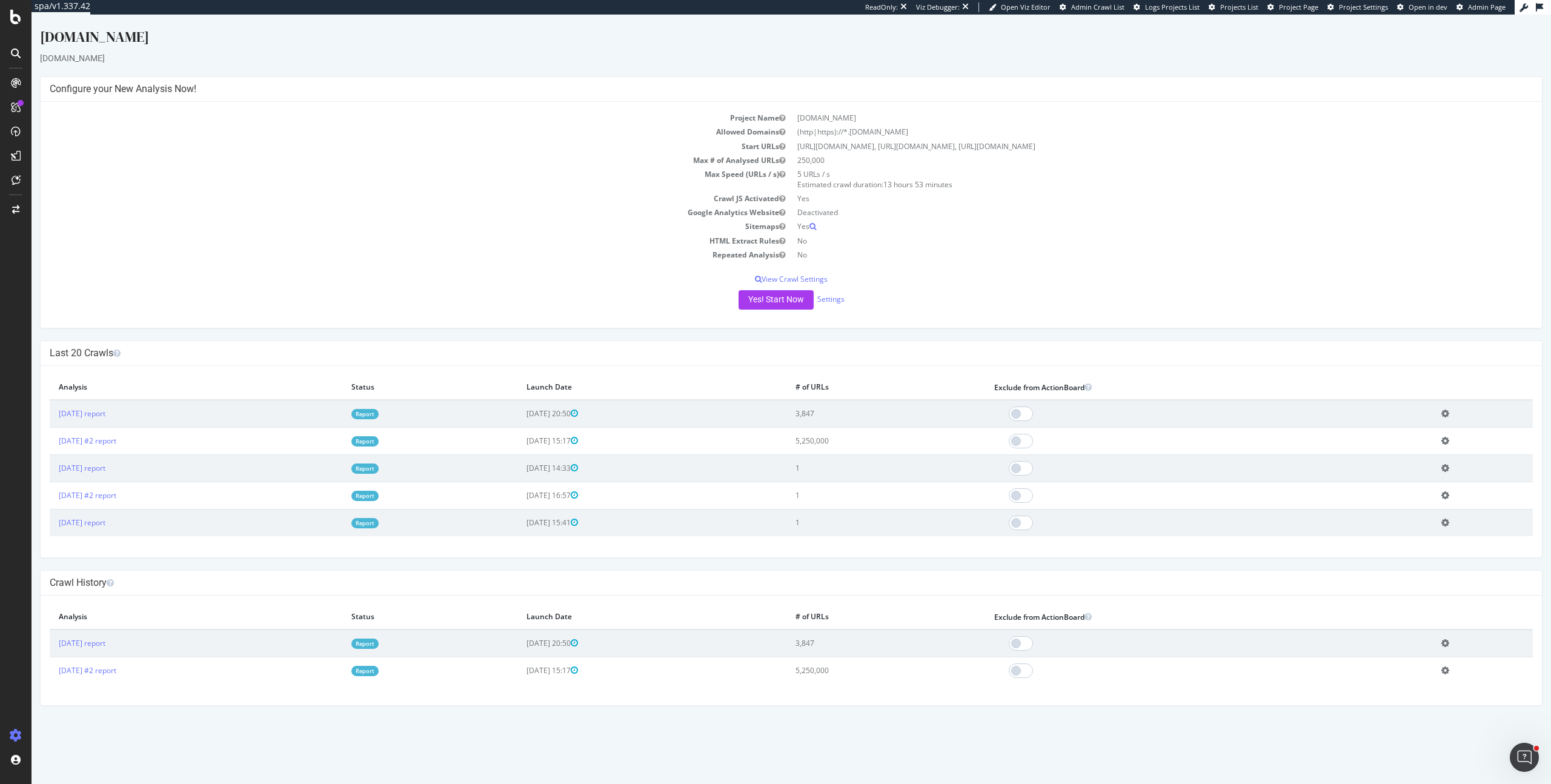
click at [91, 419] on td "[DATE] report" at bounding box center [196, 413] width 292 height 28
click at [97, 417] on link "[DATE] report" at bounding box center [82, 412] width 46 height 10
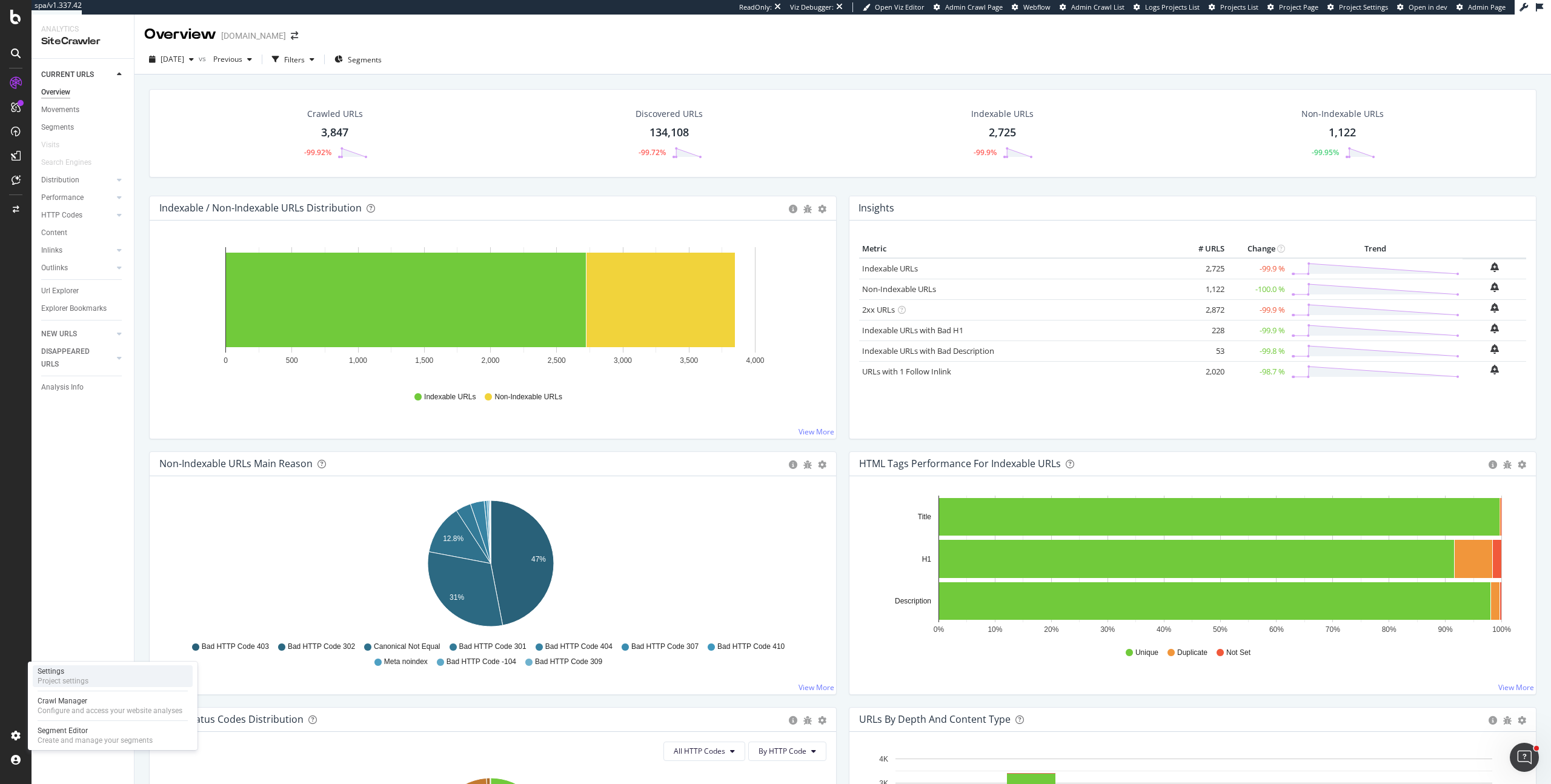
click at [95, 684] on div "Settings Project settings" at bounding box center [112, 676] width 160 height 22
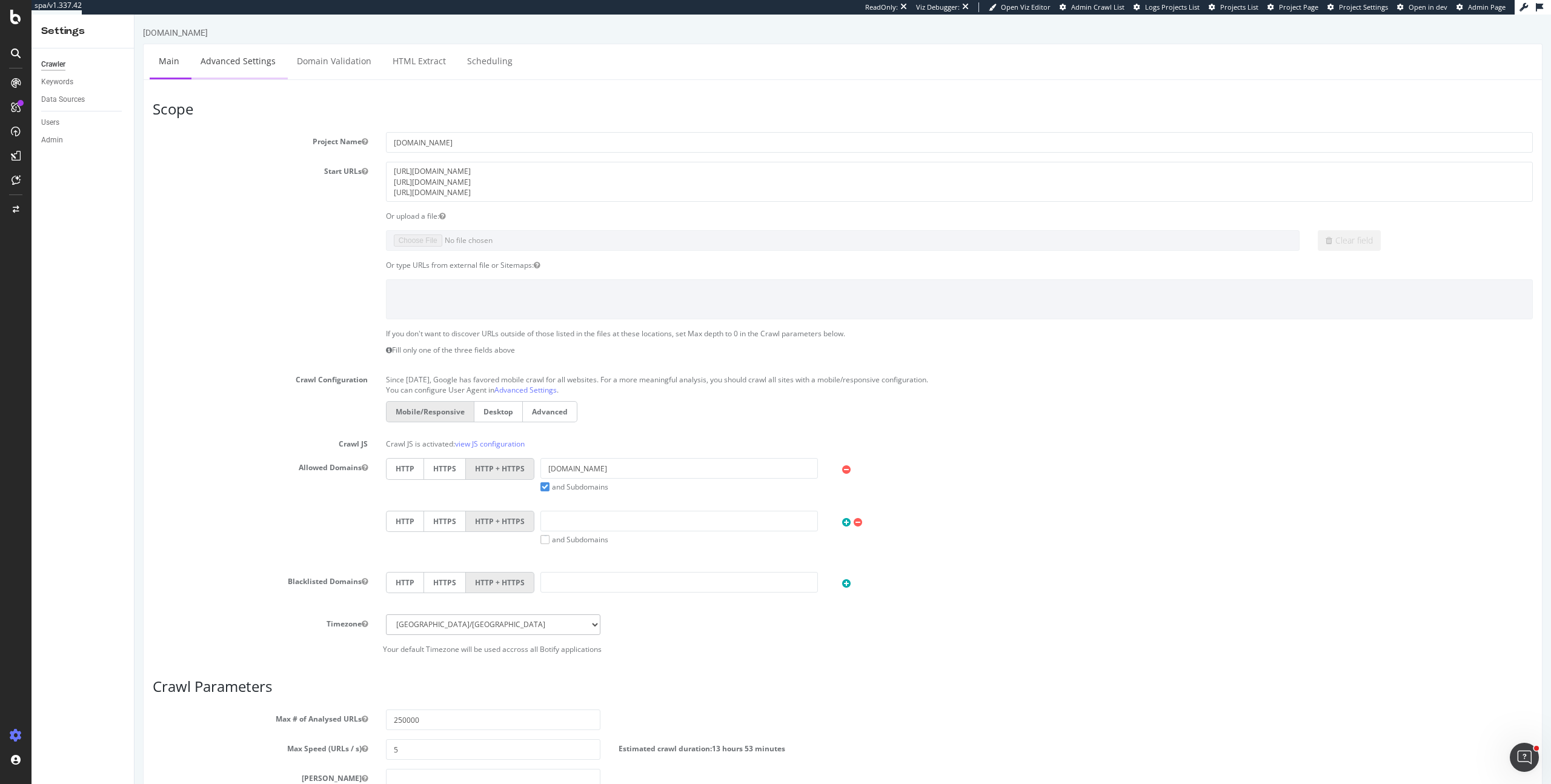
click at [215, 55] on link "Advanced Settings" at bounding box center [238, 61] width 93 height 33
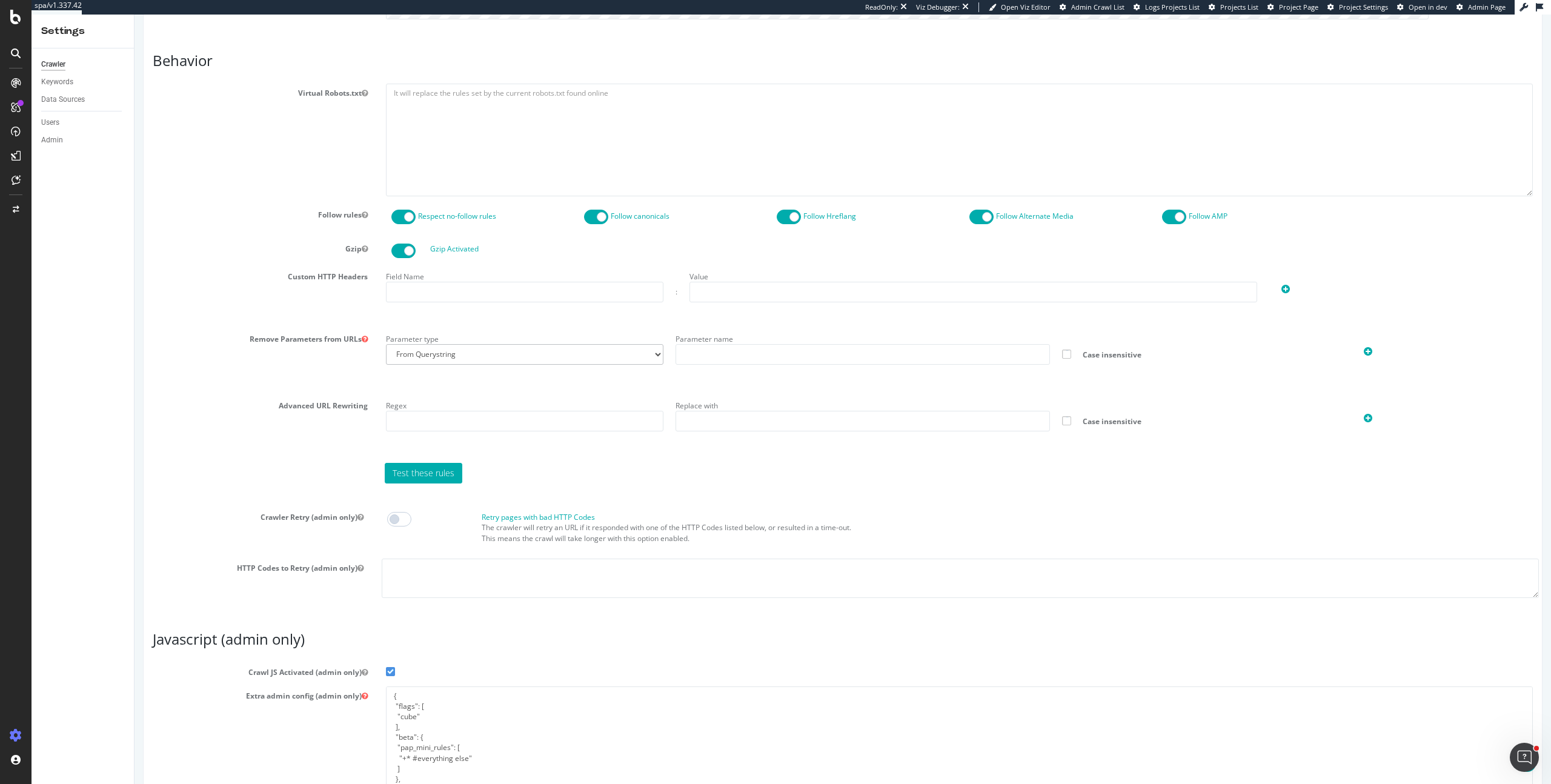
scroll to position [680, 0]
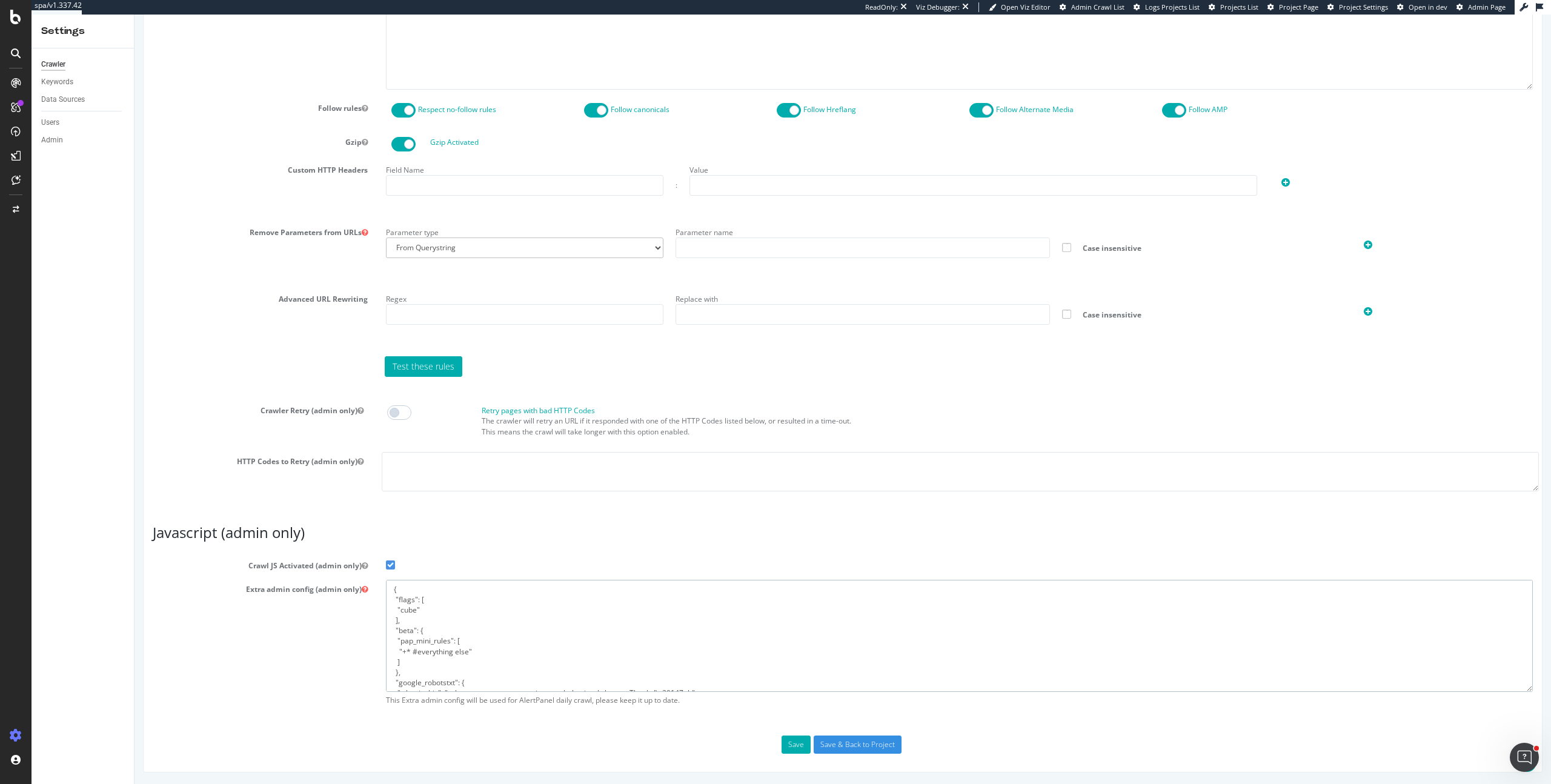
click at [443, 638] on textarea "{ "flags": [ "cube" ], "beta": { "pap_mini_rules": [ "+* #everything else" ] },…" at bounding box center [959, 635] width 1147 height 112
paste textarea ""flags": [ "cube" ], "beta": { "pap_mini_rules": [ "# + *something* # allow", "…"
type textarea "{ "flags": [ "cube" ], "beta": { "pap_mini_rules": [ "# + *something* # allow",…"
drag, startPoint x: 288, startPoint y: 641, endPoint x: 416, endPoint y: 641, distance: 128.0
click at [289, 640] on div "Extra admin config (admin only) { "flags": [ "cube" ], "beta": { "pap_mini_rule…" at bounding box center [843, 645] width 1398 height 132
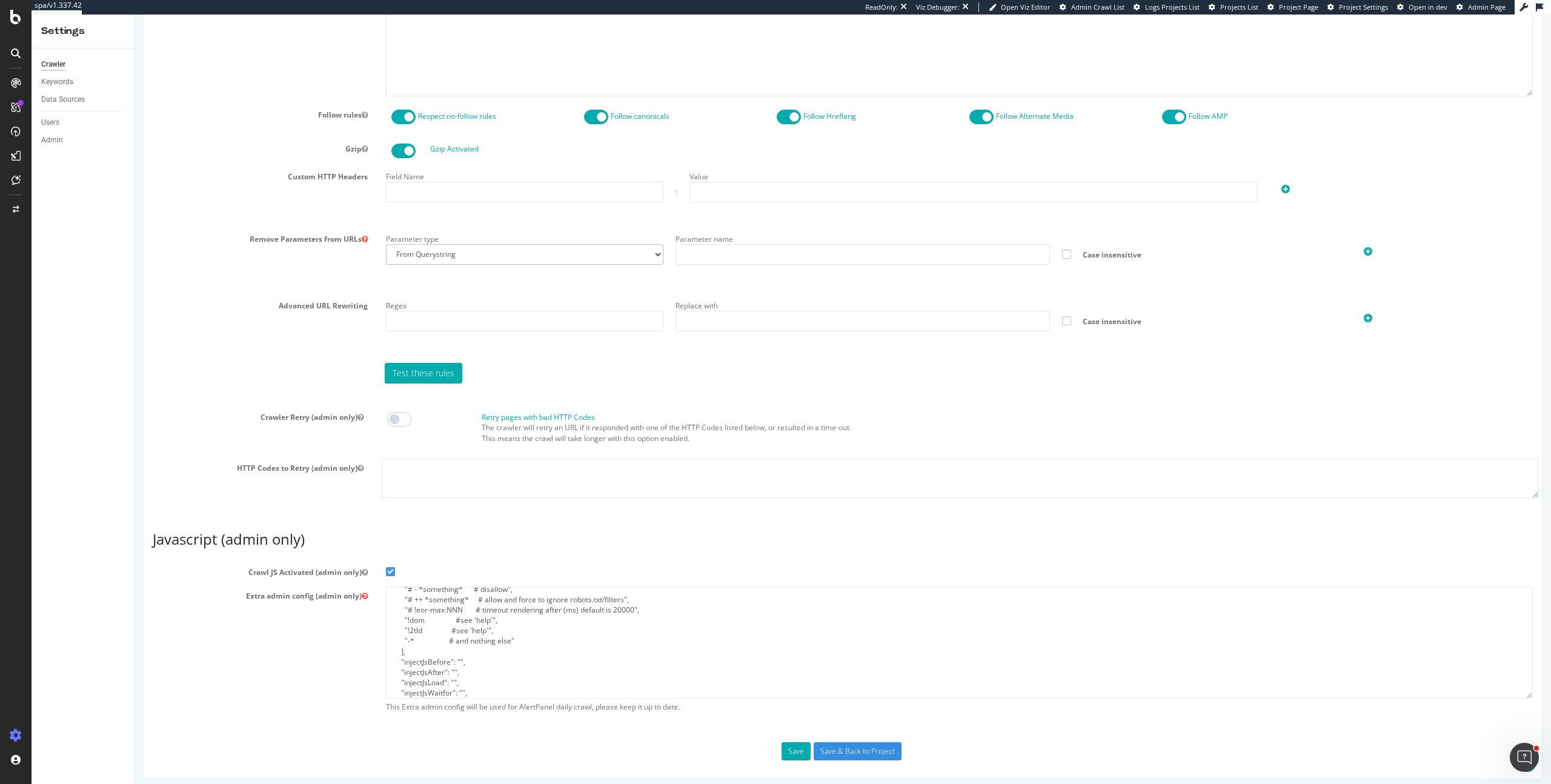
scroll to position [145, 0]
click at [872, 737] on div "Report features Content Quality Evaluate Content Quality Identify areas of your…" at bounding box center [843, 94] width 1380 height 1331
click at [871, 749] on input "Save & Back to Project" at bounding box center [857, 751] width 88 height 18
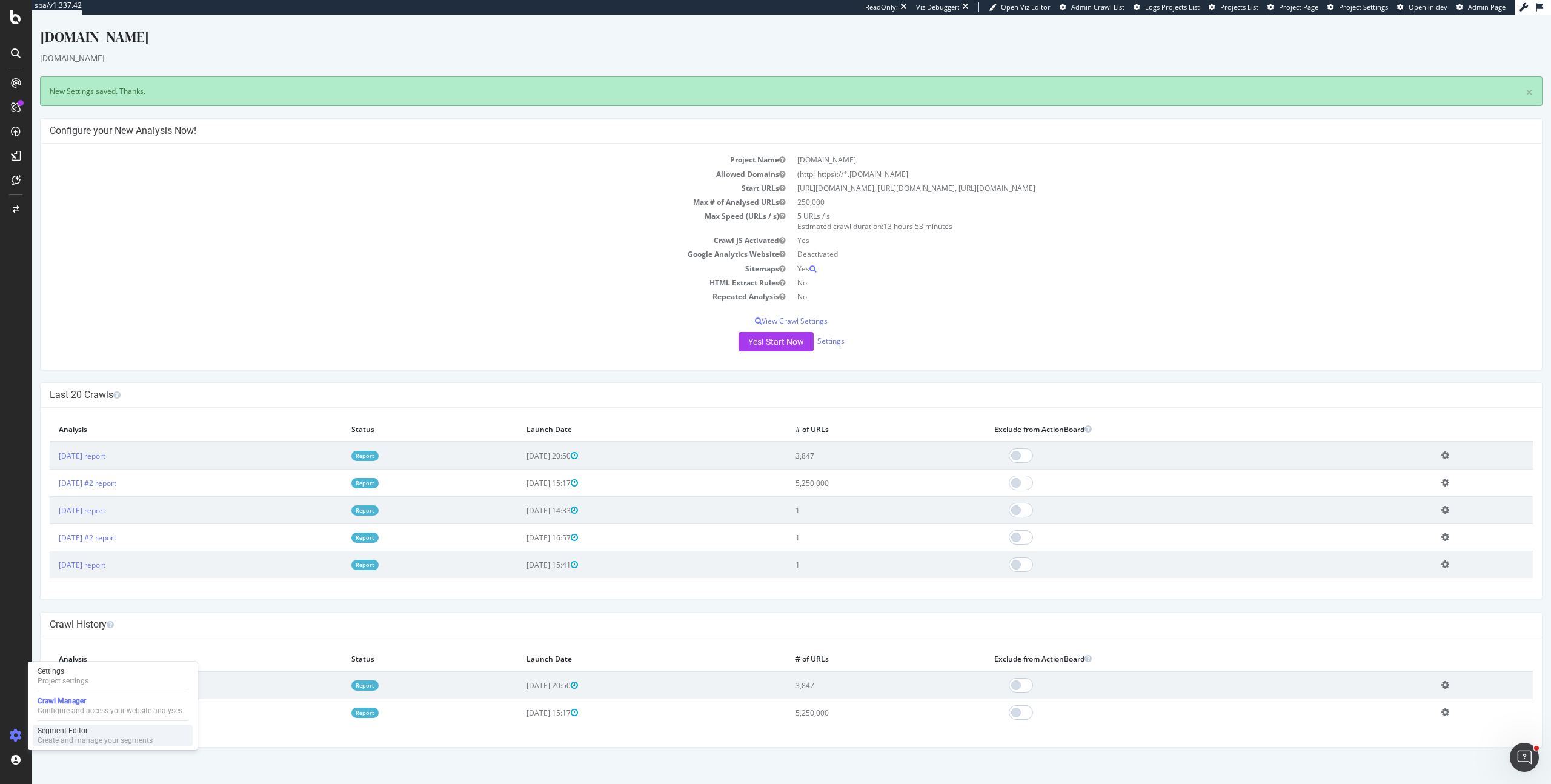
click at [80, 733] on div "Segment Editor" at bounding box center [95, 730] width 115 height 9
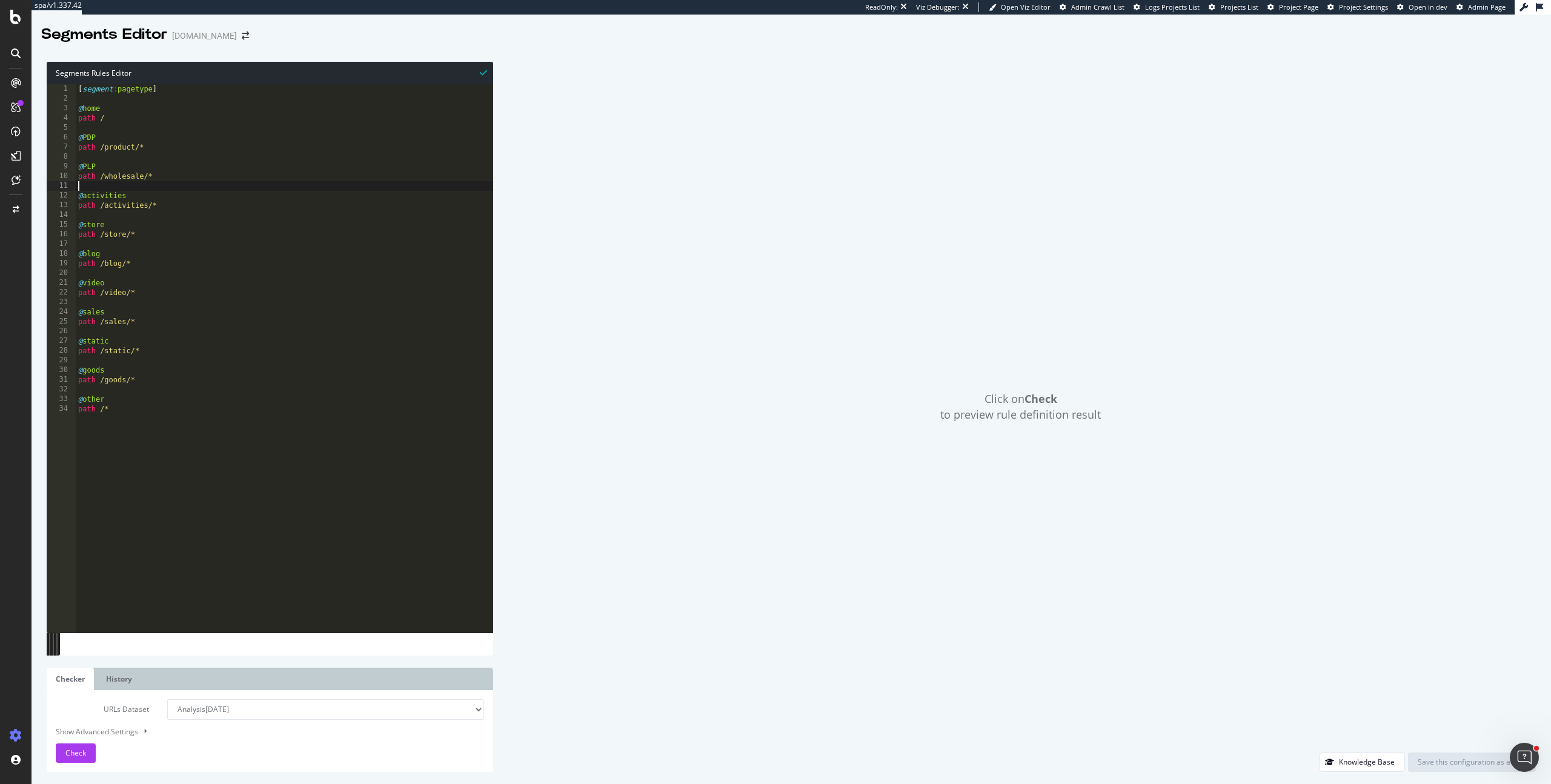
click at [186, 185] on div "[ segment : pagetype ] @ home path / @ PDP path /product/* @ PLP path /wholesal…" at bounding box center [284, 368] width 417 height 568
click at [173, 169] on div "[ segment : pagetype ] @ home path / @ PDP path /product/* @ PLP path /wholesal…" at bounding box center [284, 368] width 417 height 568
type textarea "@PLP"
click at [87, 753] on button "Check" at bounding box center [75, 753] width 40 height 19
click at [454, 714] on select "Analysis [DATE] Analysis [DATE] #2 Analysis [DATE] Analysis [DATE] #2 Analysis …" at bounding box center [326, 709] width 317 height 20
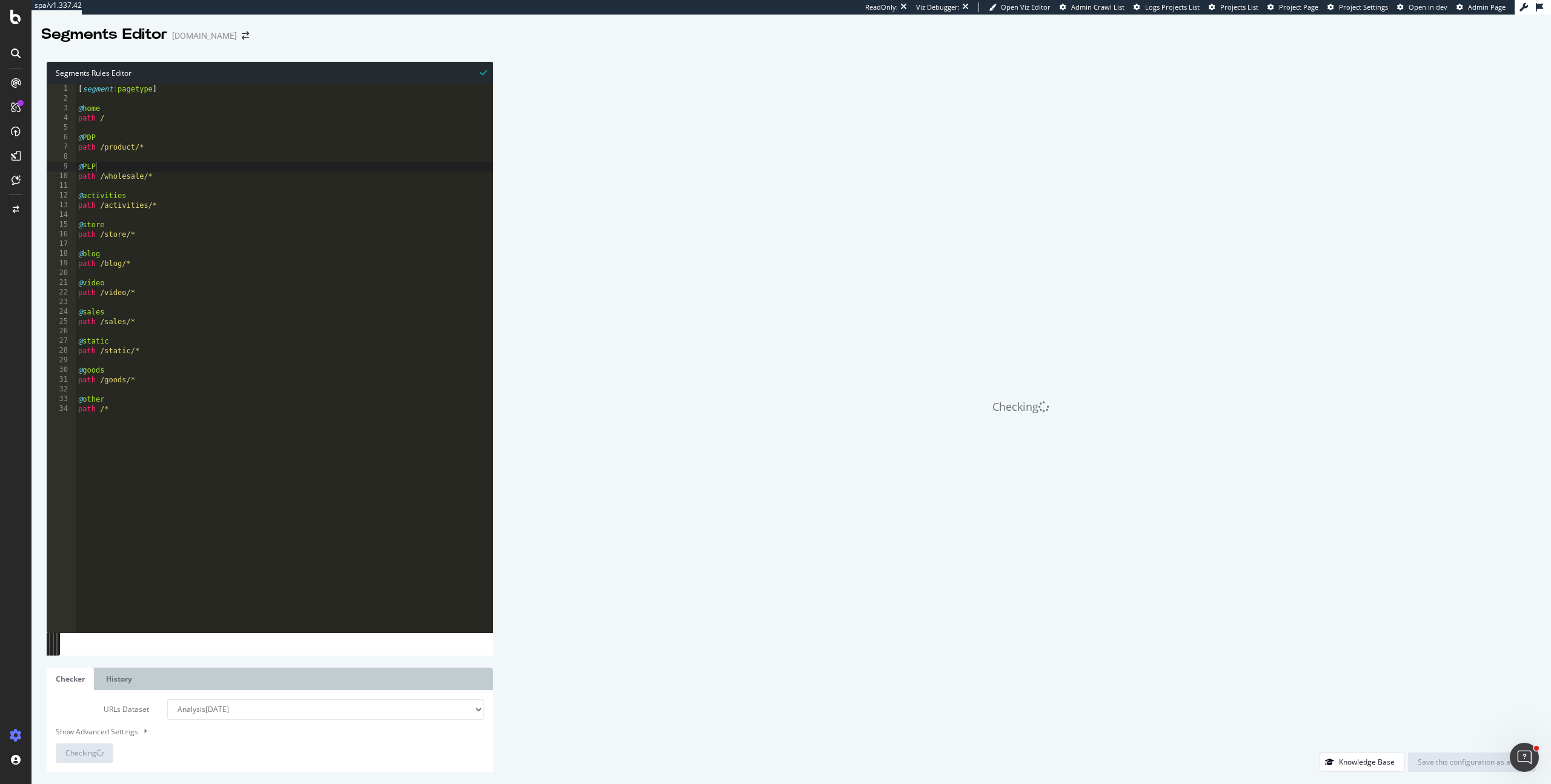
select select "analysis:20250723-2"
click at [167, 699] on select "Analysis [DATE] Analysis [DATE] #2 Analysis [DATE] Analysis [DATE] #2 Analysis …" at bounding box center [326, 709] width 317 height 20
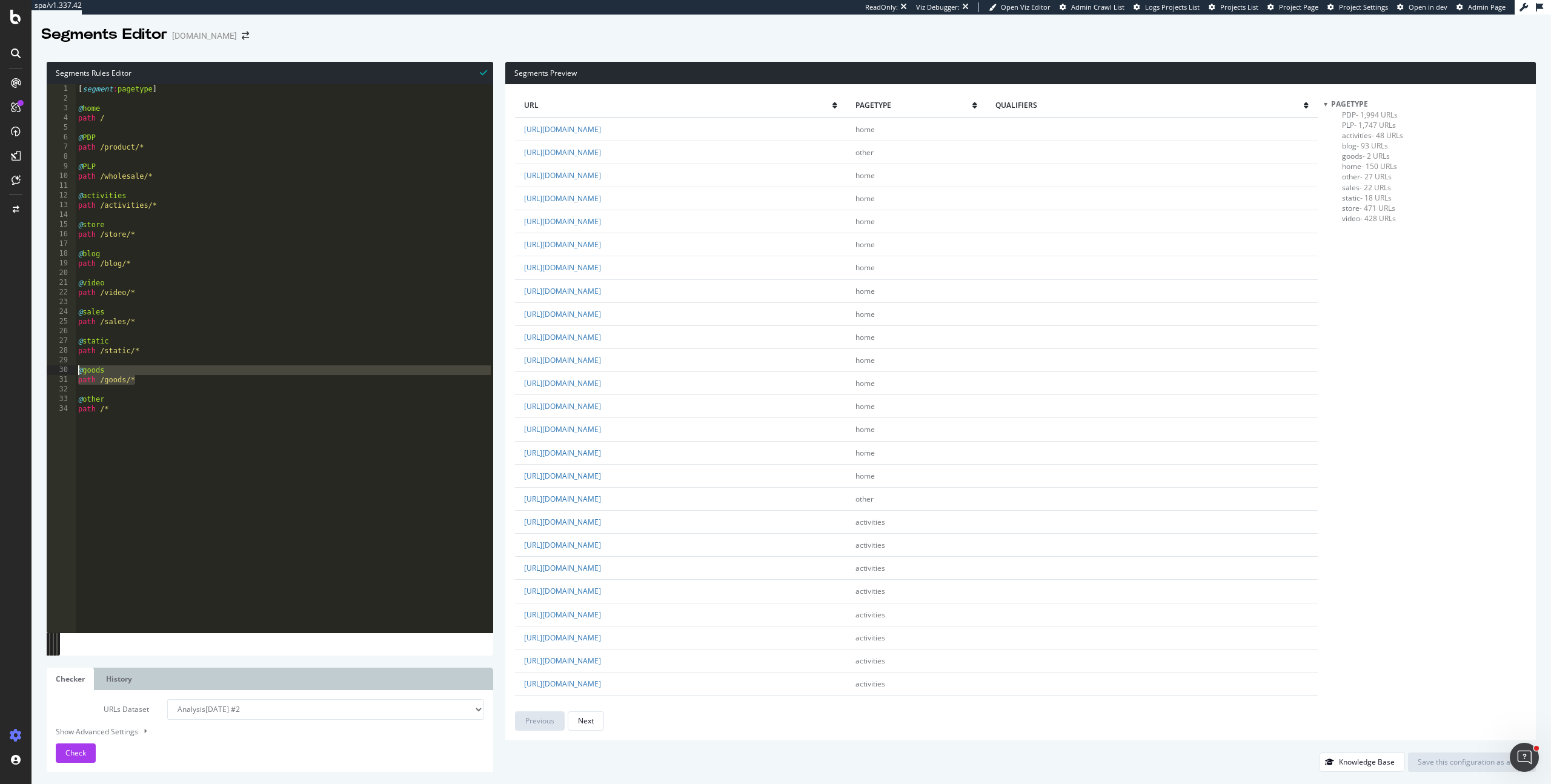
drag, startPoint x: 156, startPoint y: 382, endPoint x: 69, endPoint y: 370, distance: 87.8
click at [69, 370] on div "path /goods/* 1 2 3 4 5 6 7 8 9 10 11 12 13 14 15 16 17 18 19 20 21 22 23 24 25…" at bounding box center [269, 358] width 447 height 548
type textarea "@goods path /goods/*"
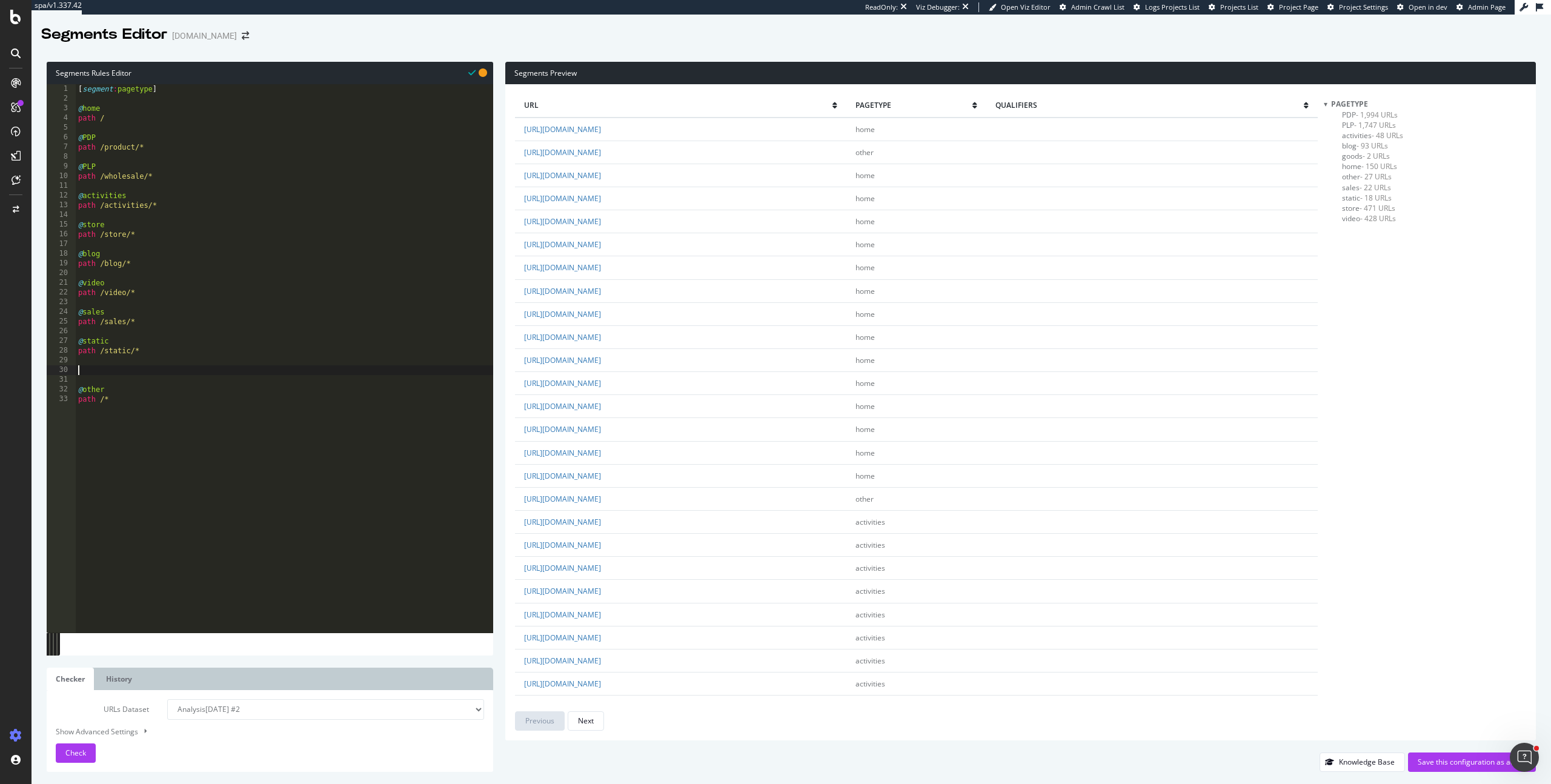
click at [161, 171] on div "[ segment : pagetype ] @ home path / @ PDP path /product/* @ PLP path /wholesal…" at bounding box center [284, 368] width 417 height 568
click at [159, 171] on div "[ segment : pagetype ] @ home path / @ PDP path /product/* @ PLP path /wholesal…" at bounding box center [284, 368] width 417 height 568
click at [154, 177] on div "[ segment : pagetype ] @ home path / @ PDP path /product/* @ PLP path /wholesal…" at bounding box center [284, 368] width 417 height 568
type textarea "path /wholesale/*"
paste textarea "path /goods/*"
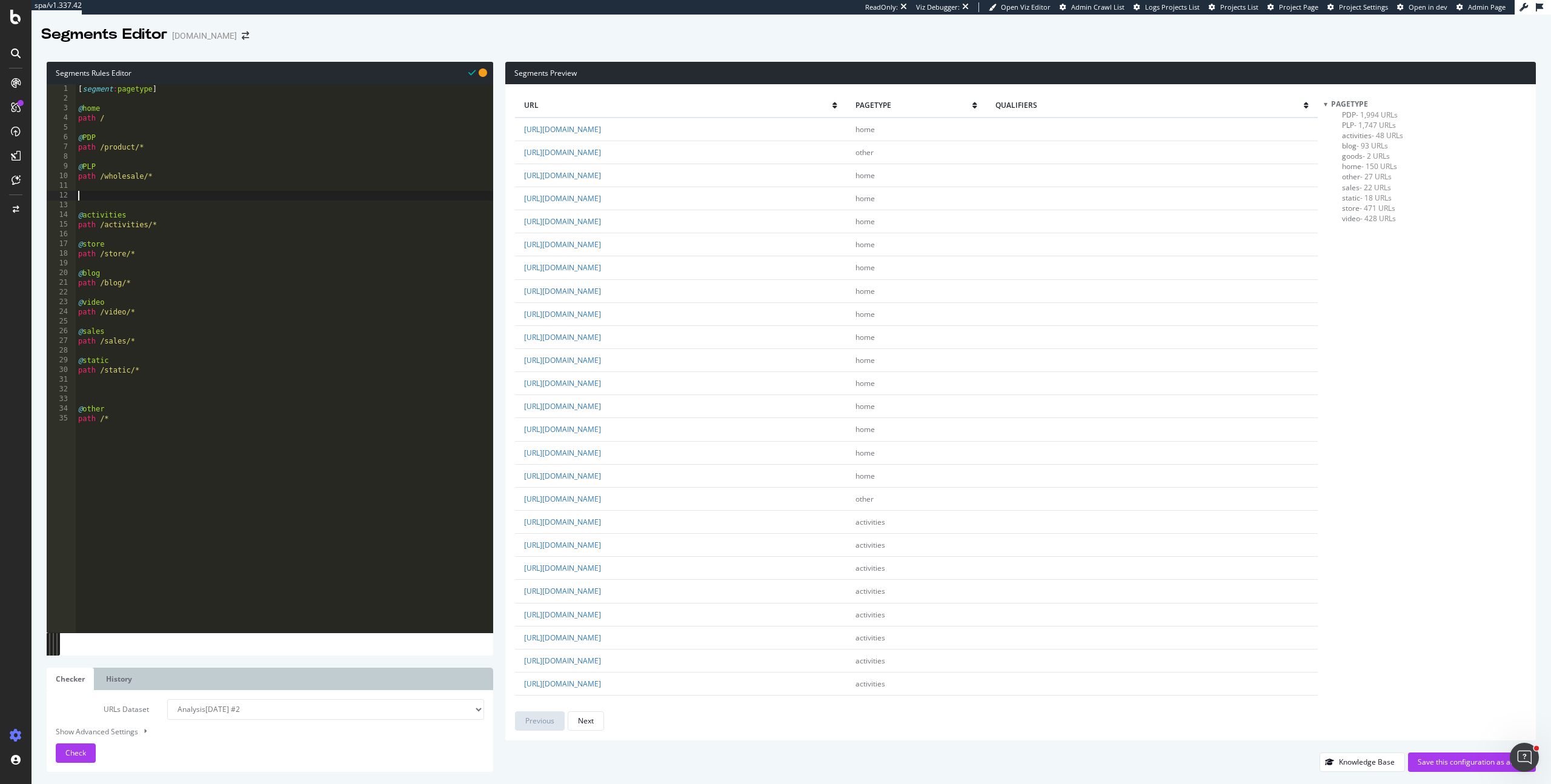
type textarea "path /goods/*"
type textarea "@blog"
drag, startPoint x: 138, startPoint y: 236, endPoint x: 186, endPoint y: 276, distance: 62.5
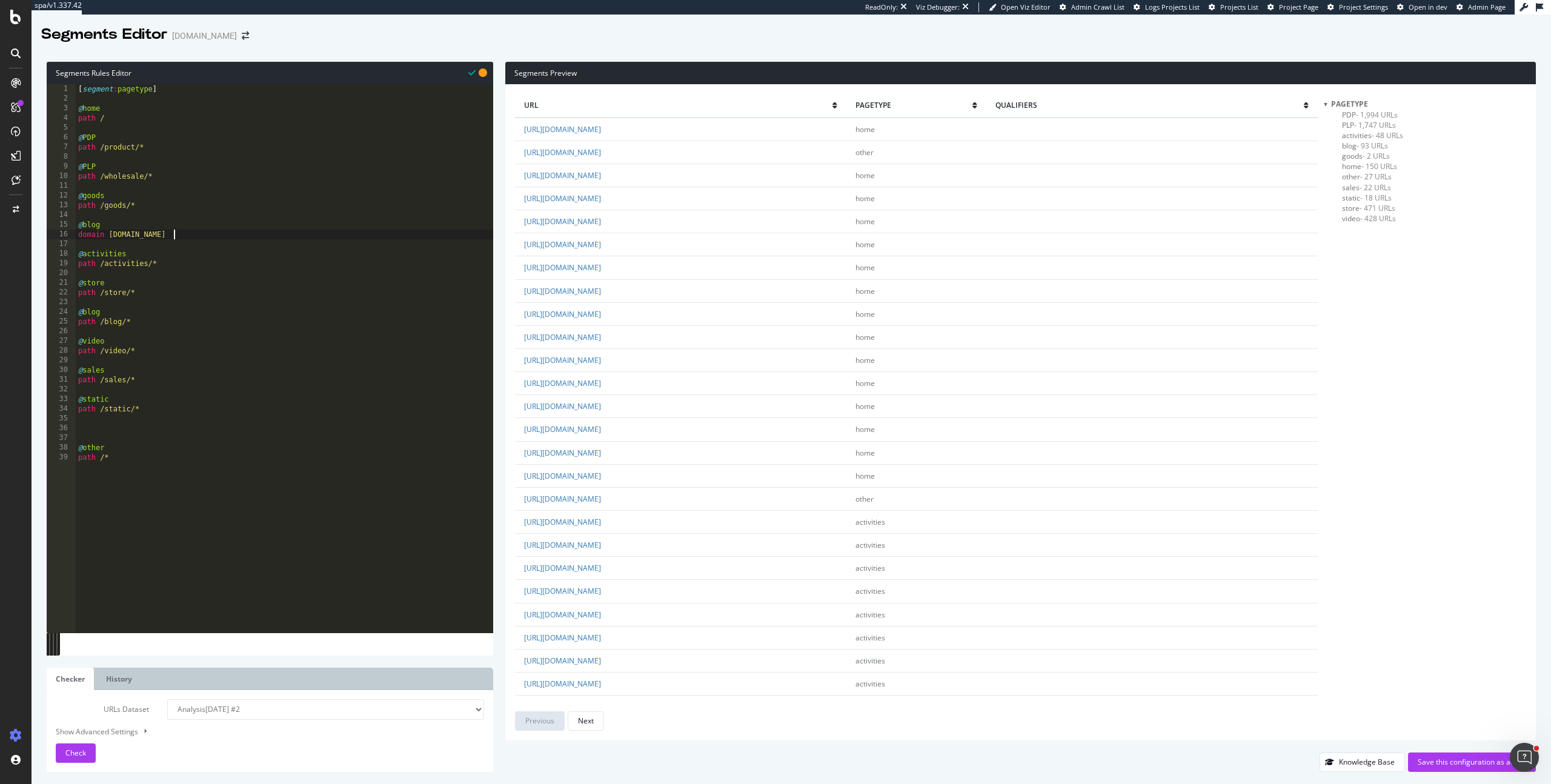
click at [138, 236] on div "[ segment : pagetype ] @ home path / @ PDP path /product/* @ PLP path /wholesal…" at bounding box center [284, 368] width 417 height 568
click at [201, 367] on div "[ segment : pagetype ] @ home path / @ PDP path /product/* @ PLP path /wholesal…" at bounding box center [284, 368] width 417 height 568
type textarea "@sales"
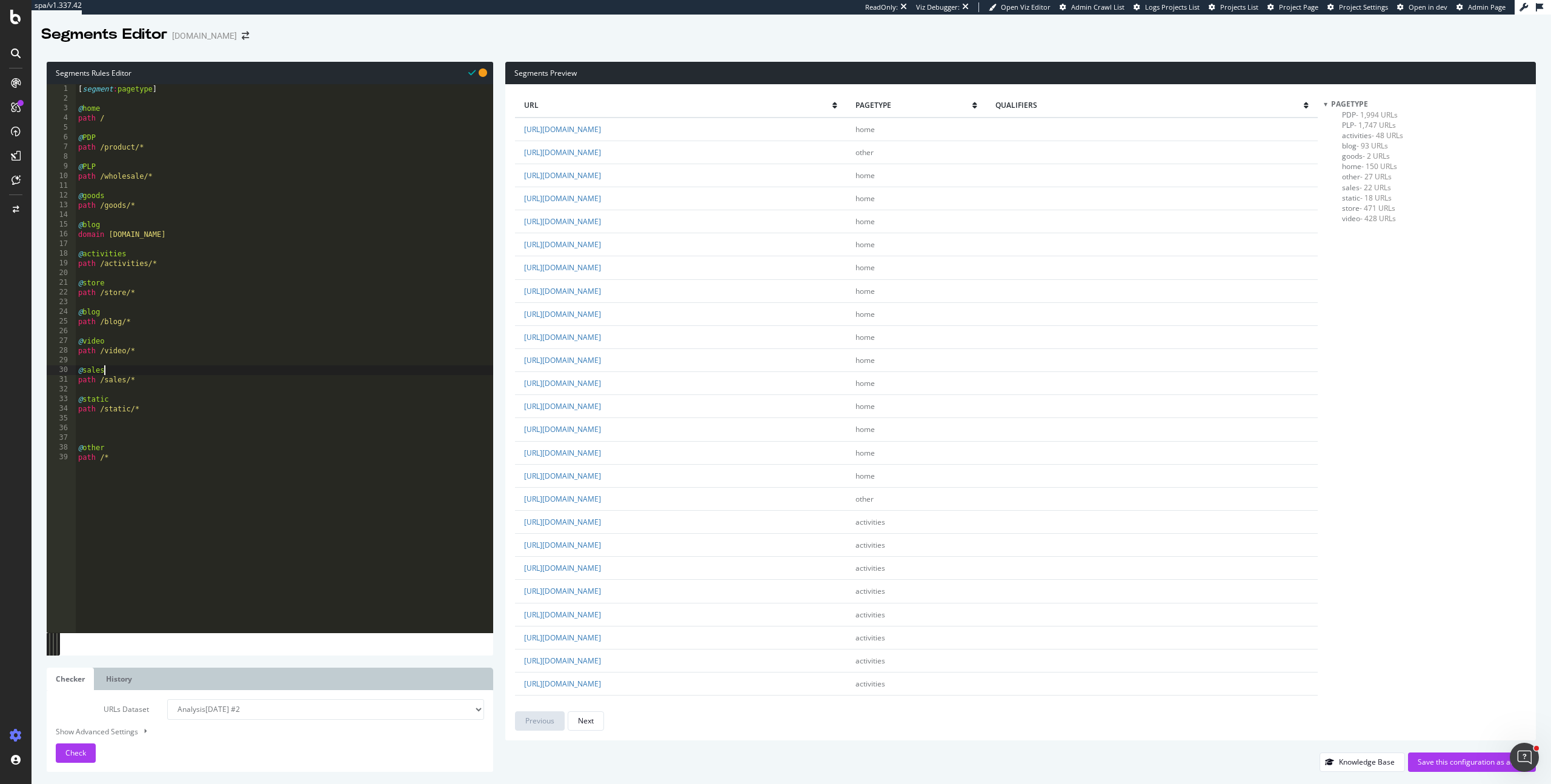
click at [113, 437] on div "[ segment : pagetype ] @ home path / @ PDP path /product/* @ PLP path /wholesal…" at bounding box center [284, 368] width 417 height 568
click at [81, 745] on div "Check" at bounding box center [76, 753] width 20 height 18
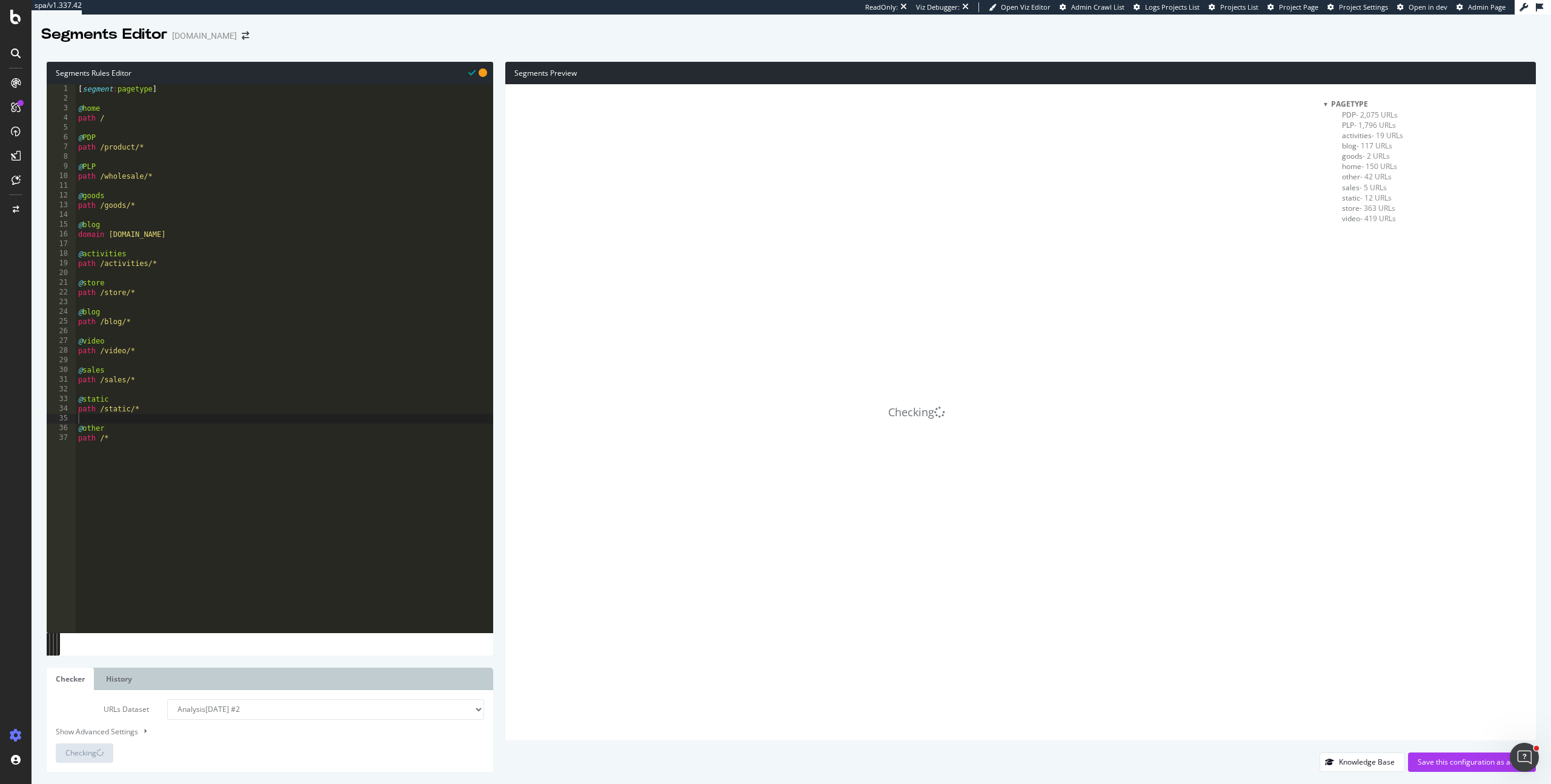
click at [1369, 116] on span "- 2,075 URLs" at bounding box center [1376, 115] width 42 height 10
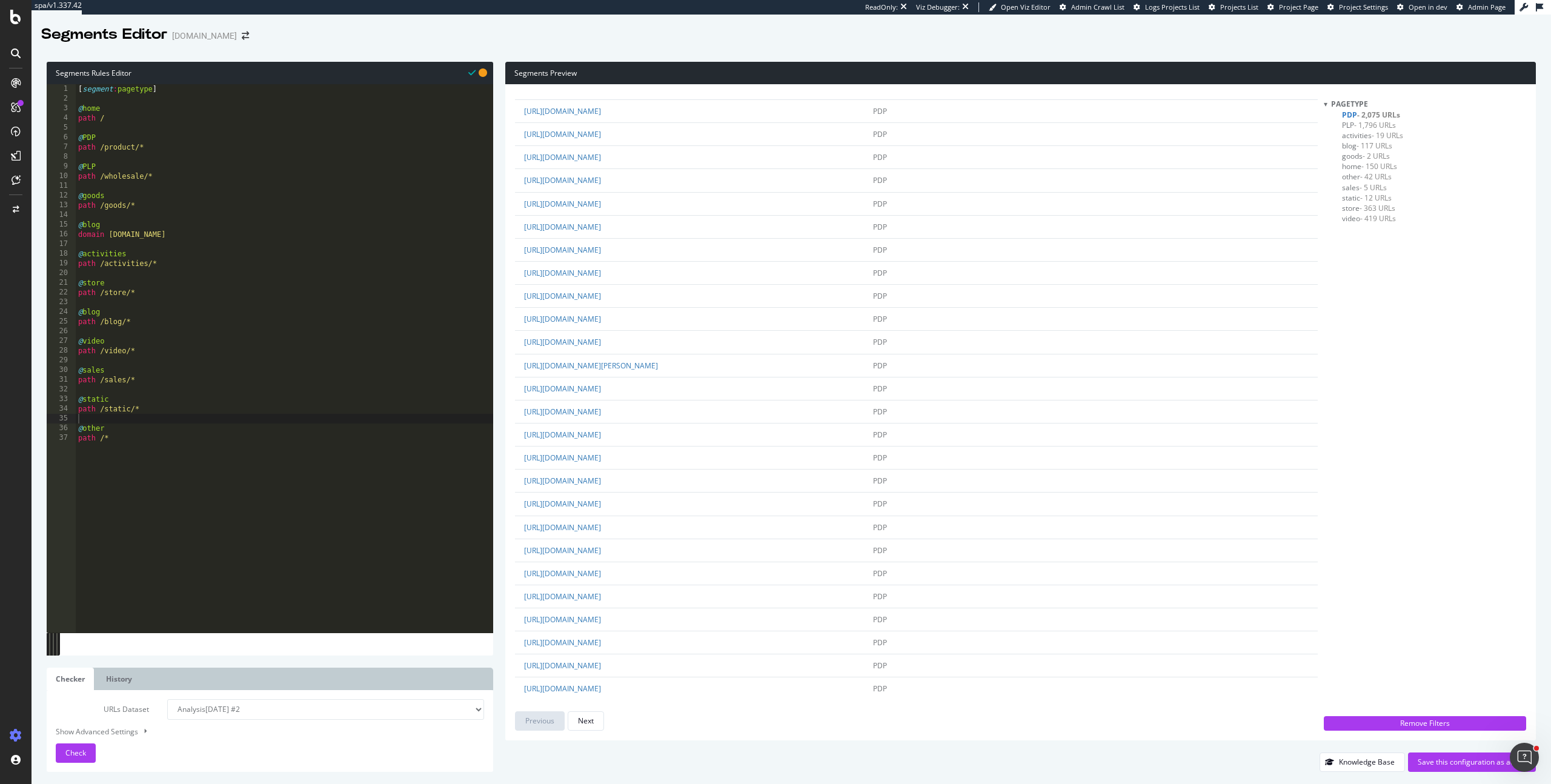
scroll to position [1737, 0]
click at [1379, 127] on span "- 1,796 URLs" at bounding box center [1374, 125] width 42 height 10
click at [1366, 133] on span "activities - 19 URLs" at bounding box center [1373, 135] width 61 height 10
click at [1368, 143] on span "- 117 URLs" at bounding box center [1374, 145] width 36 height 10
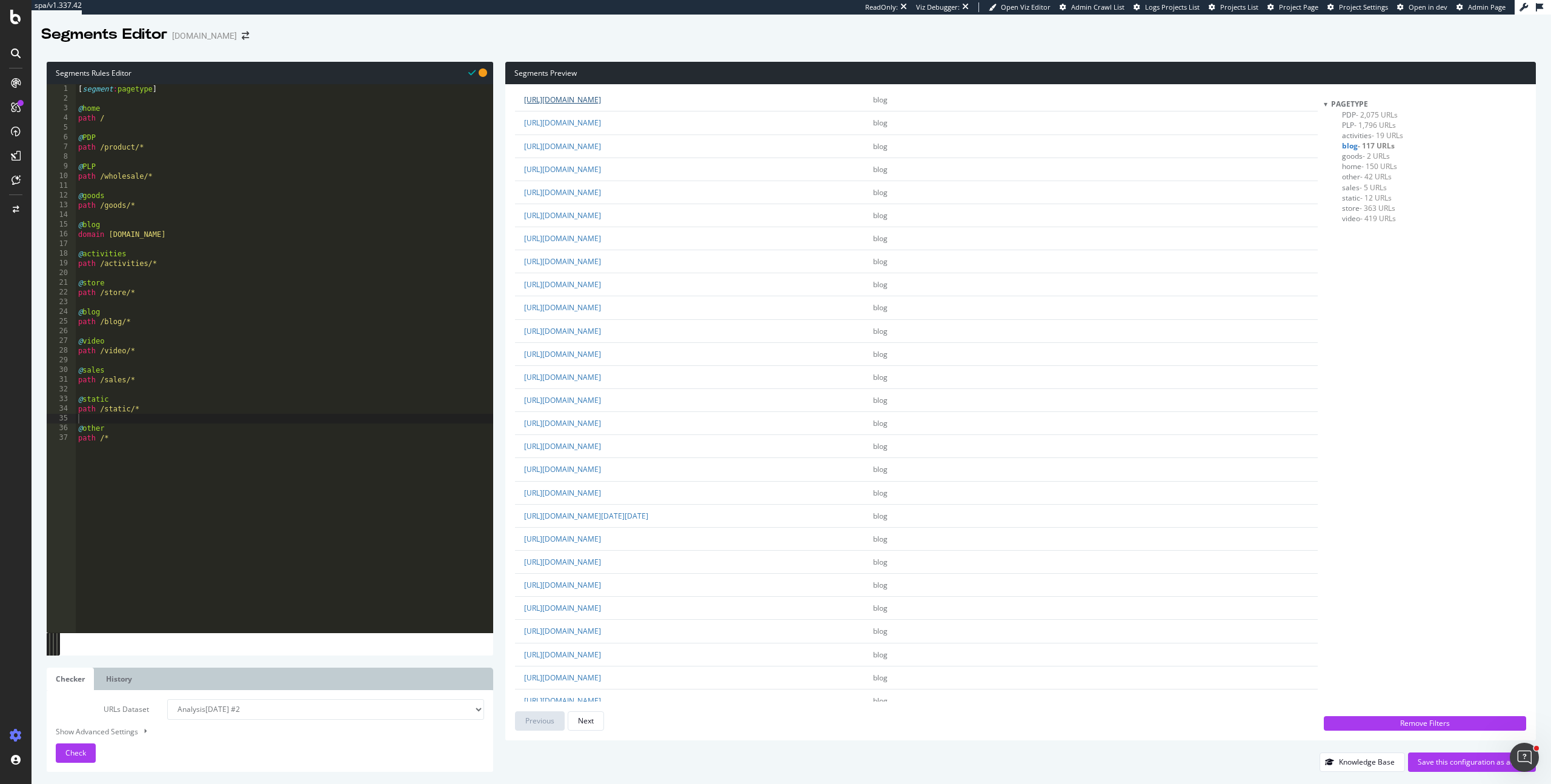
scroll to position [1737, 0]
drag, startPoint x: 104, startPoint y: 312, endPoint x: 82, endPoint y: 313, distance: 22.0
click at [82, 313] on div "[ segment : pagetype ] @ home path / @ PDP path /product/* @ PLP path /wholesal…" at bounding box center [284, 368] width 417 height 568
click at [1357, 157] on span "goods - 2 URLs" at bounding box center [1366, 155] width 48 height 10
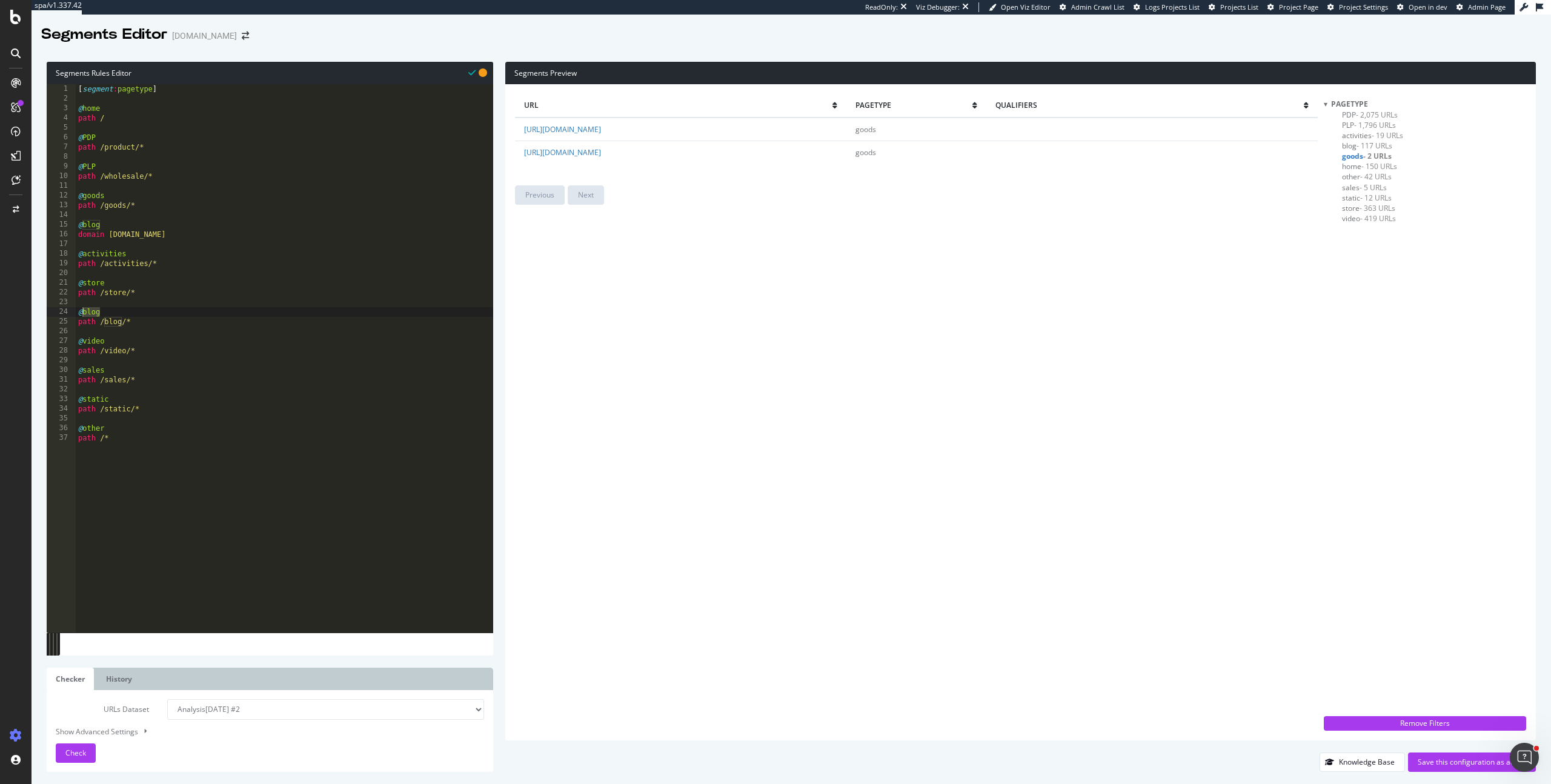
click at [1353, 166] on span "home - 150 URLs" at bounding box center [1370, 165] width 55 height 10
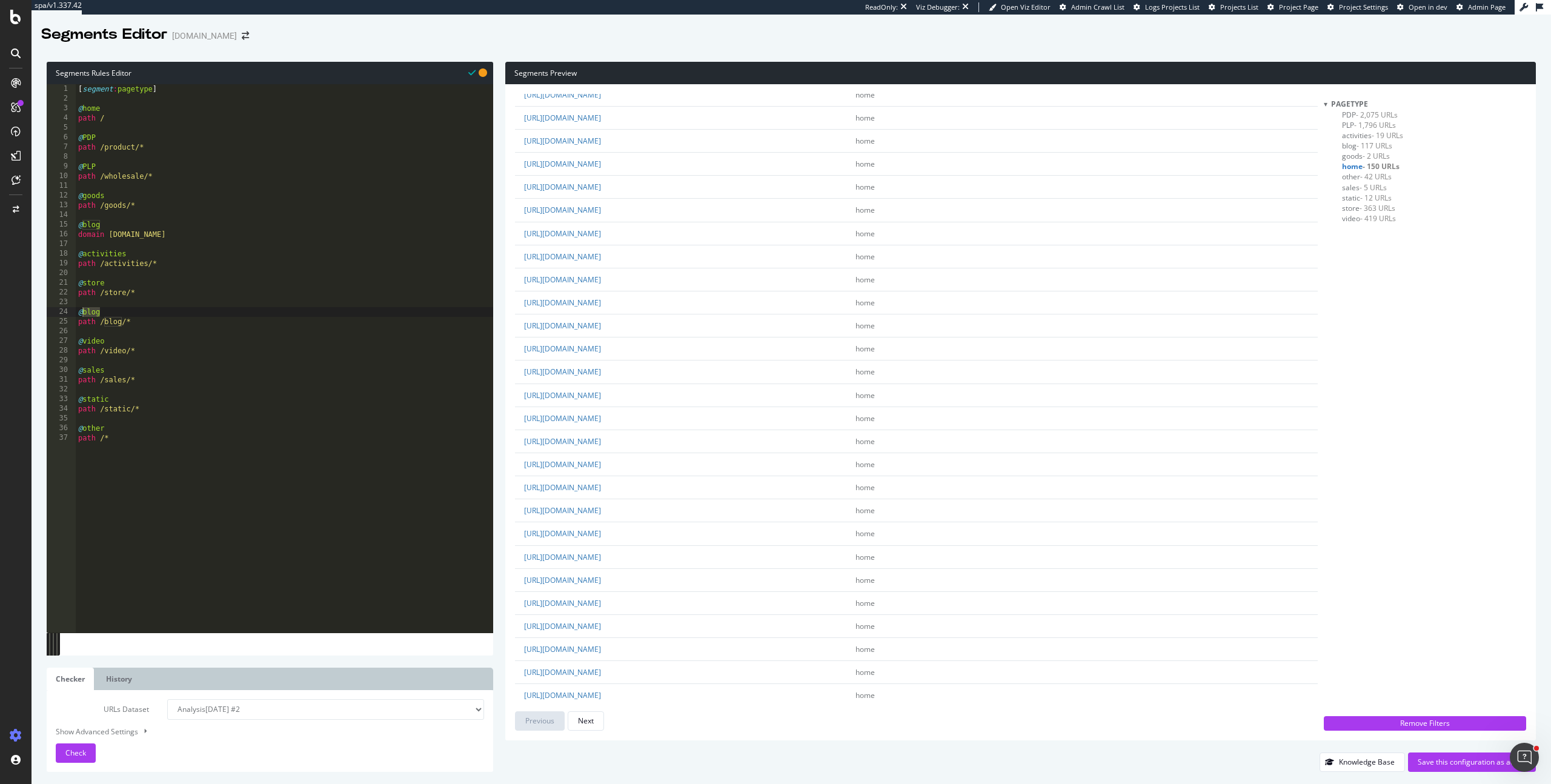
scroll to position [1737, 0]
drag, startPoint x: 136, startPoint y: 117, endPoint x: 40, endPoint y: 109, distance: 96.3
click at [40, 109] on div "Segments Rules Editor path / 1 2 3 4 5 6 7 8 9 10 11 12 13 14 15 16 17 18 19 20…" at bounding box center [791, 417] width 1520 height 734
type textarea "@home path /"
click at [1354, 177] on span "other - 42 URLs" at bounding box center [1367, 176] width 50 height 10
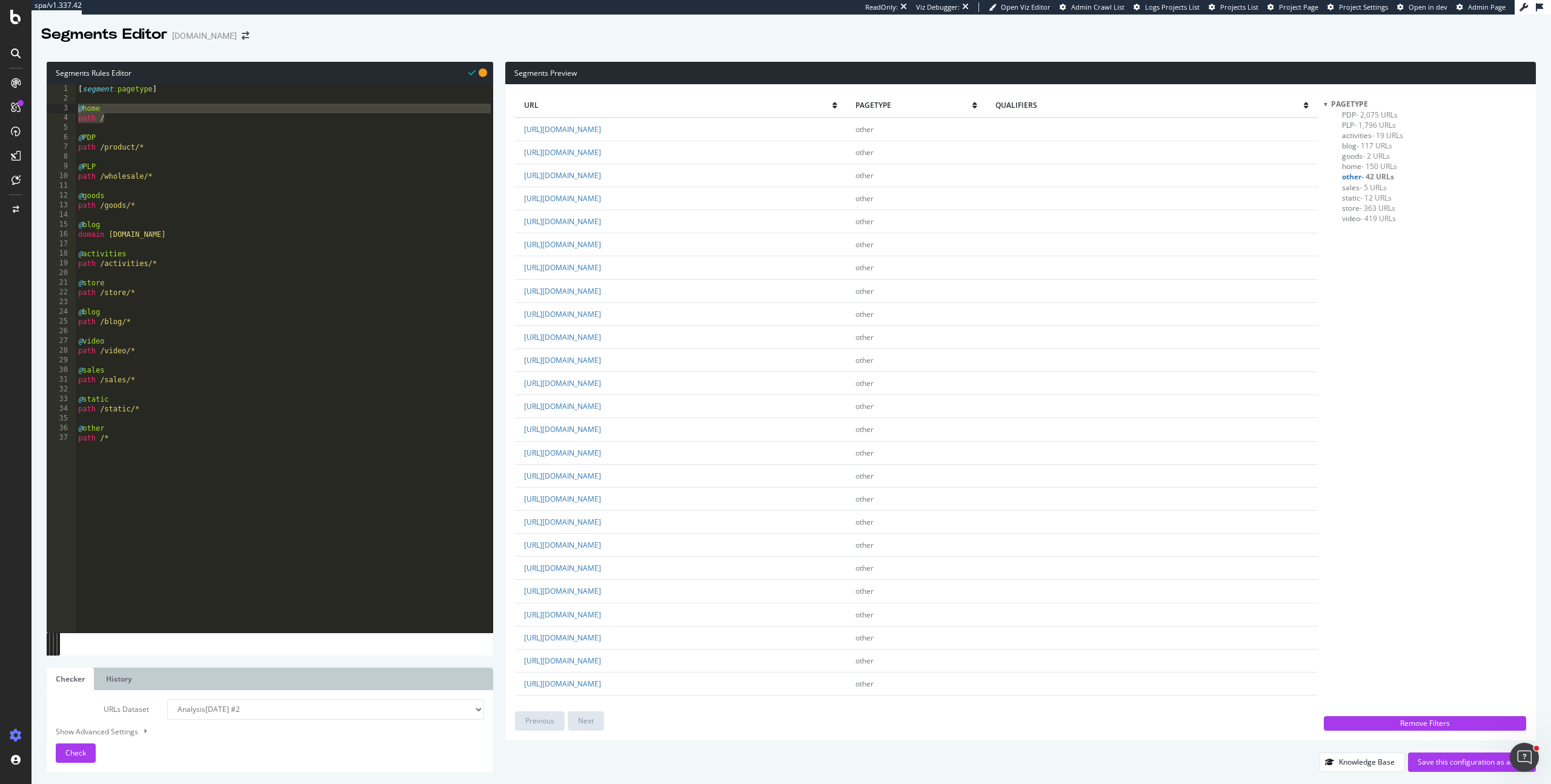
scroll to position [398, 0]
click at [1360, 189] on span "- 5 URLs" at bounding box center [1373, 187] width 27 height 10
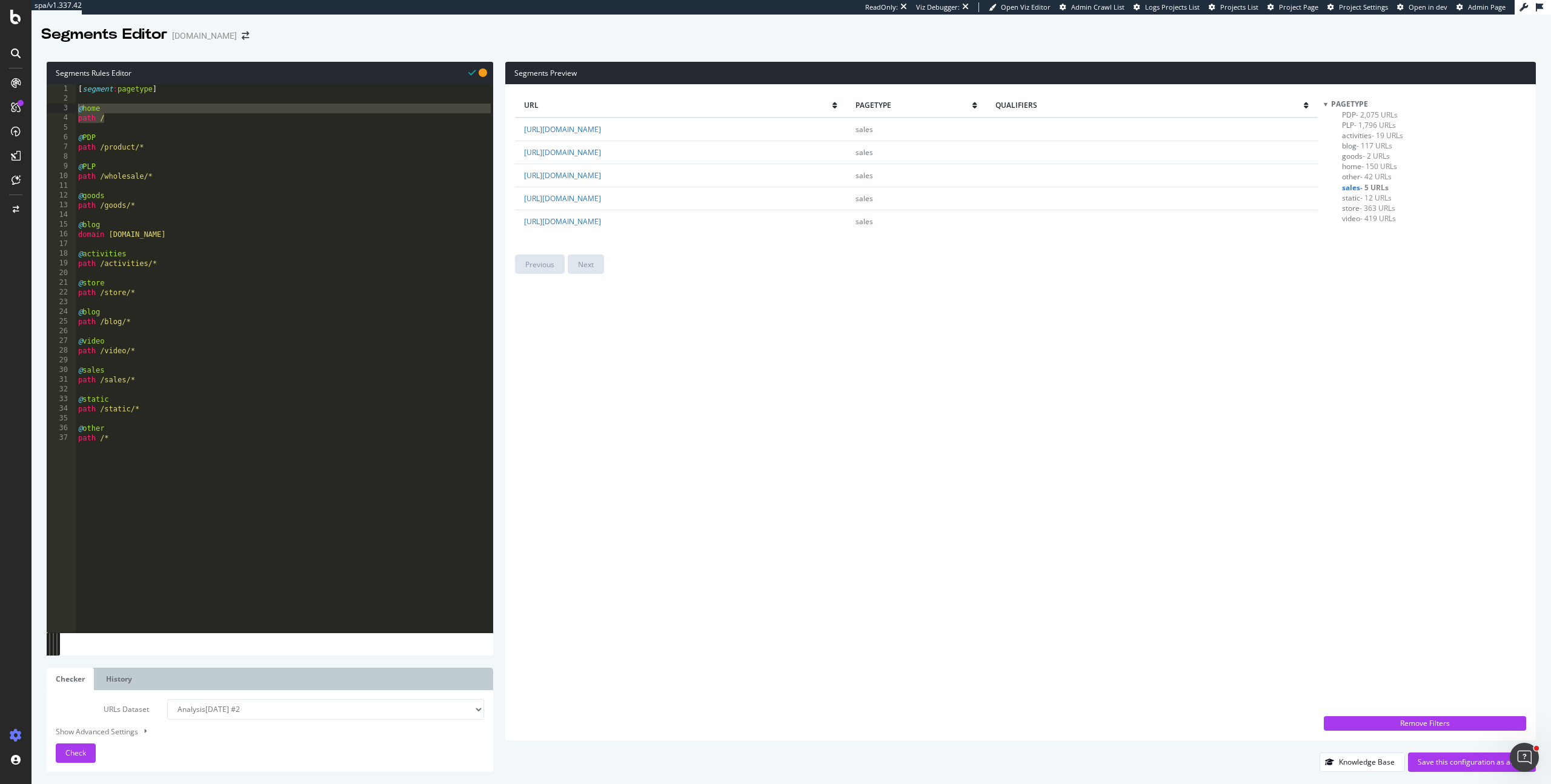
scroll to position [0, 0]
click at [1359, 199] on span "static - 12 URLs" at bounding box center [1367, 197] width 50 height 10
click at [1363, 207] on span "- 363 URLs" at bounding box center [1377, 207] width 36 height 10
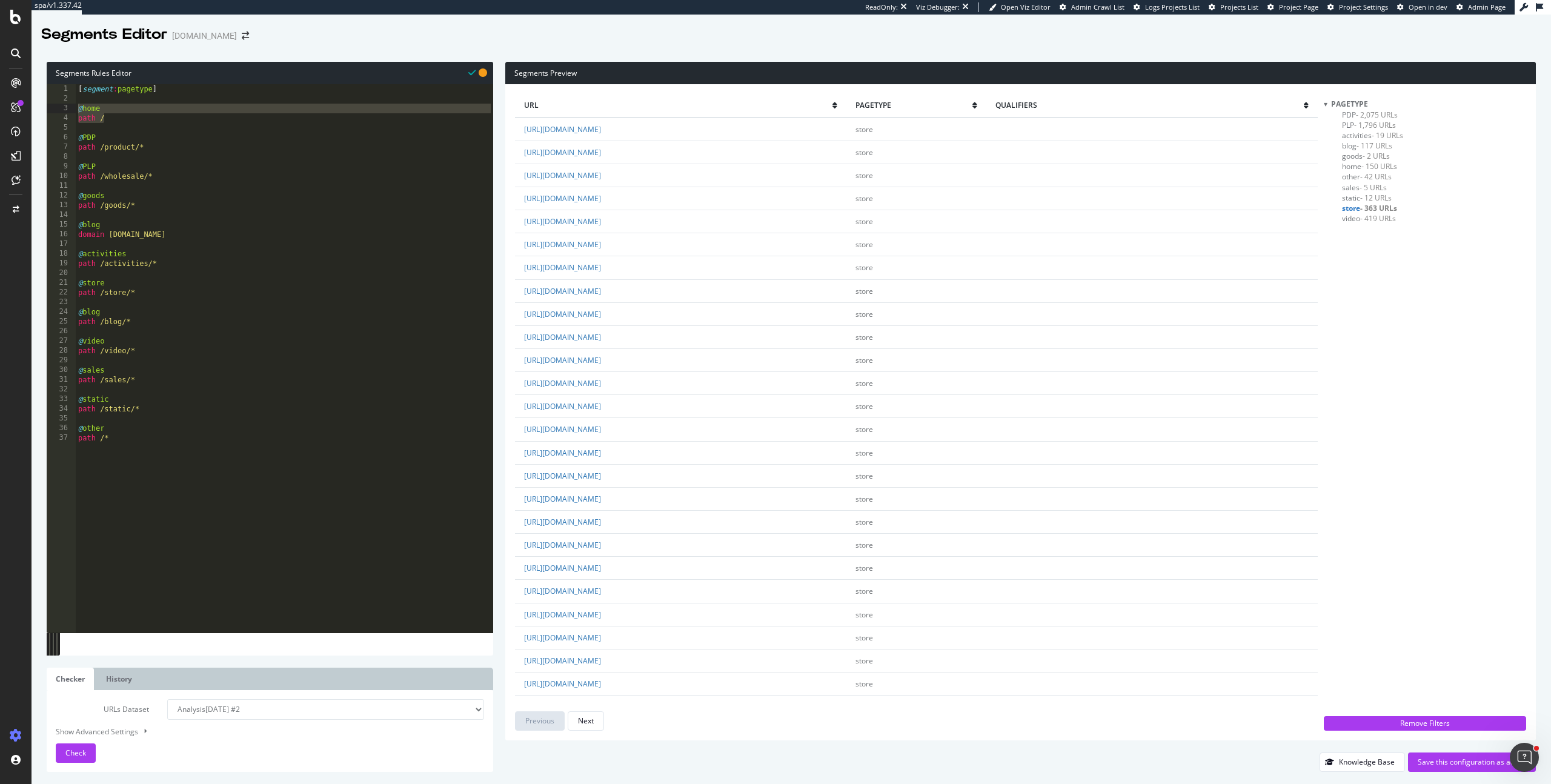
click at [1355, 220] on span "video - 419 URLs" at bounding box center [1369, 218] width 54 height 10
click at [1483, 762] on div "Save this configuration as active" at bounding box center [1471, 761] width 108 height 10
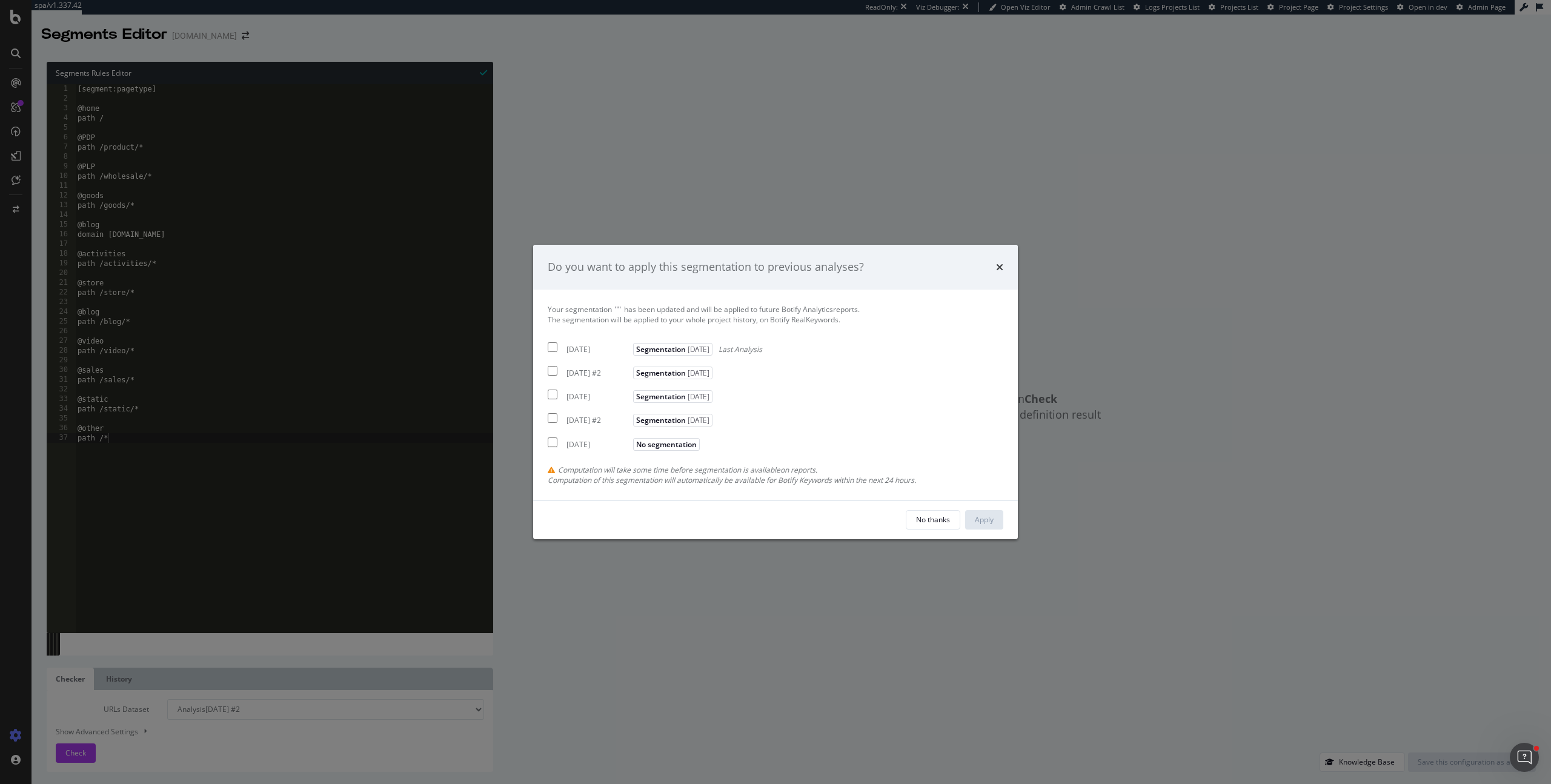
click at [597, 345] on div "[DATE]" at bounding box center [597, 349] width 64 height 10
checkbox input "true"
click at [603, 369] on div "[DATE] #2" at bounding box center [597, 373] width 64 height 10
checkbox input "true"
click at [992, 520] on div "Apply" at bounding box center [984, 519] width 18 height 10
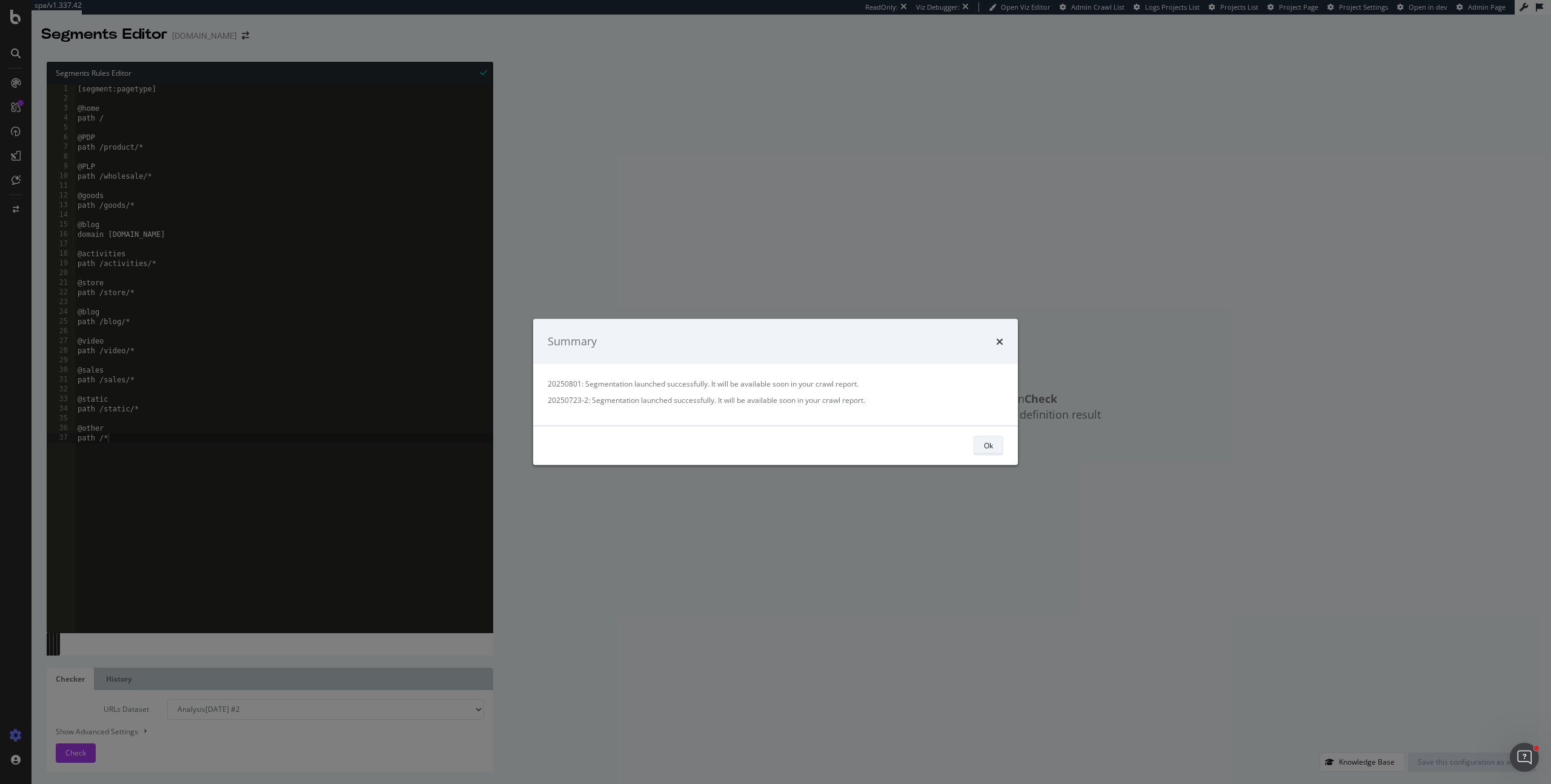
click at [999, 443] on button "Ok" at bounding box center [989, 445] width 30 height 19
